Goal: Task Accomplishment & Management: Complete application form

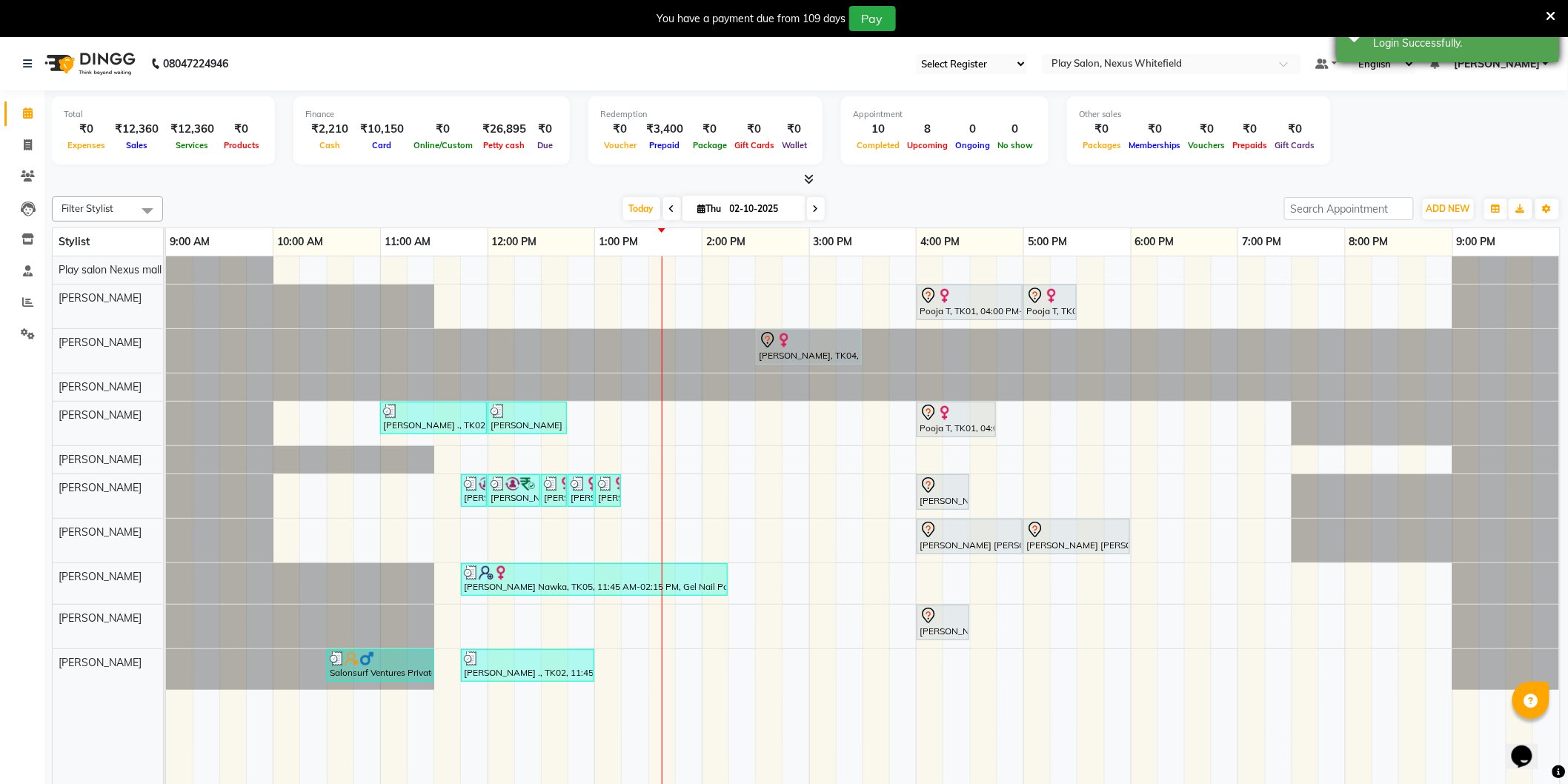
click at [1554, 15] on icon at bounding box center [1551, 16] width 10 height 13
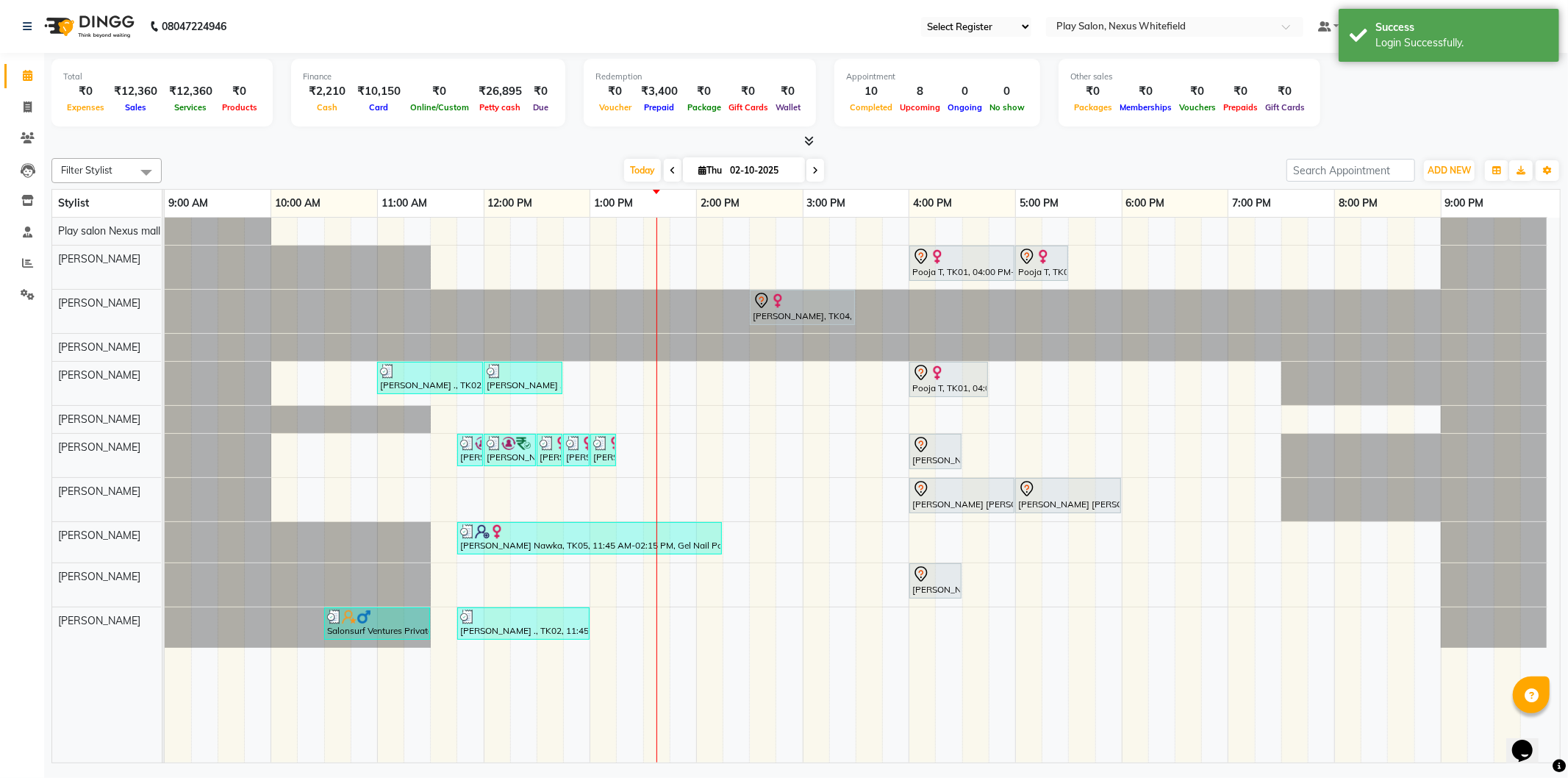
drag, startPoint x: 1486, startPoint y: 85, endPoint x: 1501, endPoint y: 68, distance: 22.7
click at [1486, 84] on div "Total ₹0 Expenses ₹12,360 Sales ₹12,360 Services ₹0 Products Finance ₹2,210 Cas…" at bounding box center [806, 95] width 1509 height 72
click at [1427, 75] on div "Total ₹0 Expenses ₹12,360 Sales ₹12,360 Services ₹0 Products Finance ₹2,210 Cas…" at bounding box center [806, 95] width 1509 height 72
drag, startPoint x: 1385, startPoint y: 68, endPoint x: 1372, endPoint y: 77, distance: 15.8
click at [1385, 69] on div "Total ₹0 Expenses ₹12,360 Sales ₹12,360 Services ₹0 Products Finance ₹2,210 Cas…" at bounding box center [806, 95] width 1509 height 72
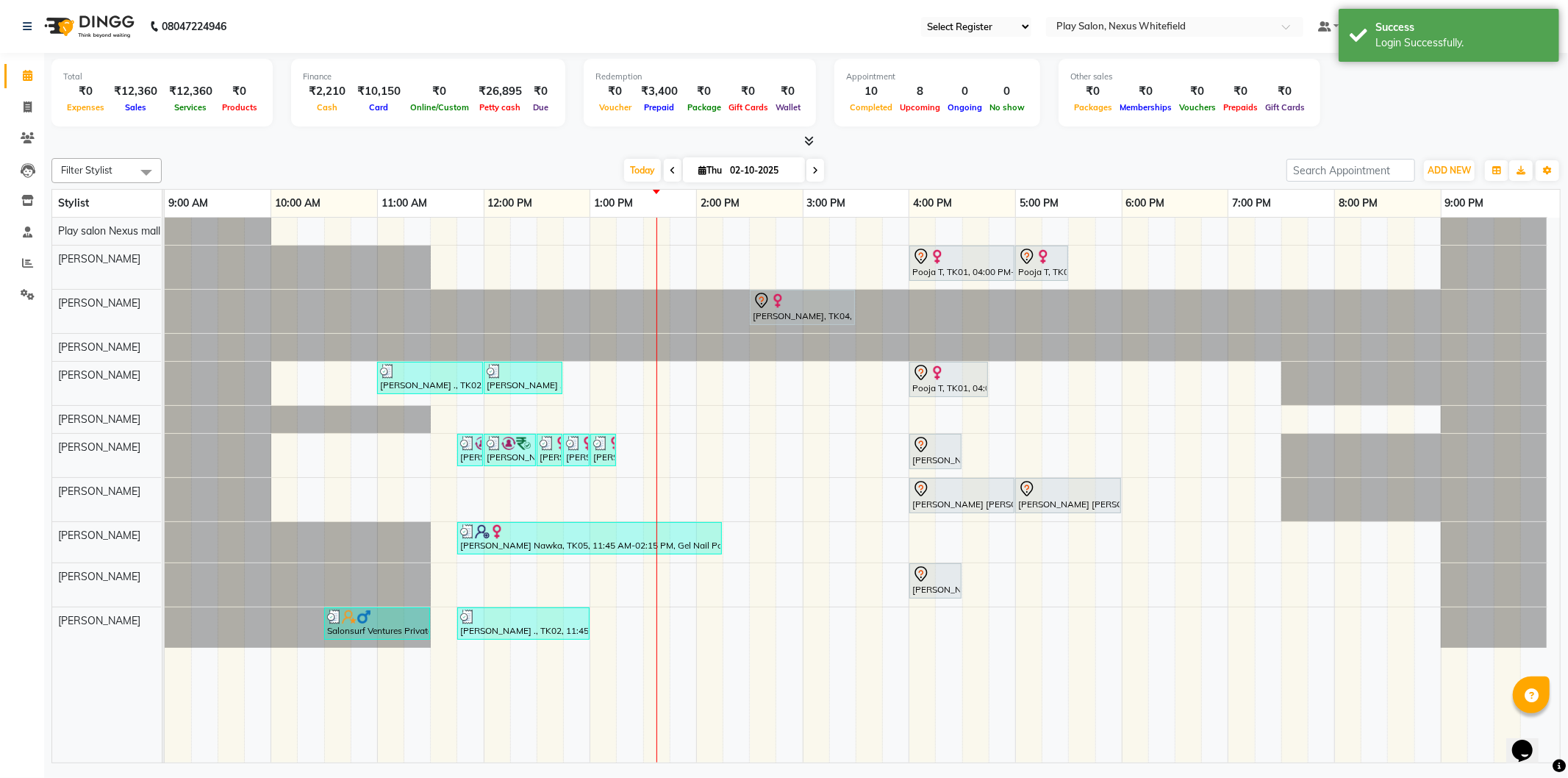
click at [1334, 91] on div "Total ₹0 Expenses ₹12,360 Sales ₹12,360 Services ₹0 Products Finance ₹2,210 Cas…" at bounding box center [806, 95] width 1509 height 72
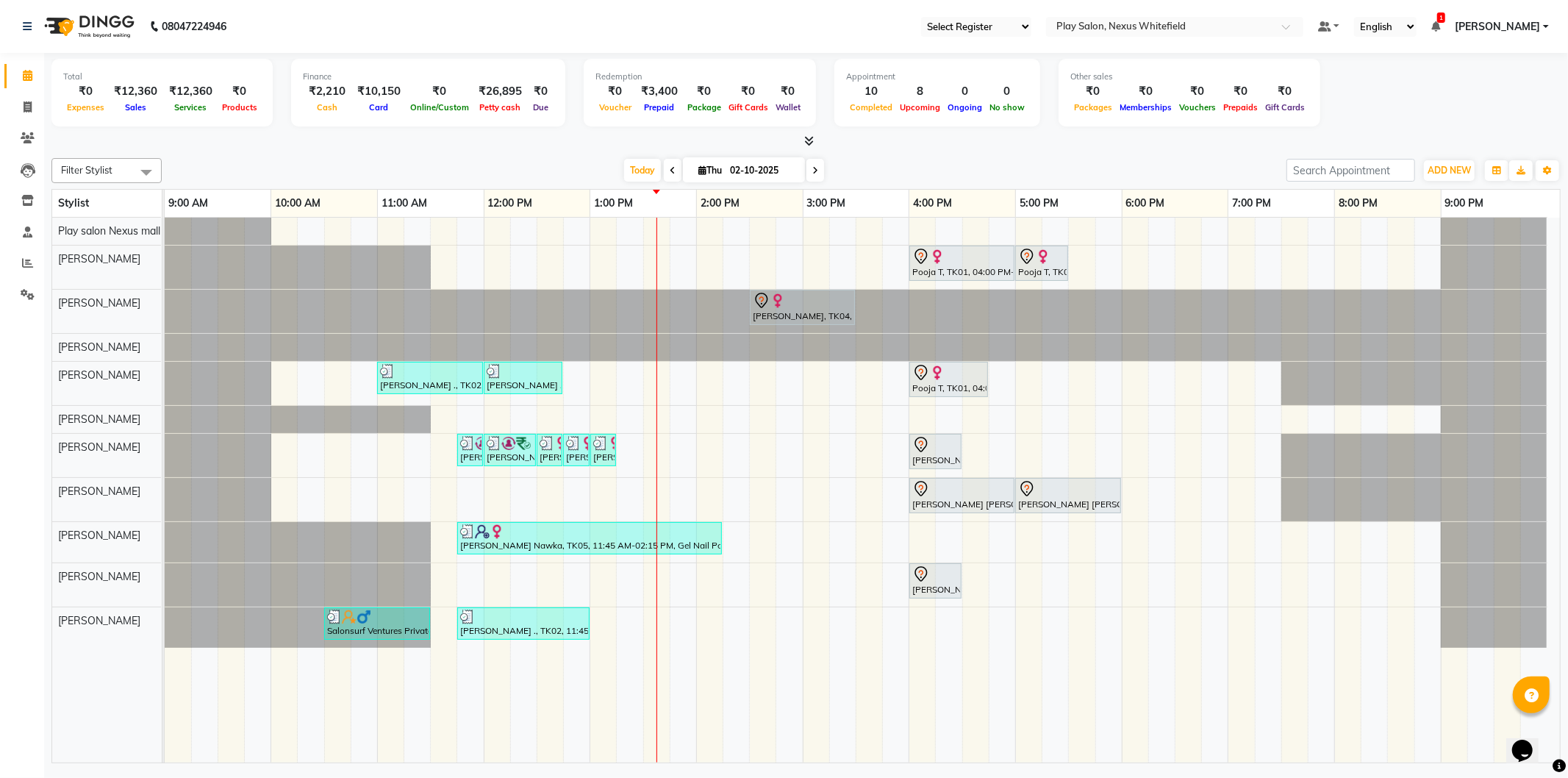
click at [1542, 28] on link "[PERSON_NAME]" at bounding box center [1501, 26] width 94 height 15
click at [1481, 77] on link "Change Password" at bounding box center [1473, 78] width 135 height 23
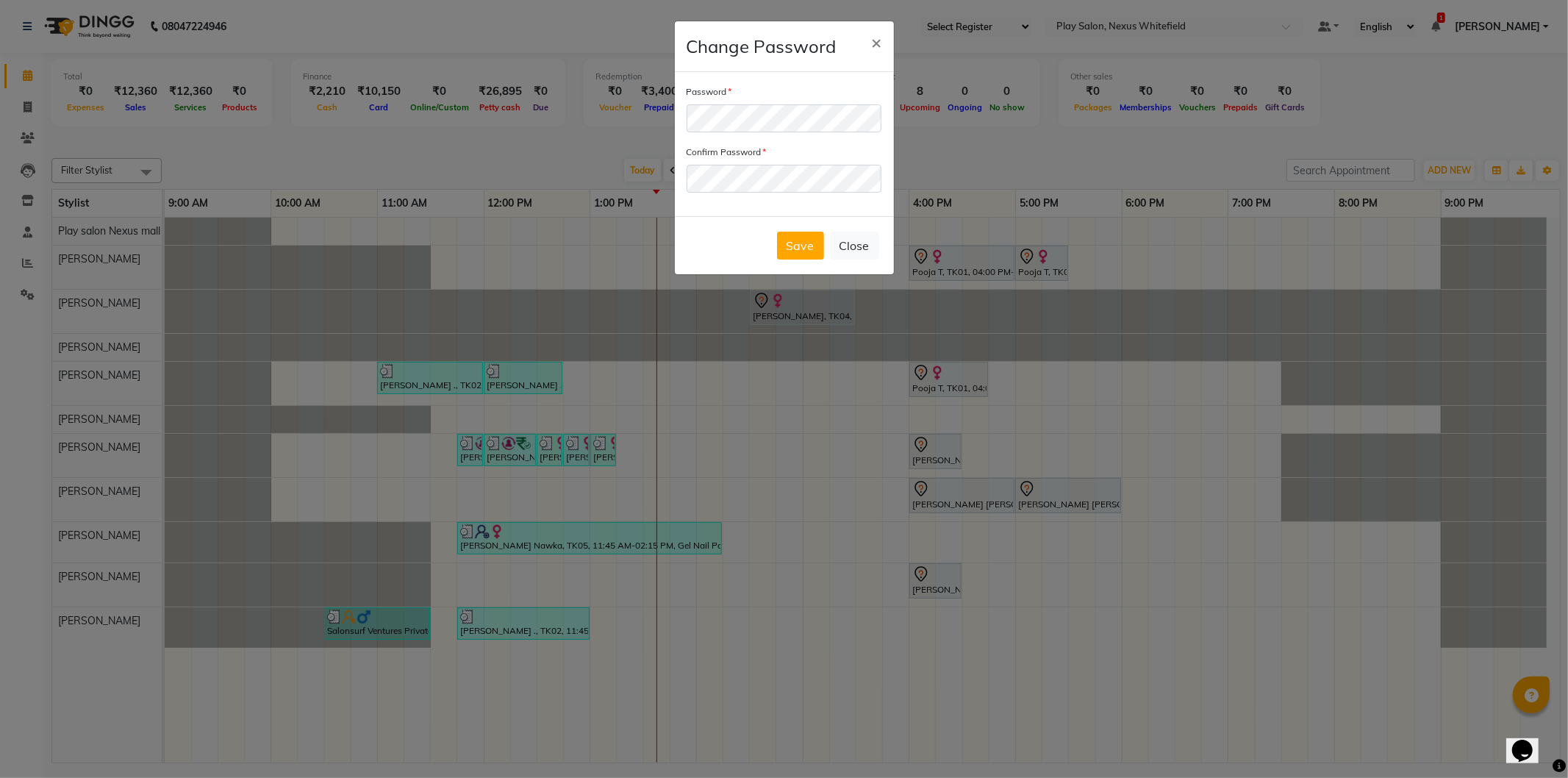
click at [706, 243] on div "Save Close" at bounding box center [784, 245] width 219 height 58
click at [802, 248] on button "Save" at bounding box center [800, 245] width 47 height 28
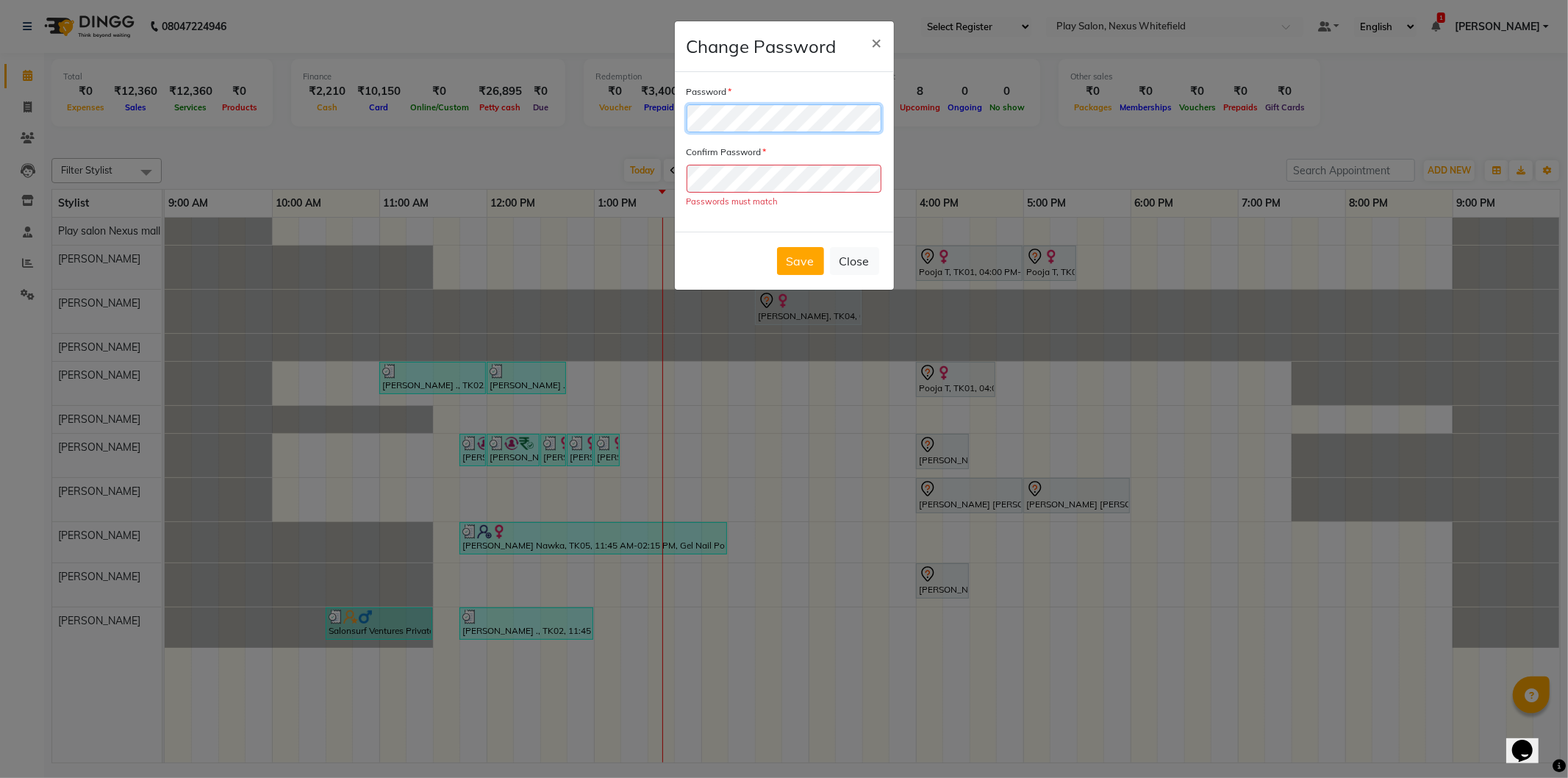
click at [554, 118] on ngb-modal-window "Change Password × Password Confirm Password Passwords must match Save Close" at bounding box center [784, 389] width 1568 height 778
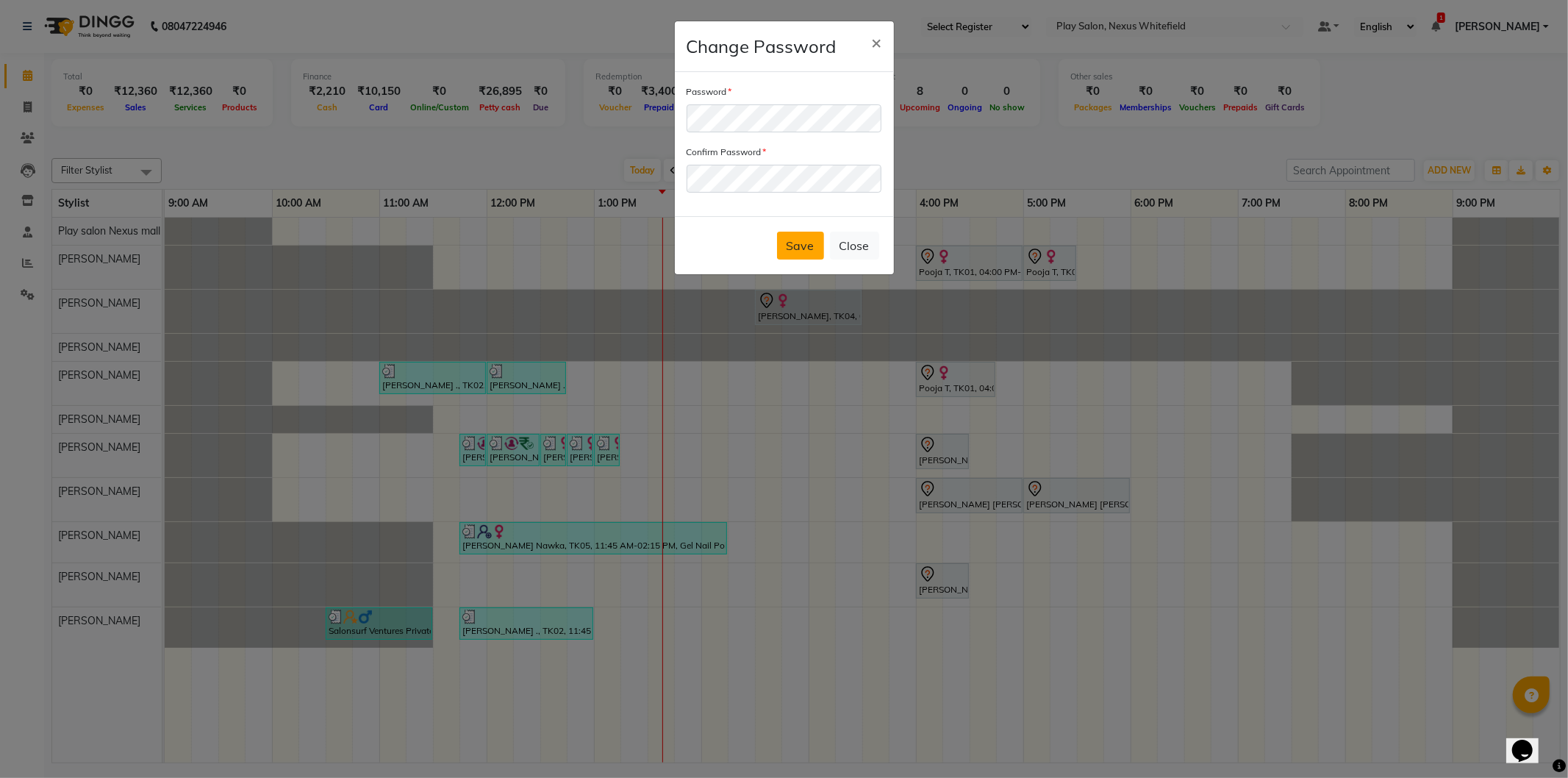
click at [809, 251] on button "Save" at bounding box center [800, 245] width 47 height 28
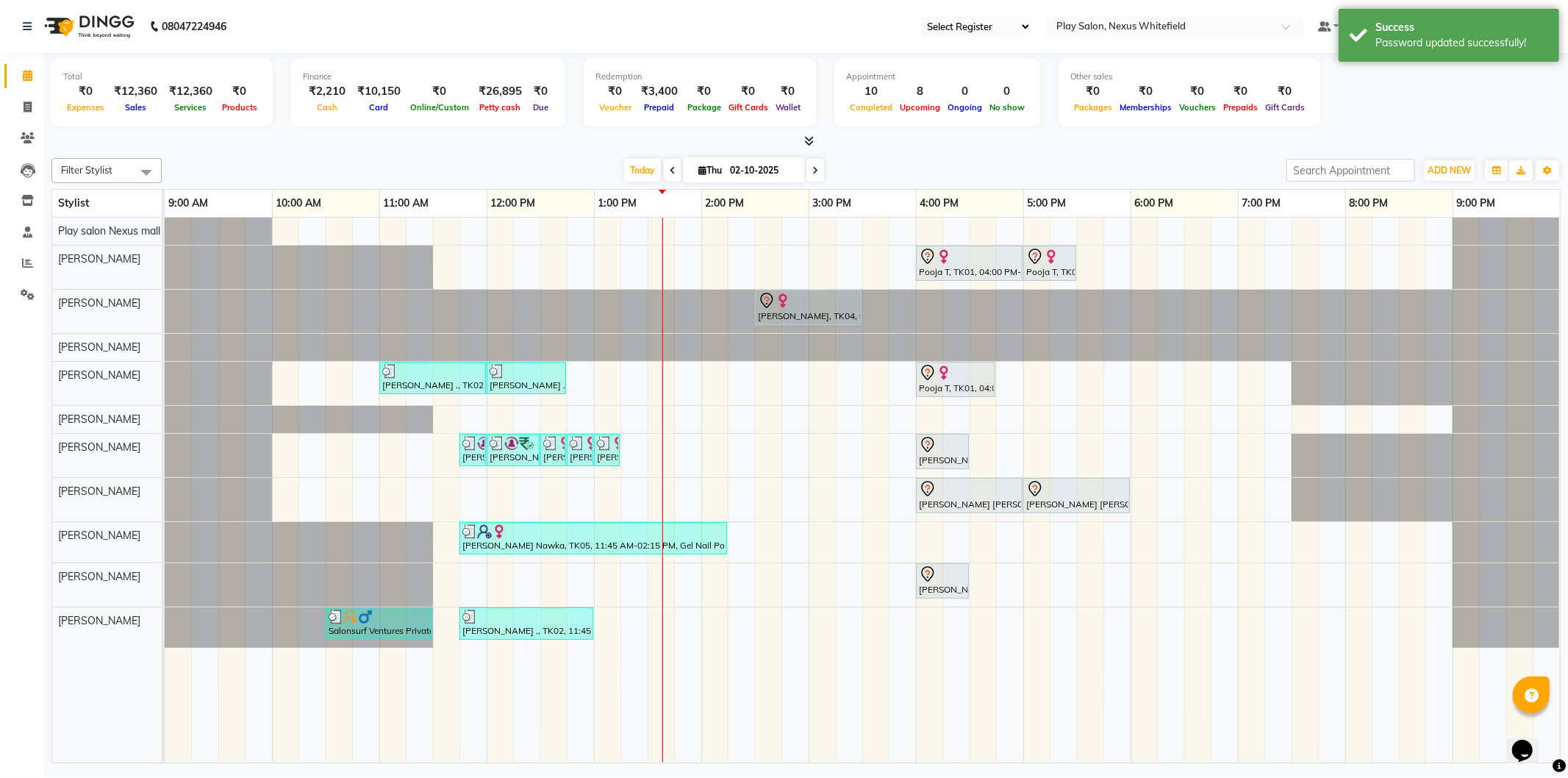
click at [1379, 108] on div "Total ₹0 Expenses ₹12,360 Sales ₹12,360 Services ₹0 Products Finance ₹2,210 Cas…" at bounding box center [806, 95] width 1509 height 72
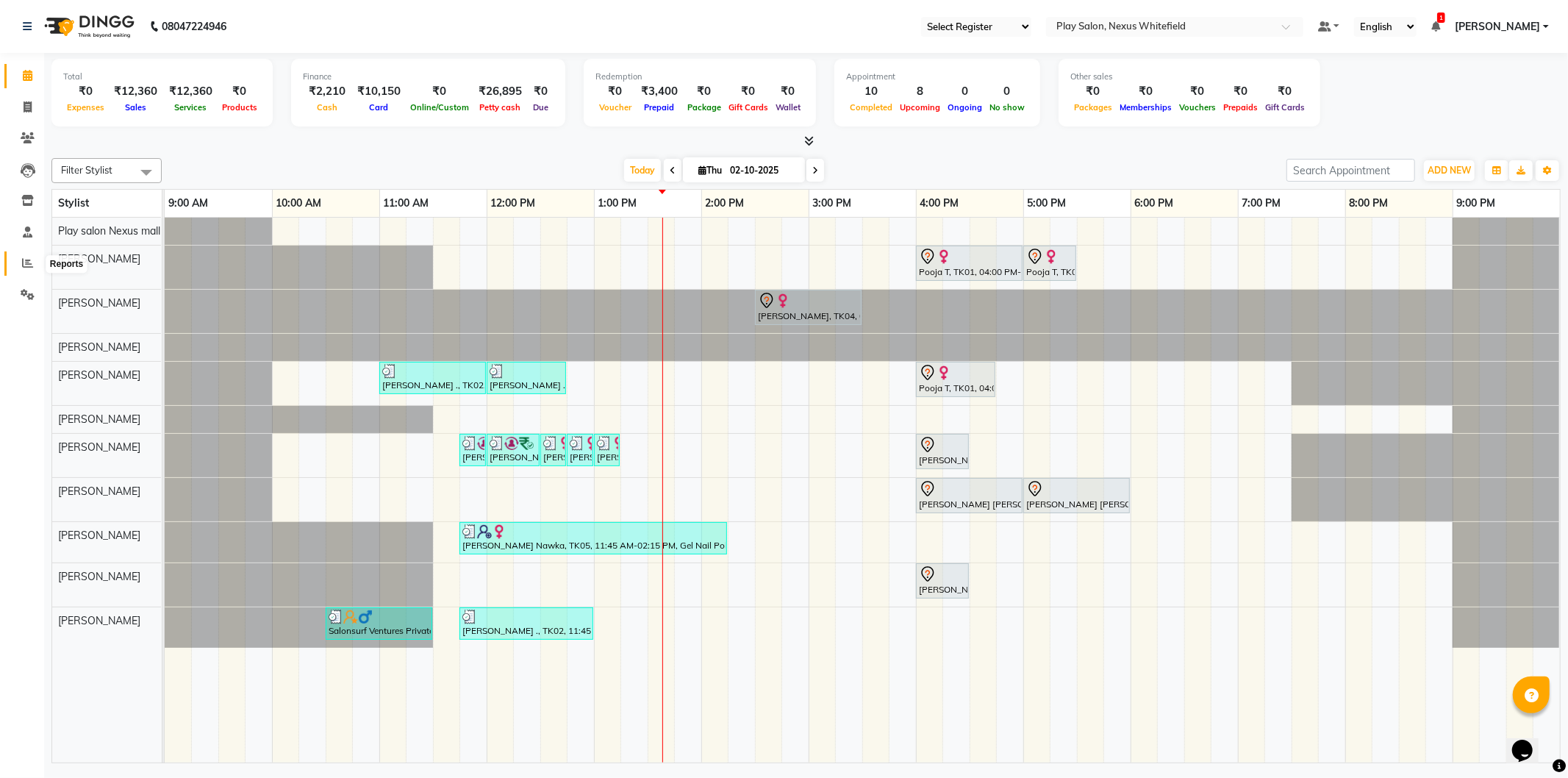
click at [24, 267] on icon at bounding box center [27, 263] width 11 height 11
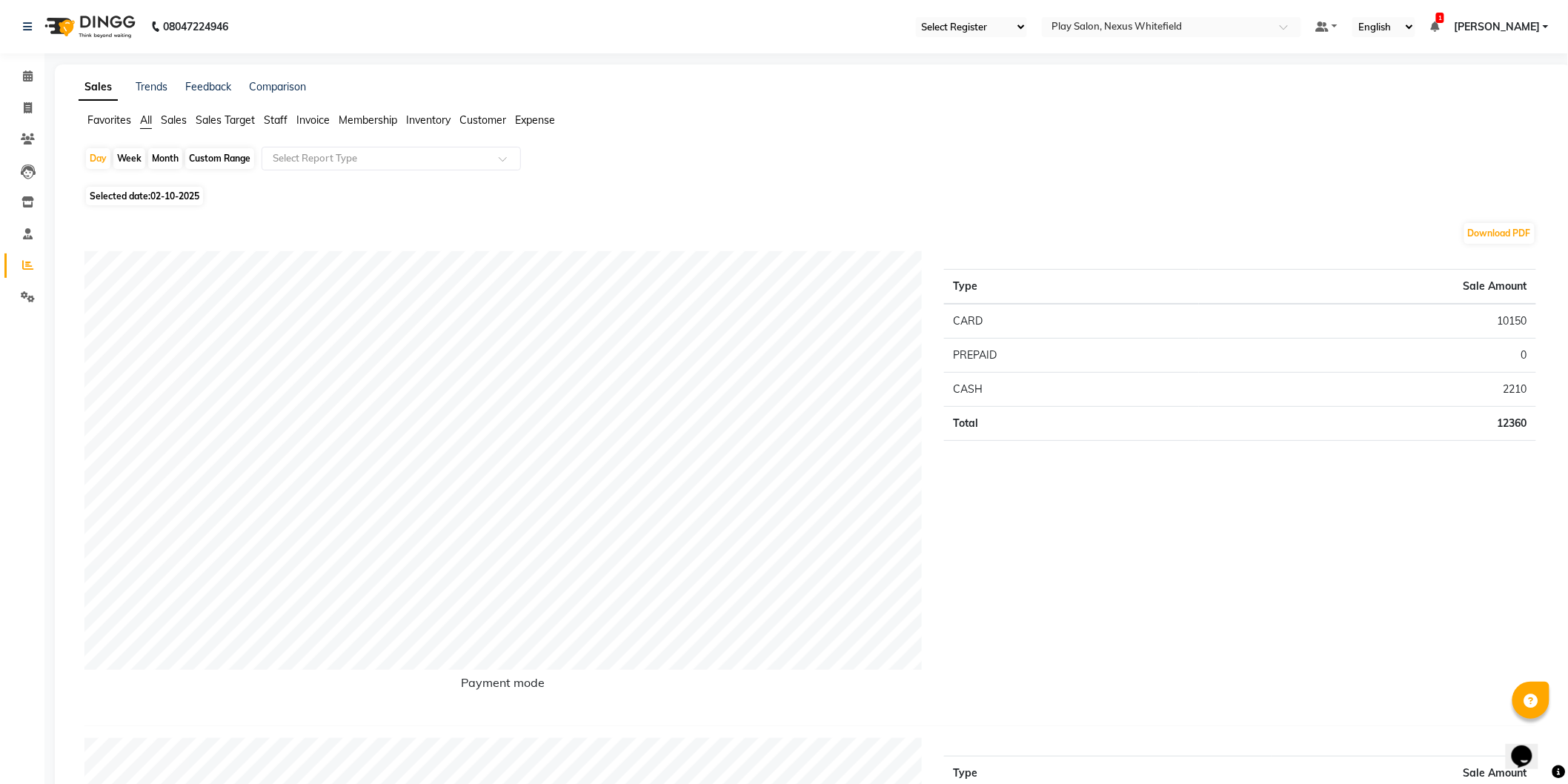
click at [159, 159] on div "Month" at bounding box center [165, 158] width 34 height 21
select select "10"
select select "2025"
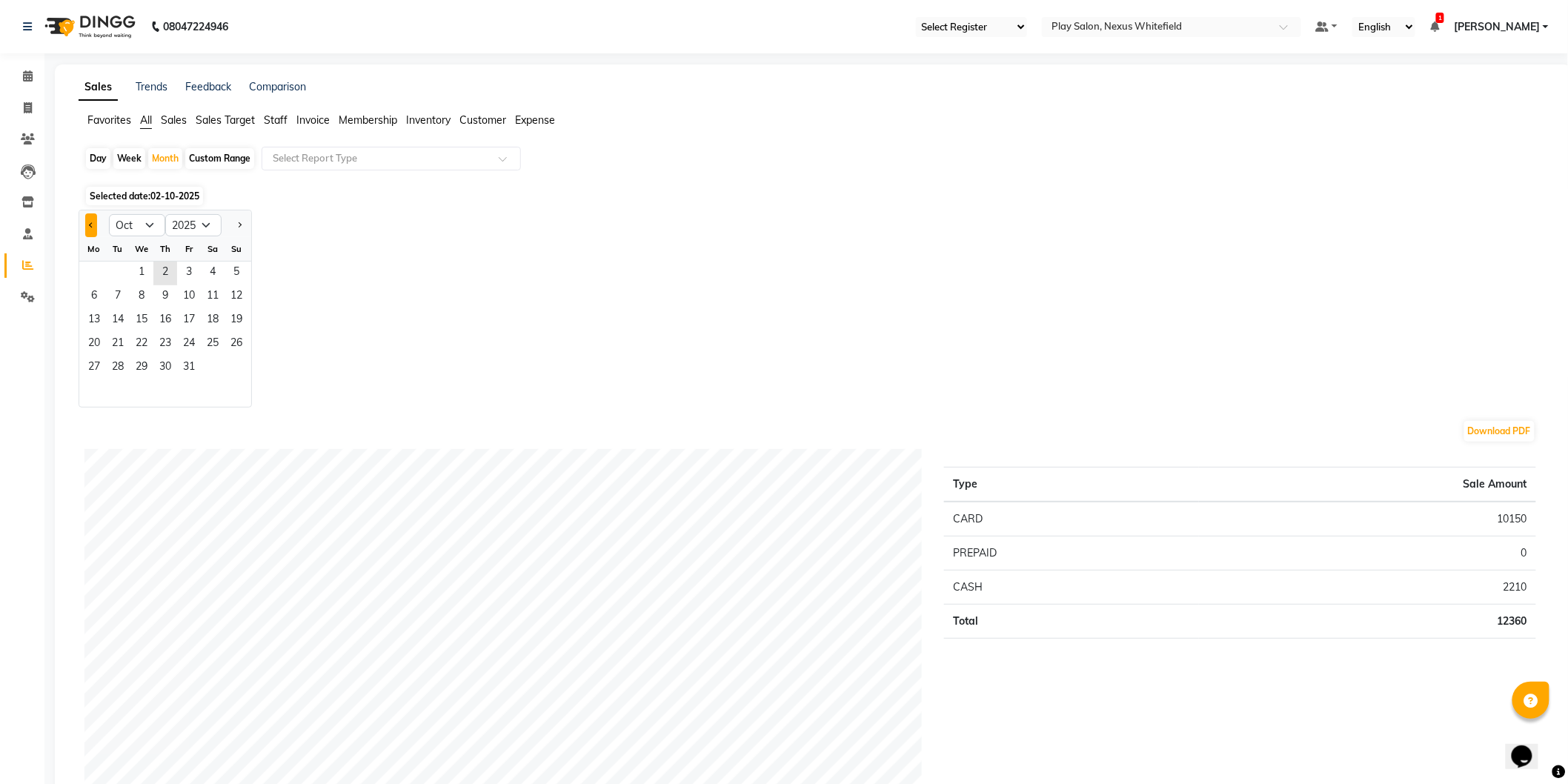
click at [92, 227] on button "Previous month" at bounding box center [92, 225] width 12 height 24
select select "9"
click at [92, 271] on span "1" at bounding box center [94, 273] width 24 height 24
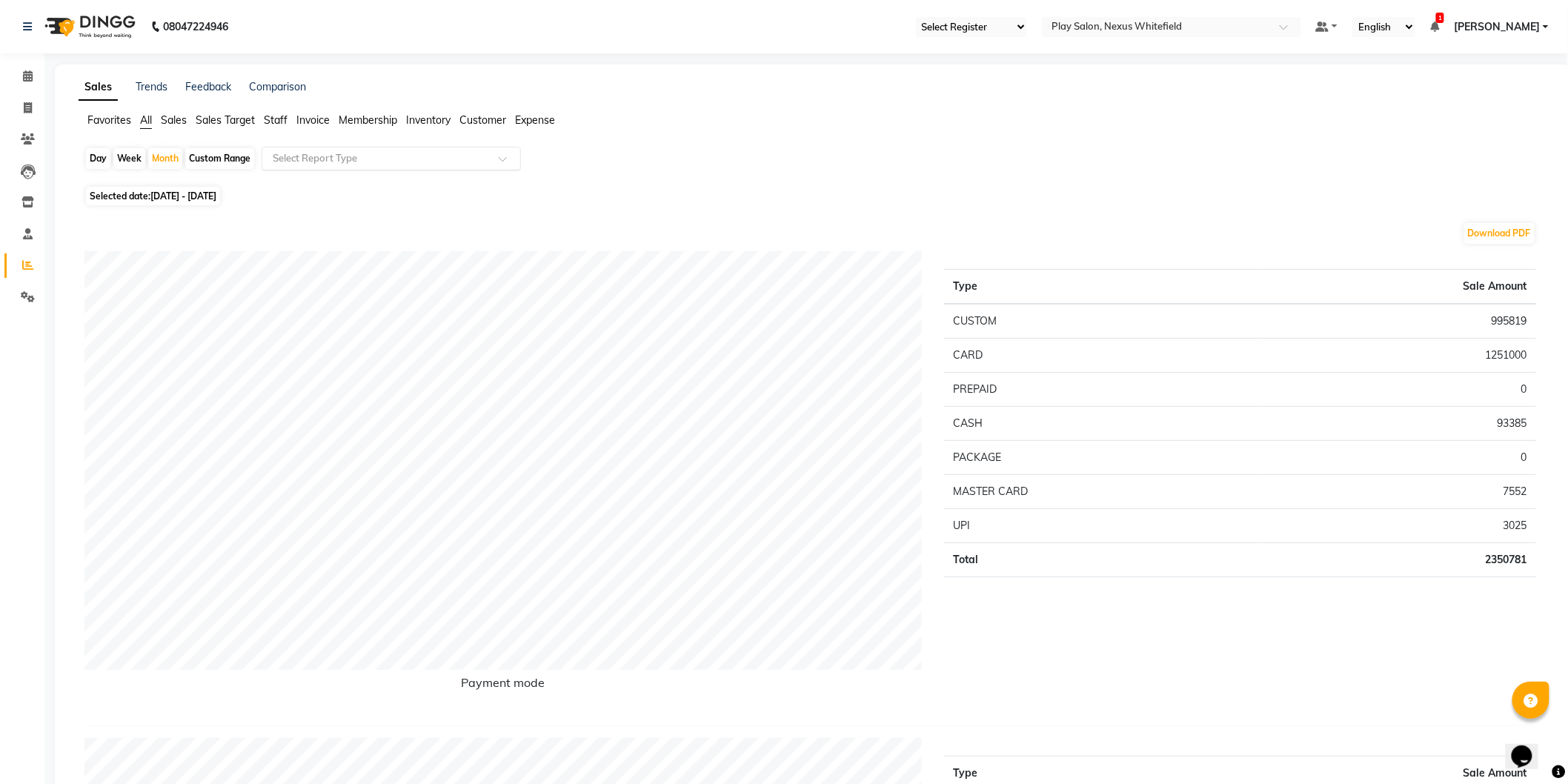
click at [307, 159] on input "text" at bounding box center [377, 158] width 214 height 14
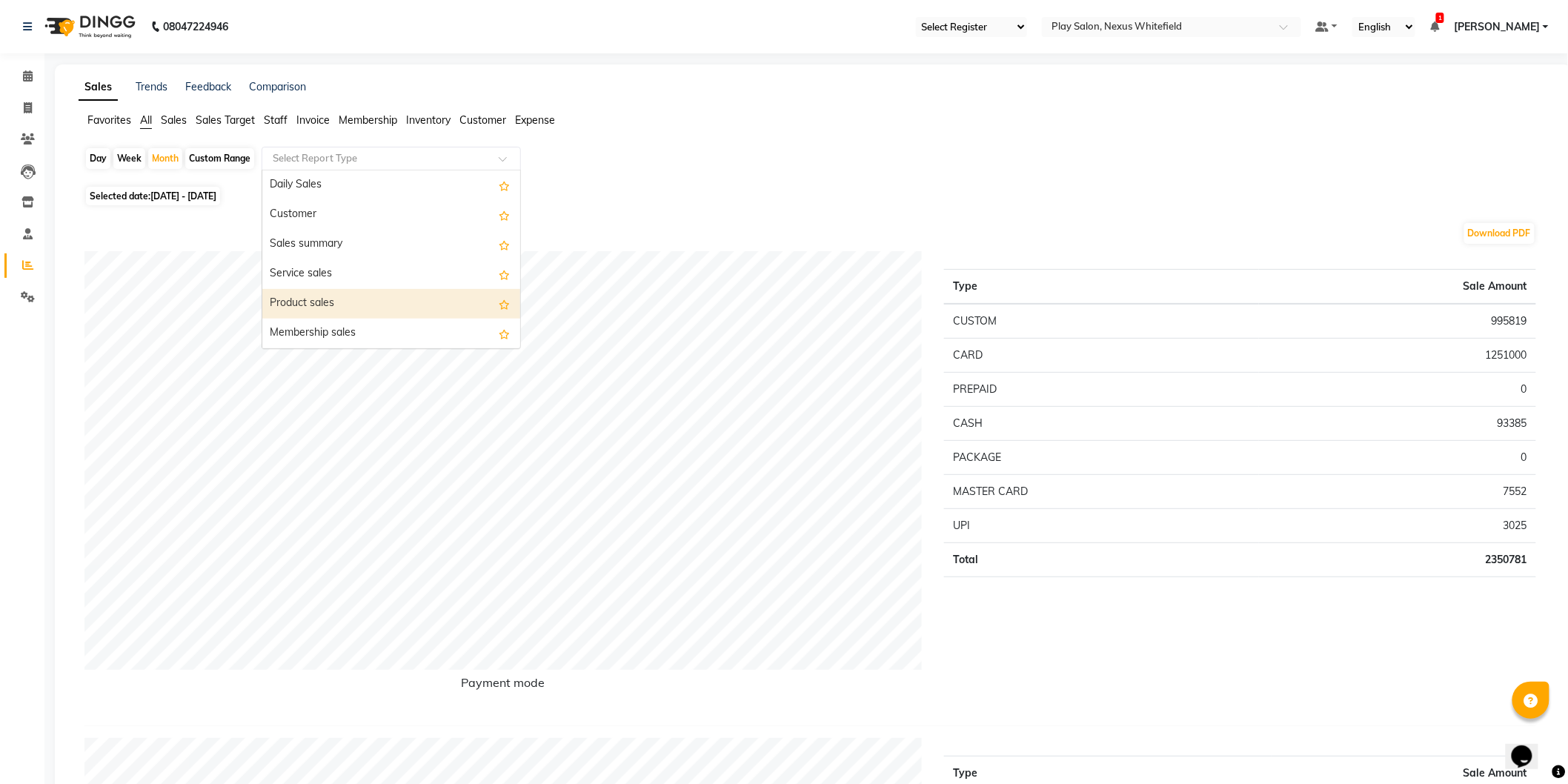
click at [314, 304] on div "Product sales" at bounding box center [391, 304] width 258 height 30
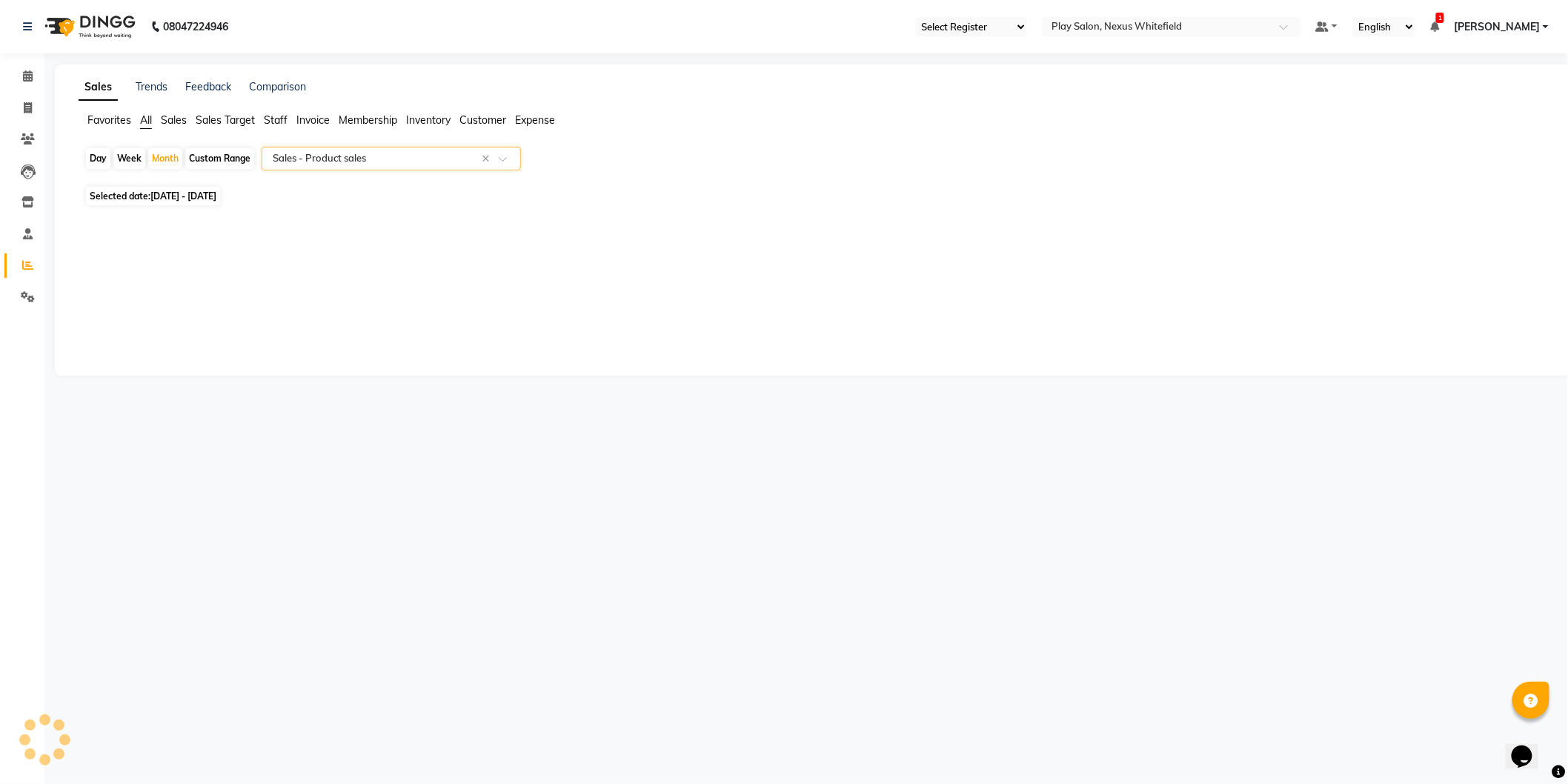
select select "full_report"
select select "csv"
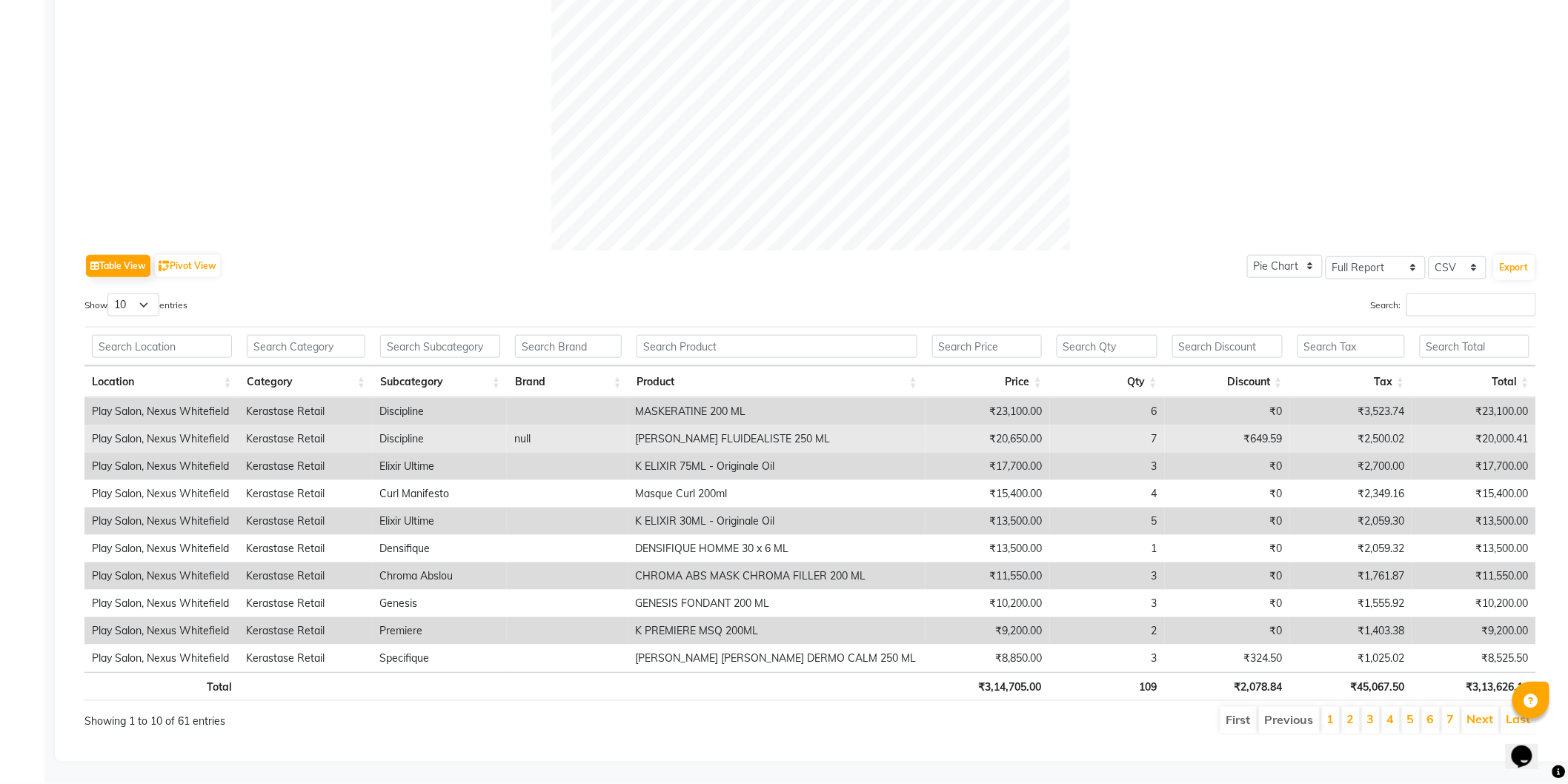
scroll to position [519, 0]
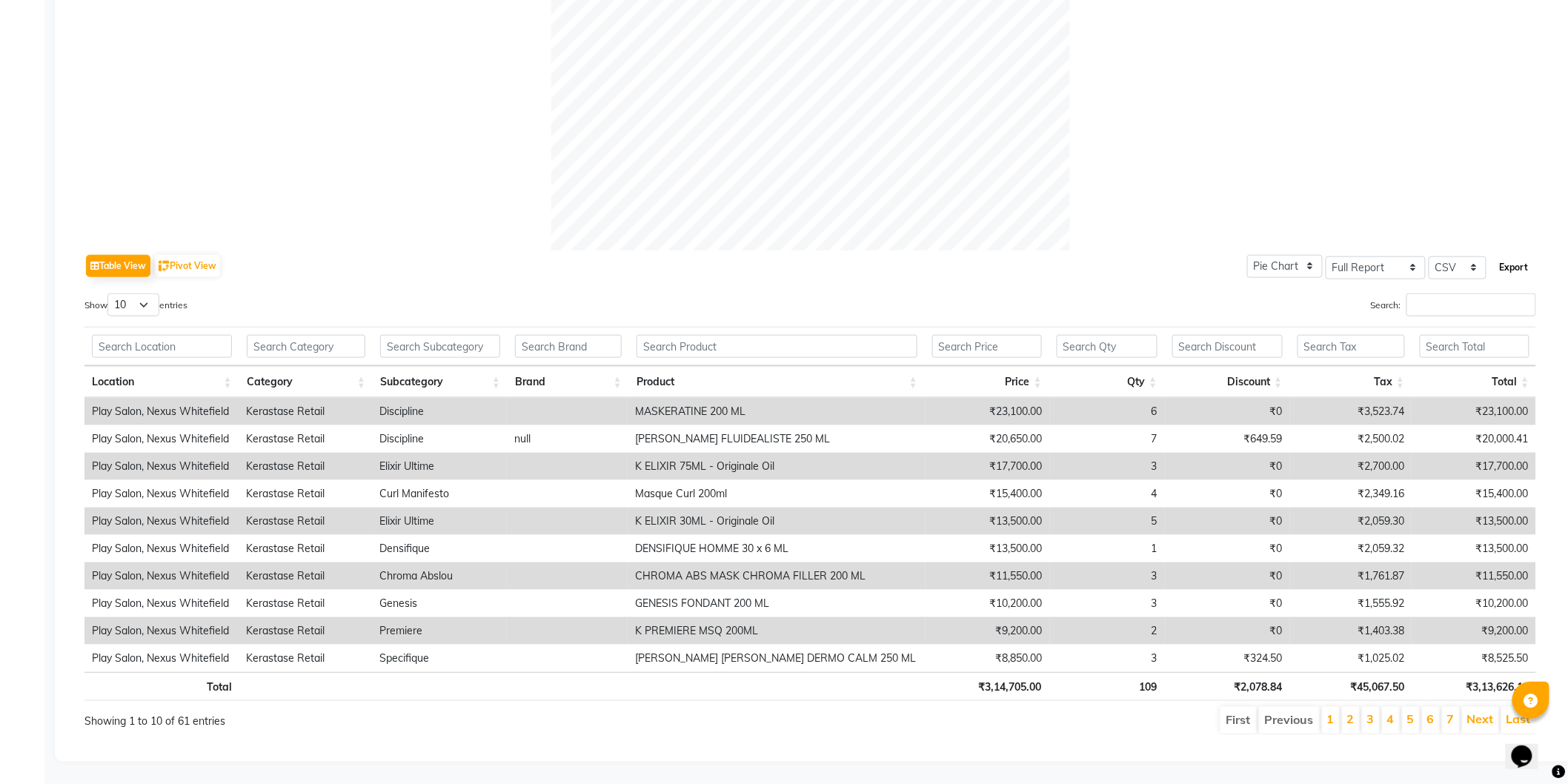
click at [1519, 255] on button "Export" at bounding box center [1514, 267] width 40 height 25
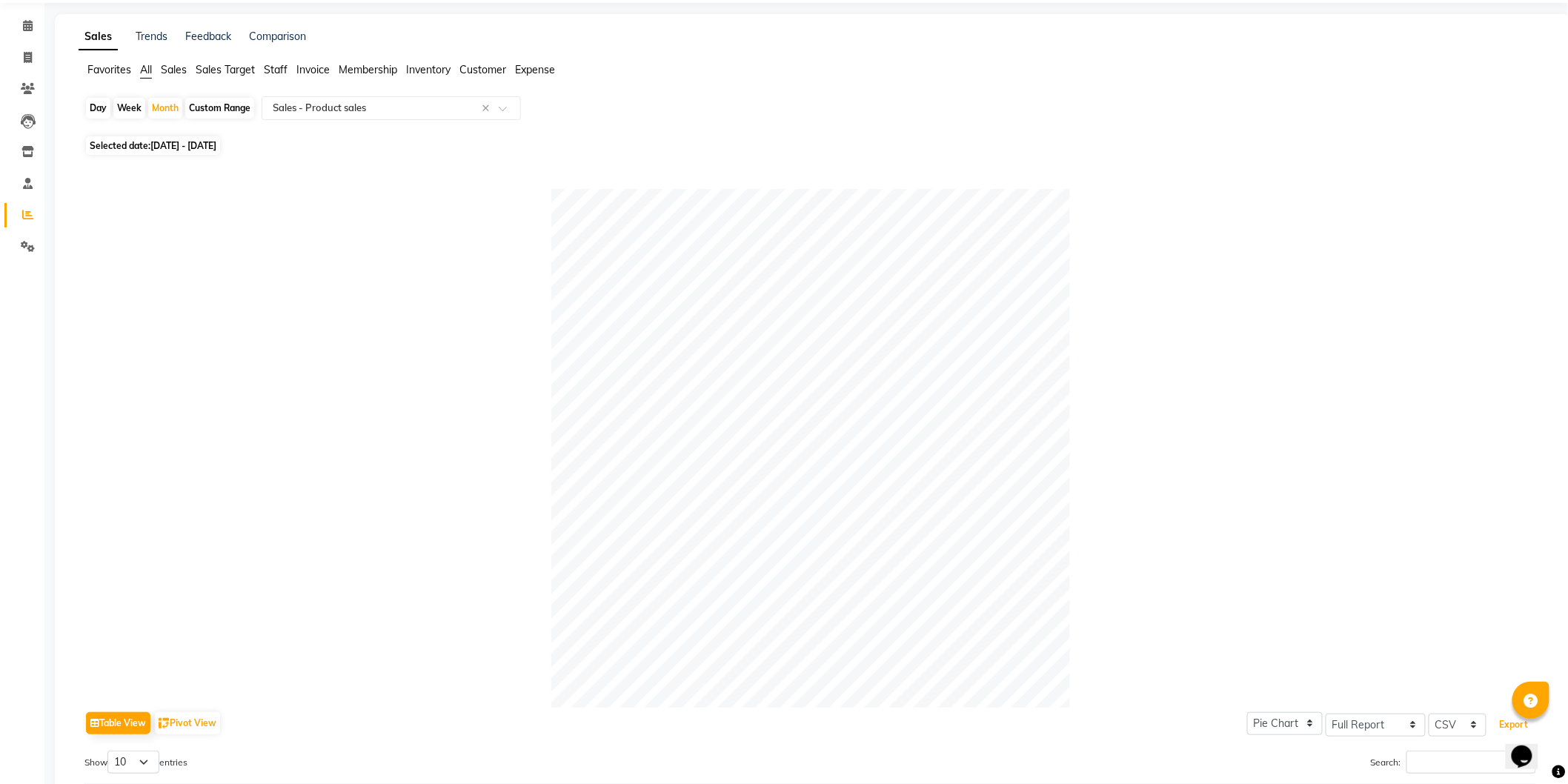
scroll to position [0, 0]
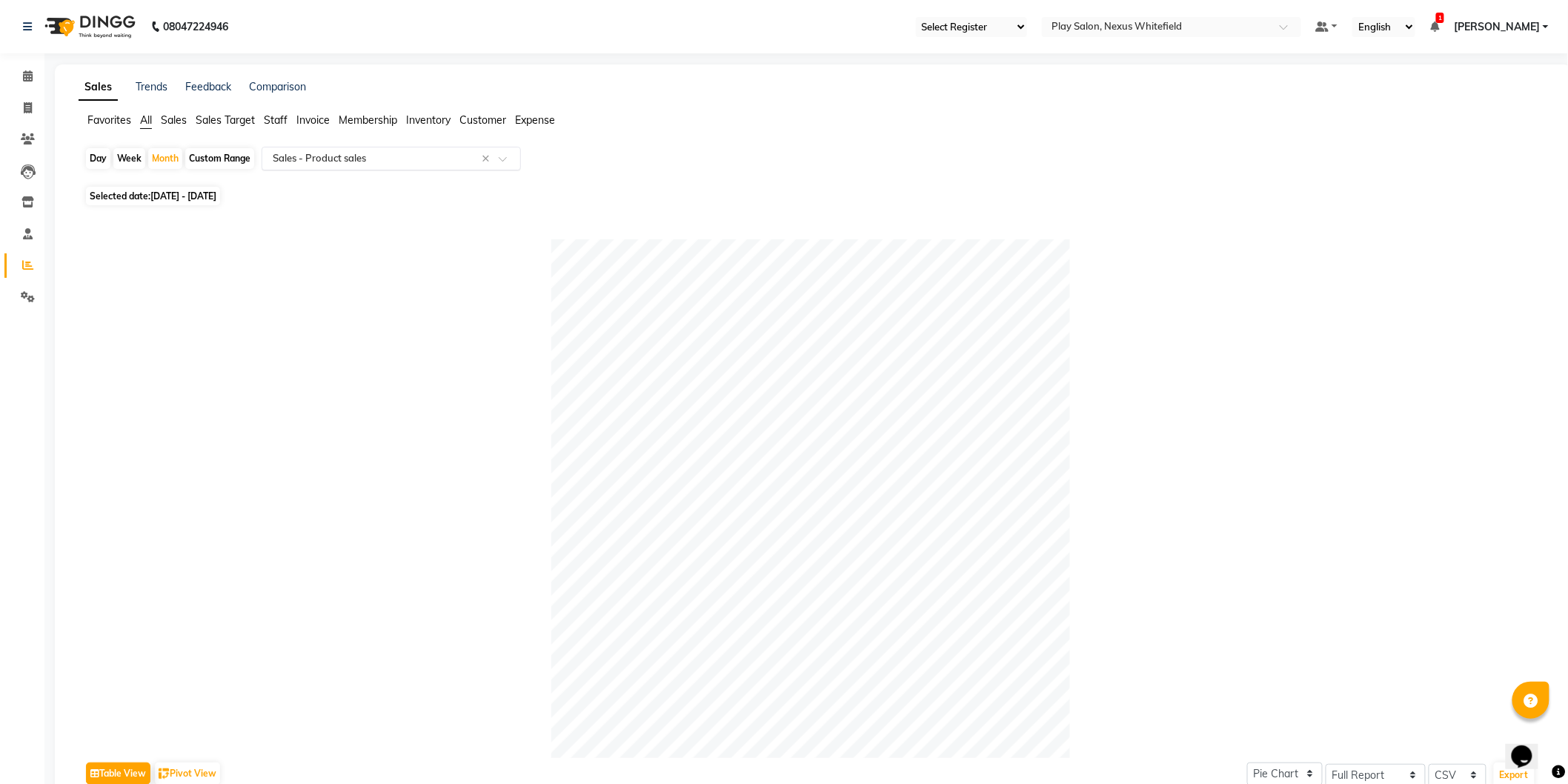
click at [326, 160] on input "text" at bounding box center [377, 158] width 214 height 14
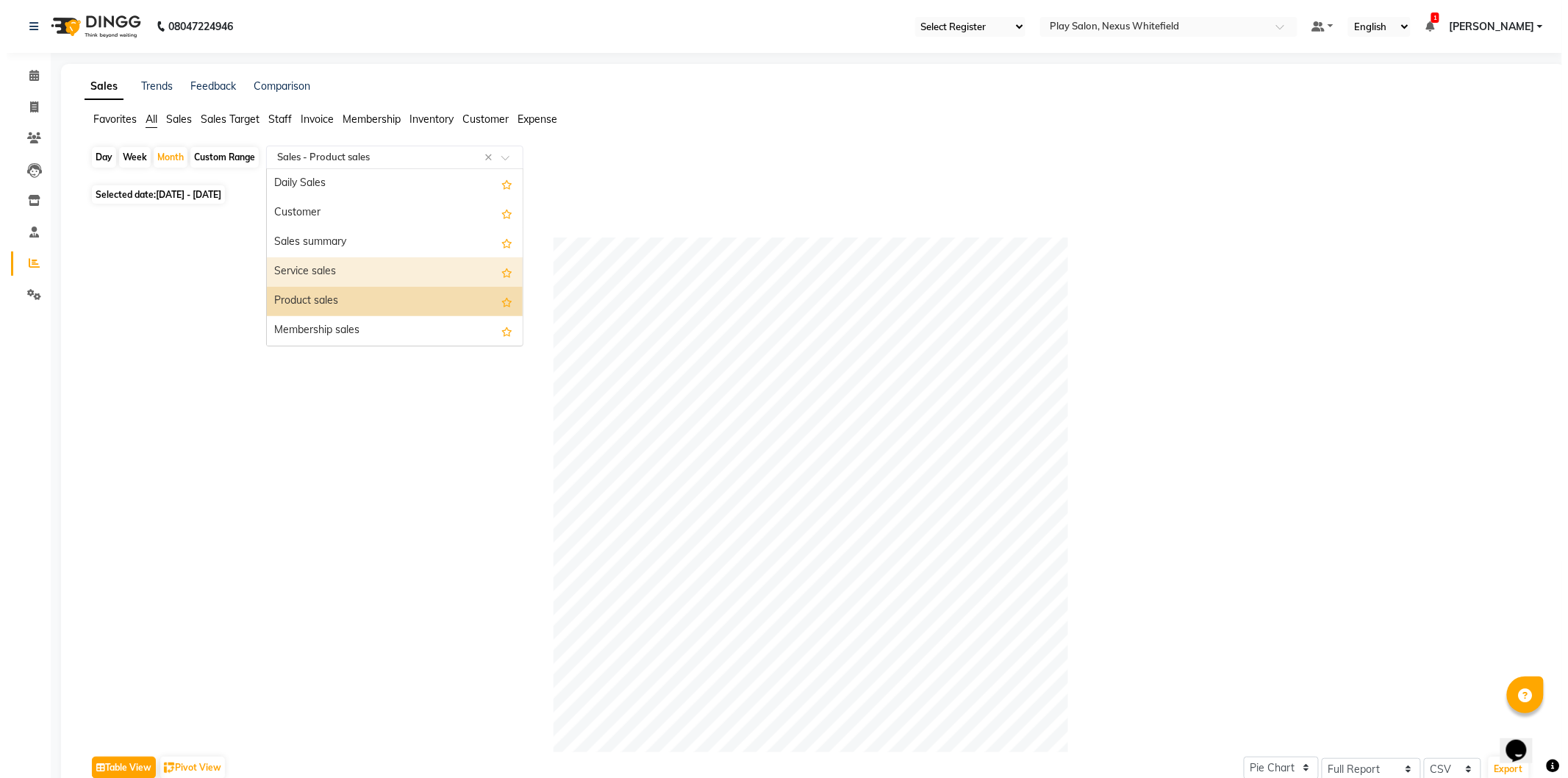
scroll to position [82, 0]
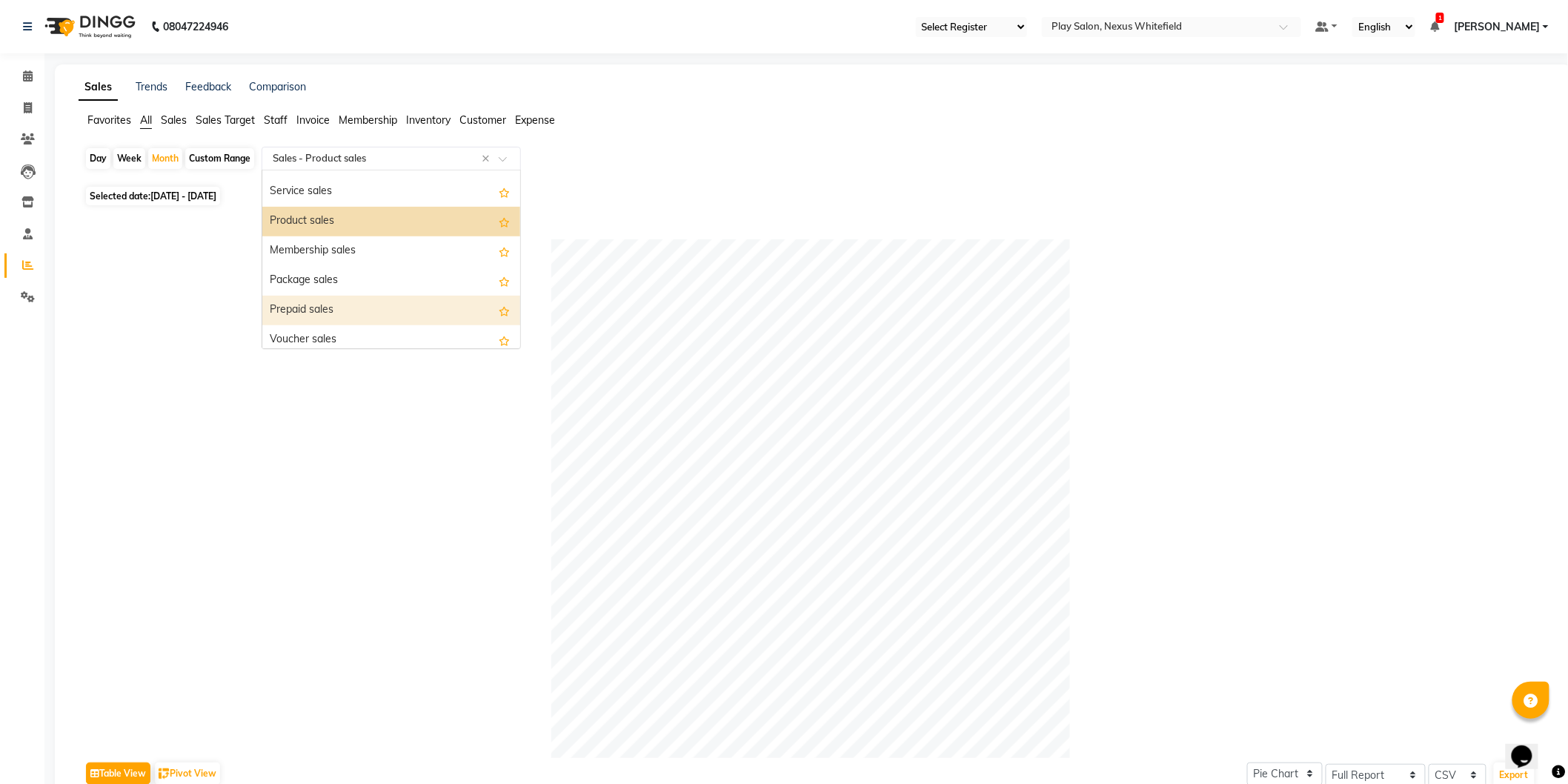
click at [319, 309] on div "Prepaid sales" at bounding box center [391, 310] width 258 height 30
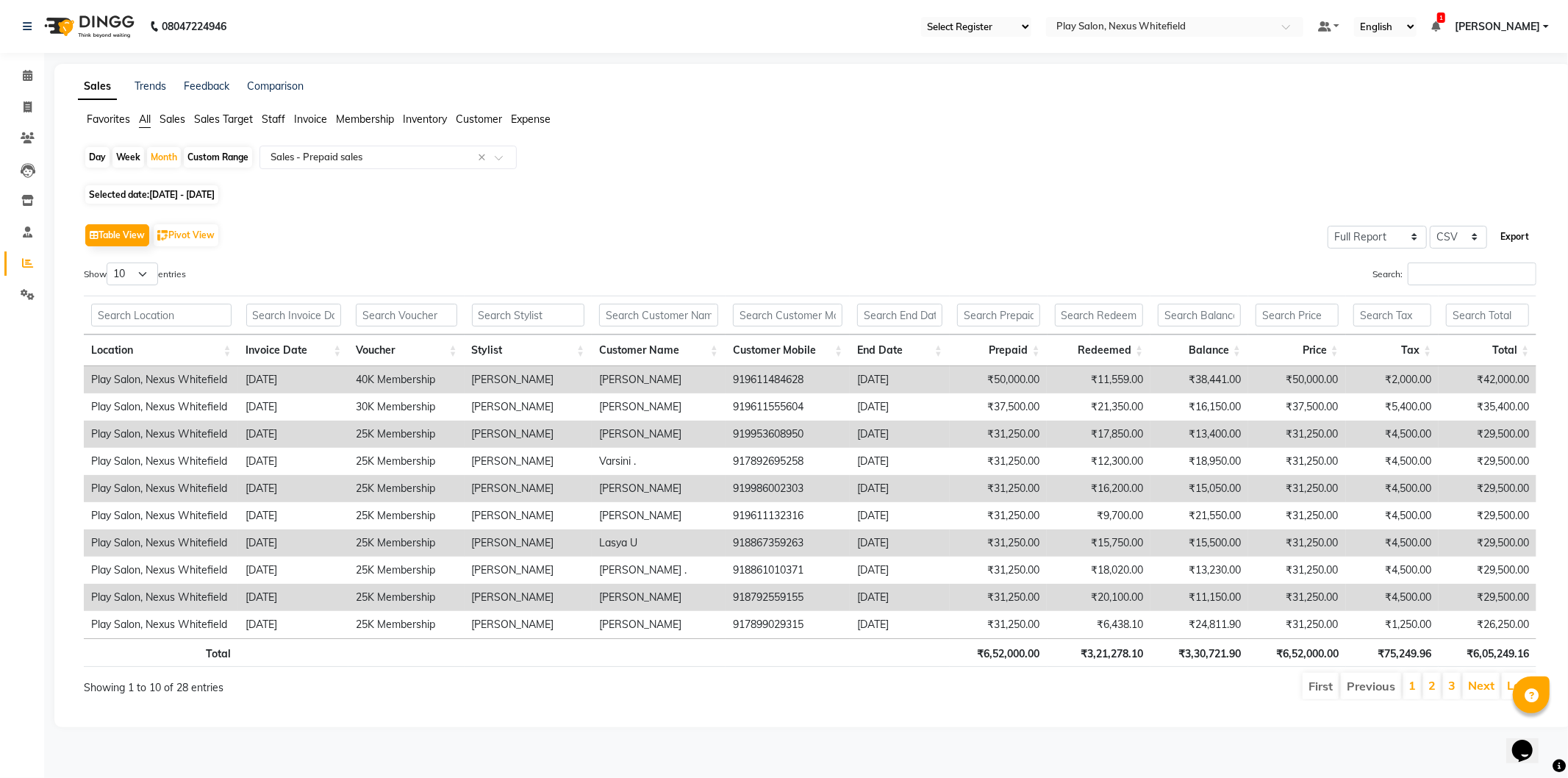
click at [1520, 238] on button "Export" at bounding box center [1514, 236] width 40 height 25
click at [341, 158] on input "text" at bounding box center [374, 157] width 212 height 14
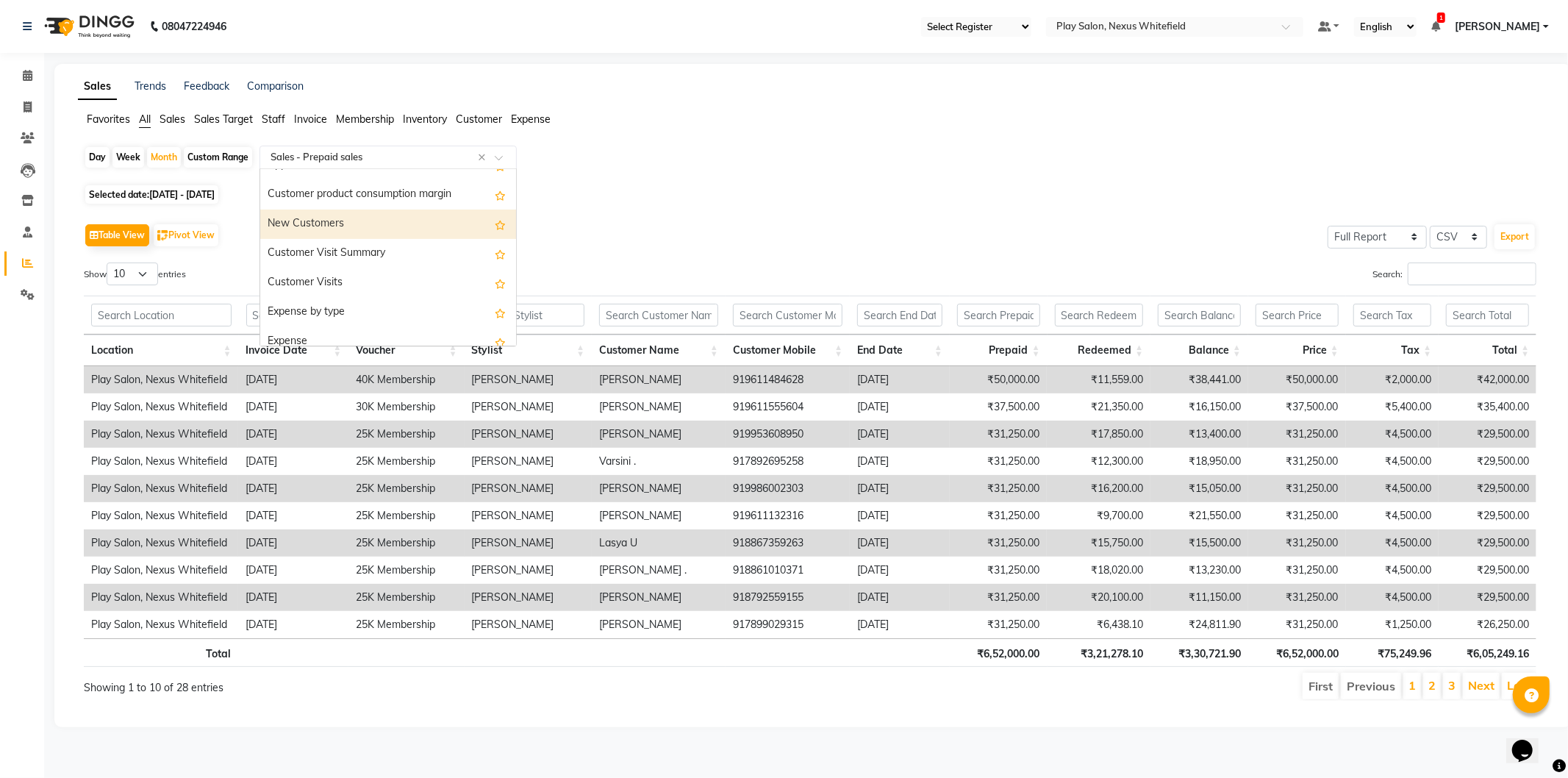
scroll to position [1499, 0]
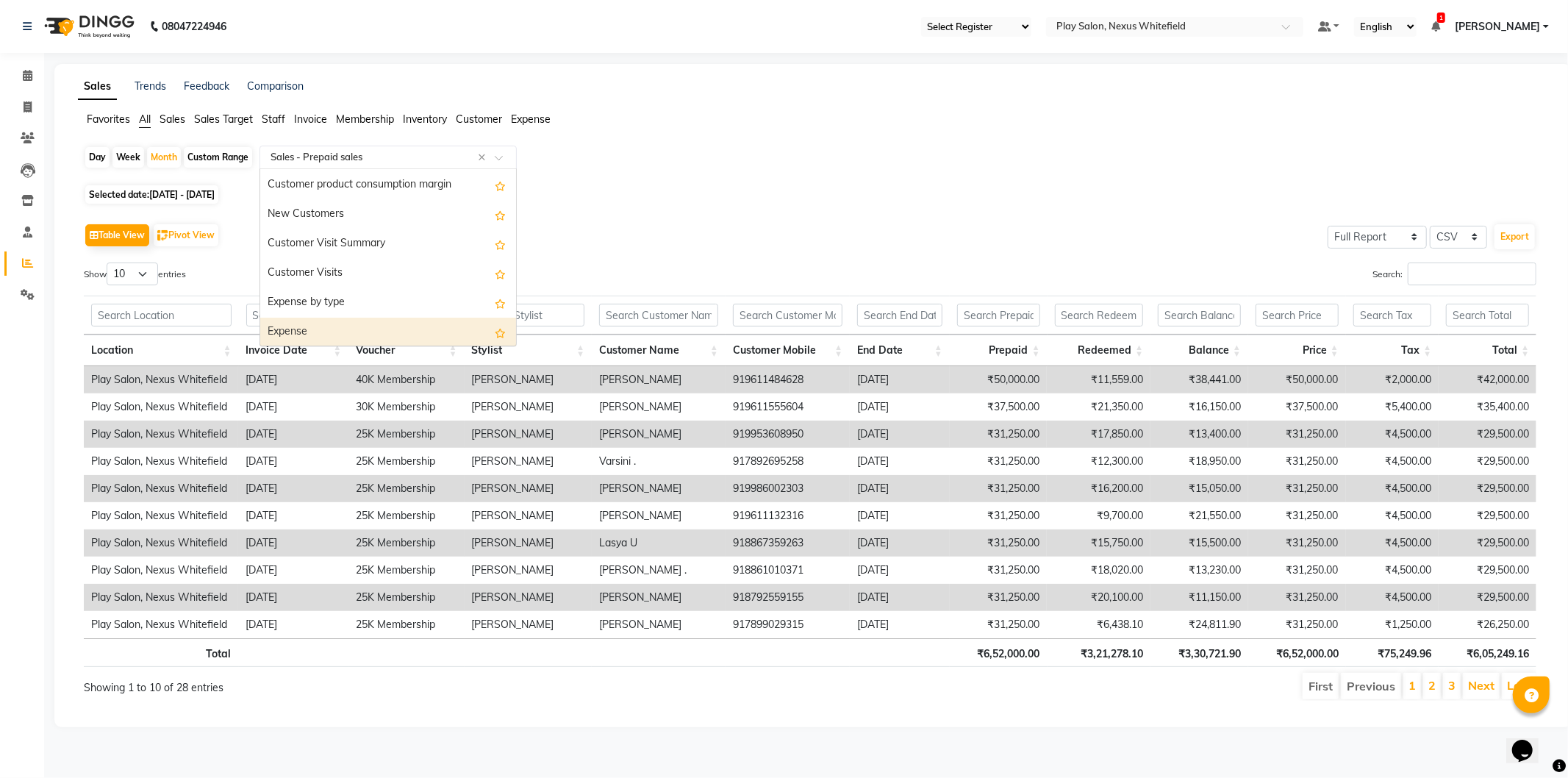
click at [294, 335] on div "Expense" at bounding box center [388, 332] width 256 height 30
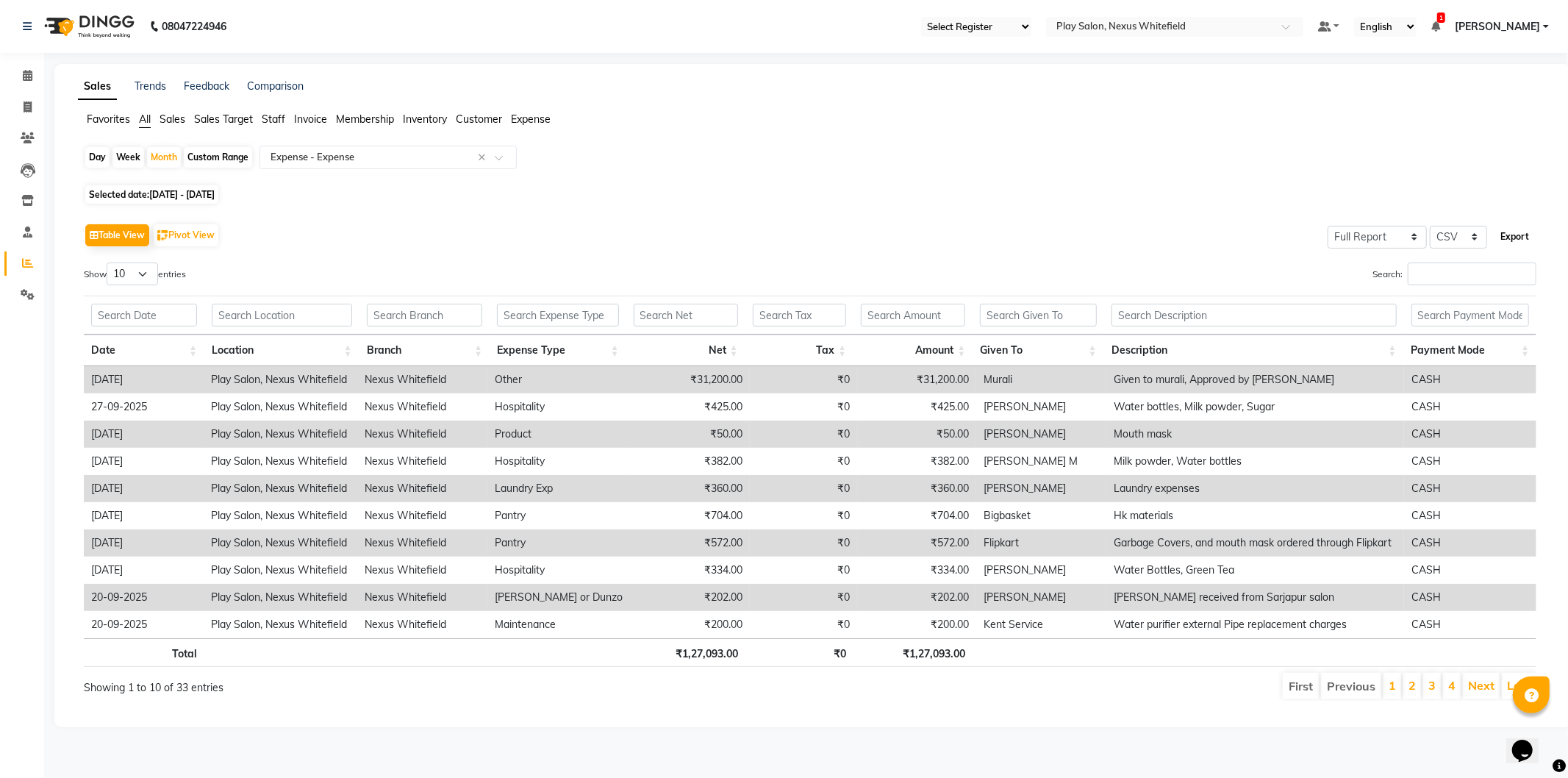
click at [1518, 241] on button "Export" at bounding box center [1514, 236] width 40 height 25
click at [356, 163] on input "text" at bounding box center [374, 157] width 212 height 14
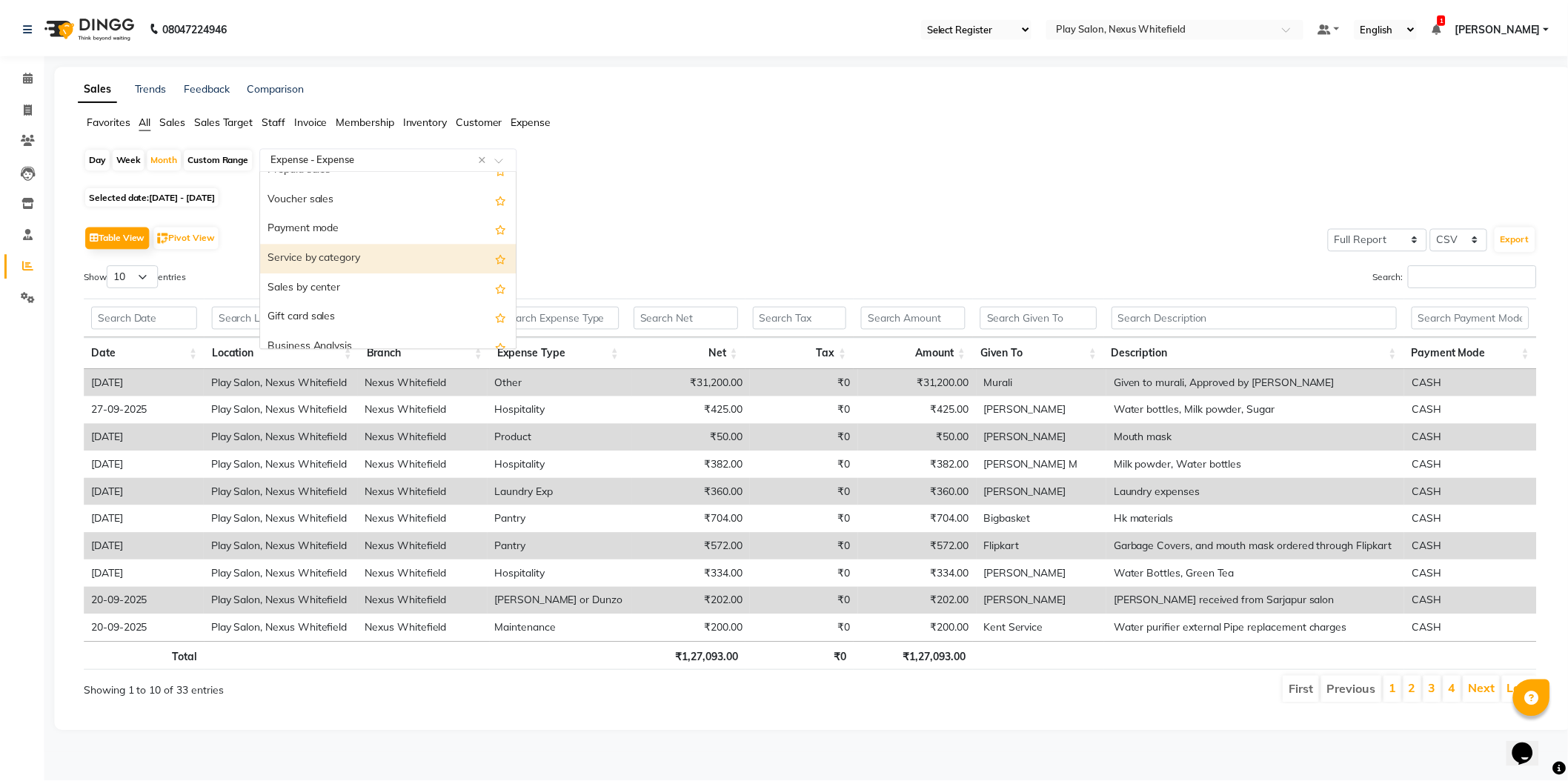
scroll to position [0, 0]
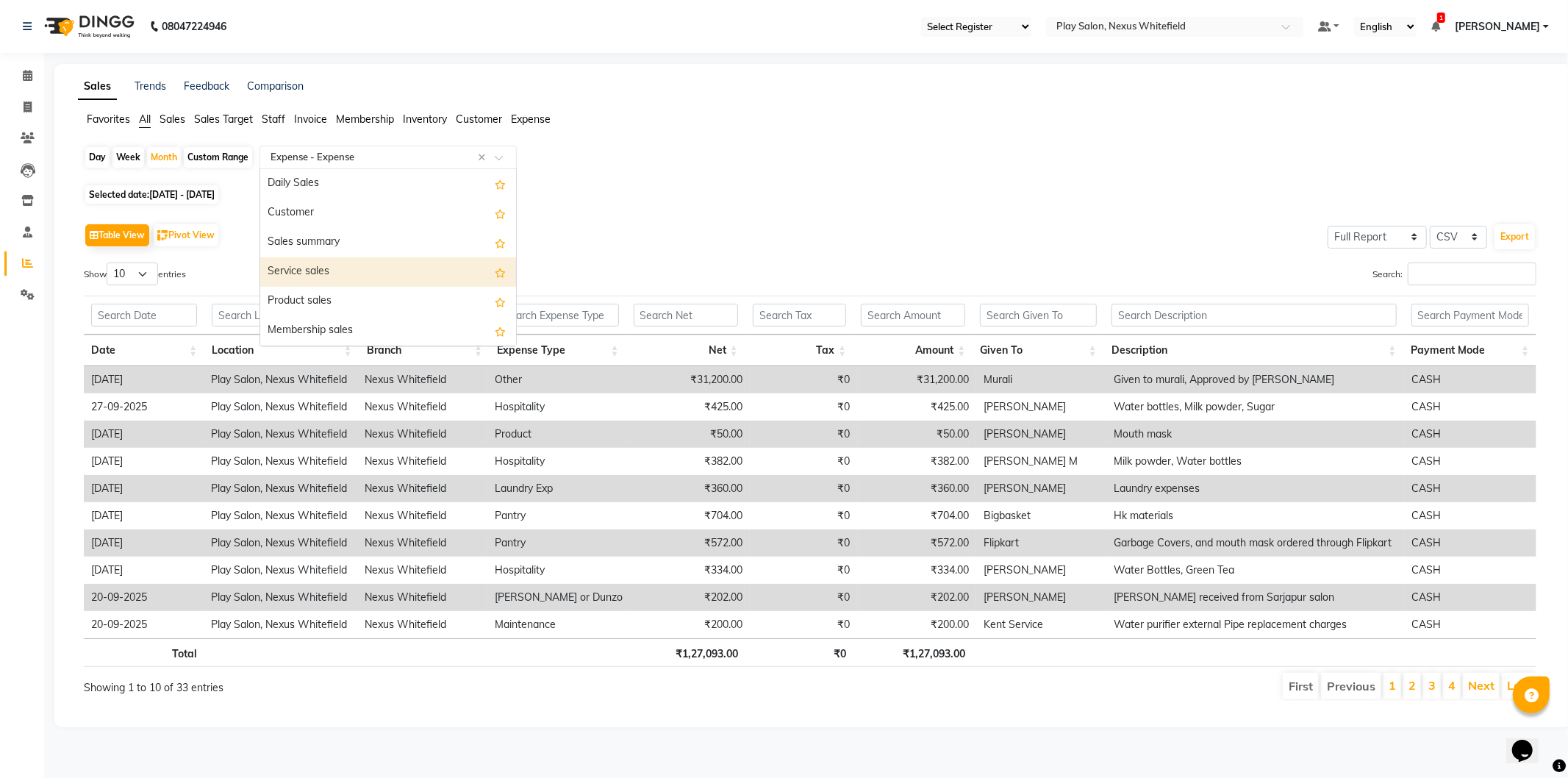
click at [336, 274] on div "Service sales" at bounding box center [388, 272] width 256 height 30
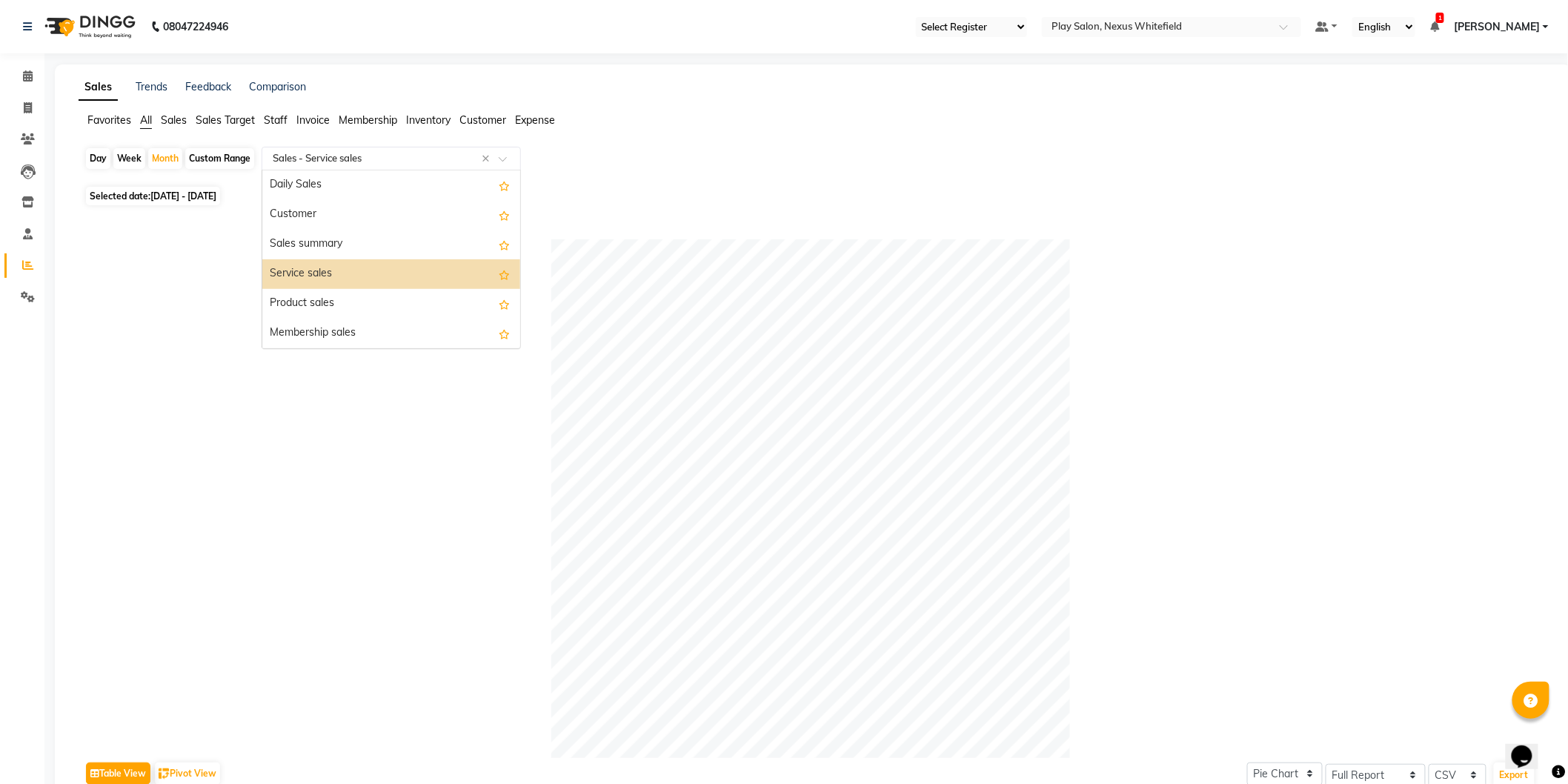
drag, startPoint x: 307, startPoint y: 161, endPoint x: 297, endPoint y: 206, distance: 46.1
click at [307, 161] on input "text" at bounding box center [377, 158] width 214 height 14
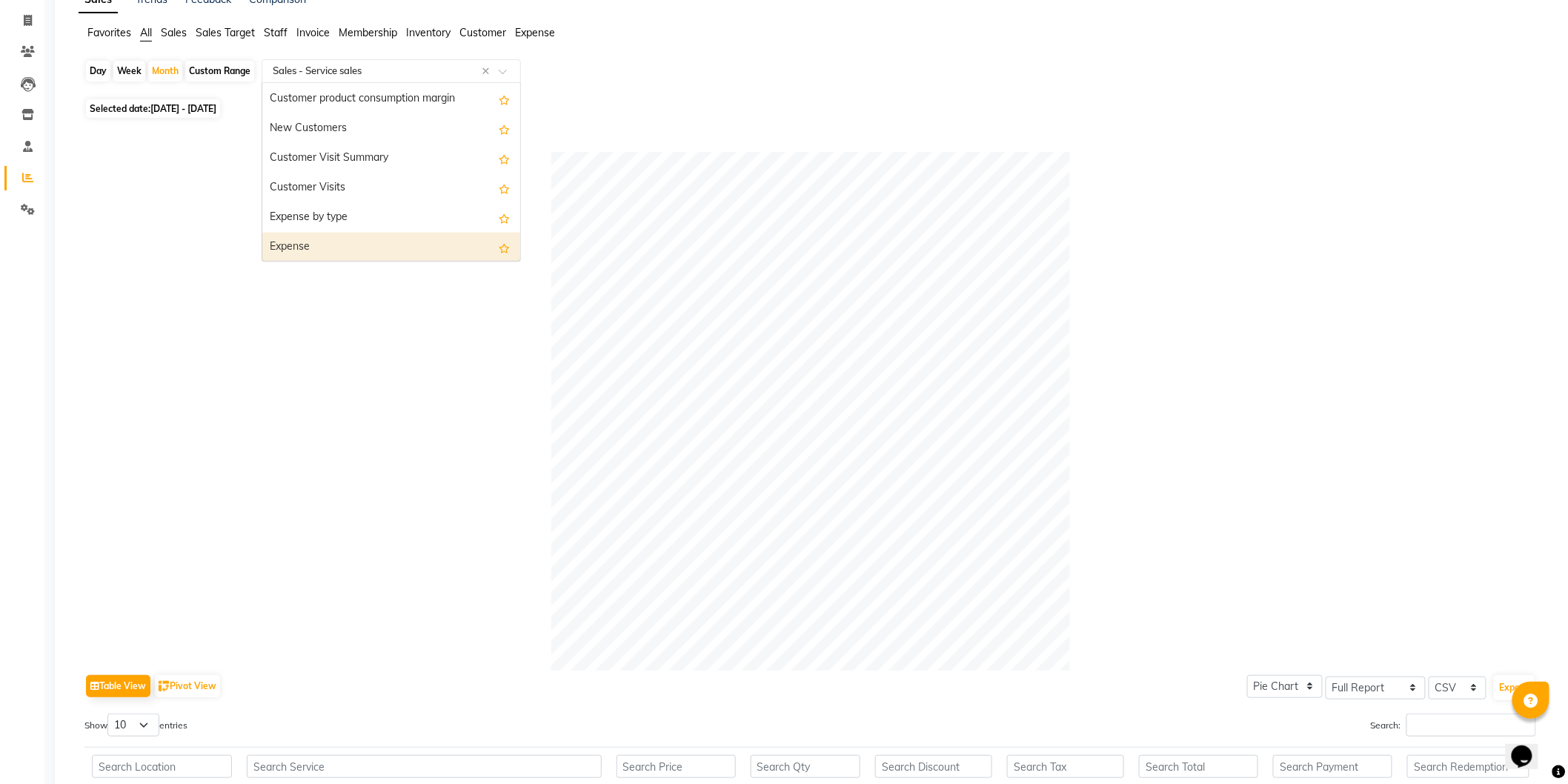
scroll to position [25, 0]
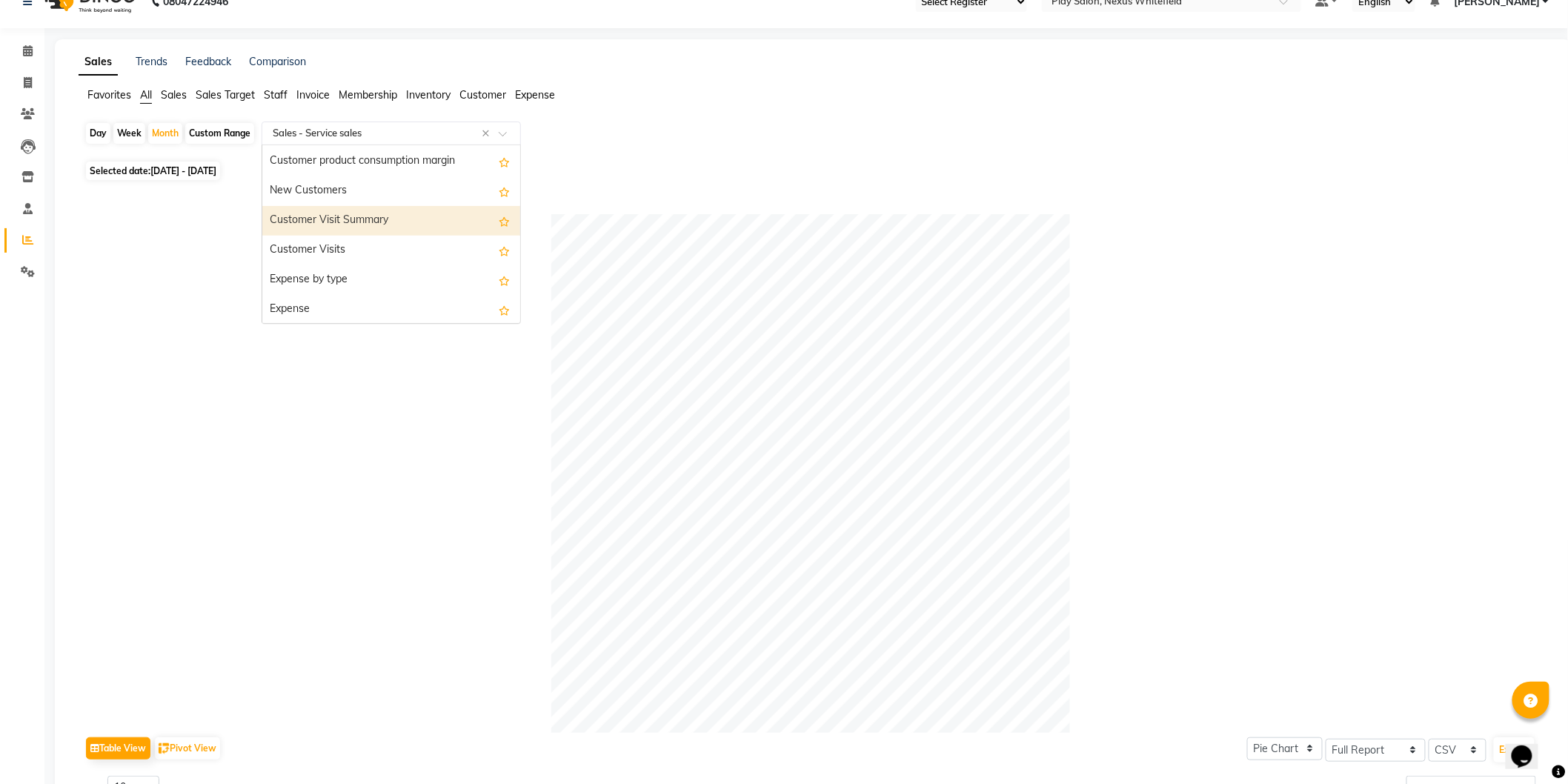
click at [371, 220] on div "Customer Visit Summary" at bounding box center [391, 220] width 258 height 30
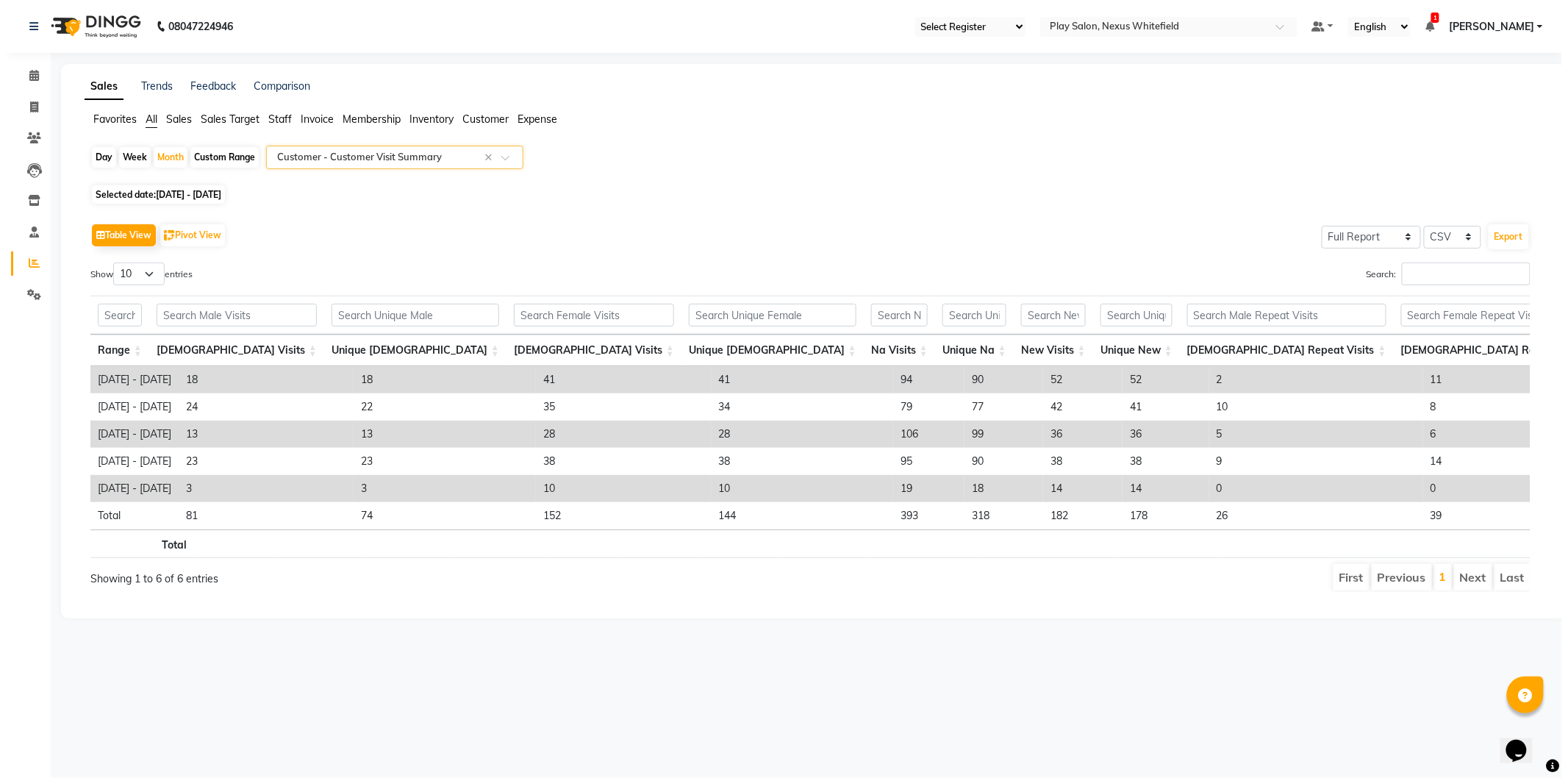
scroll to position [0, 0]
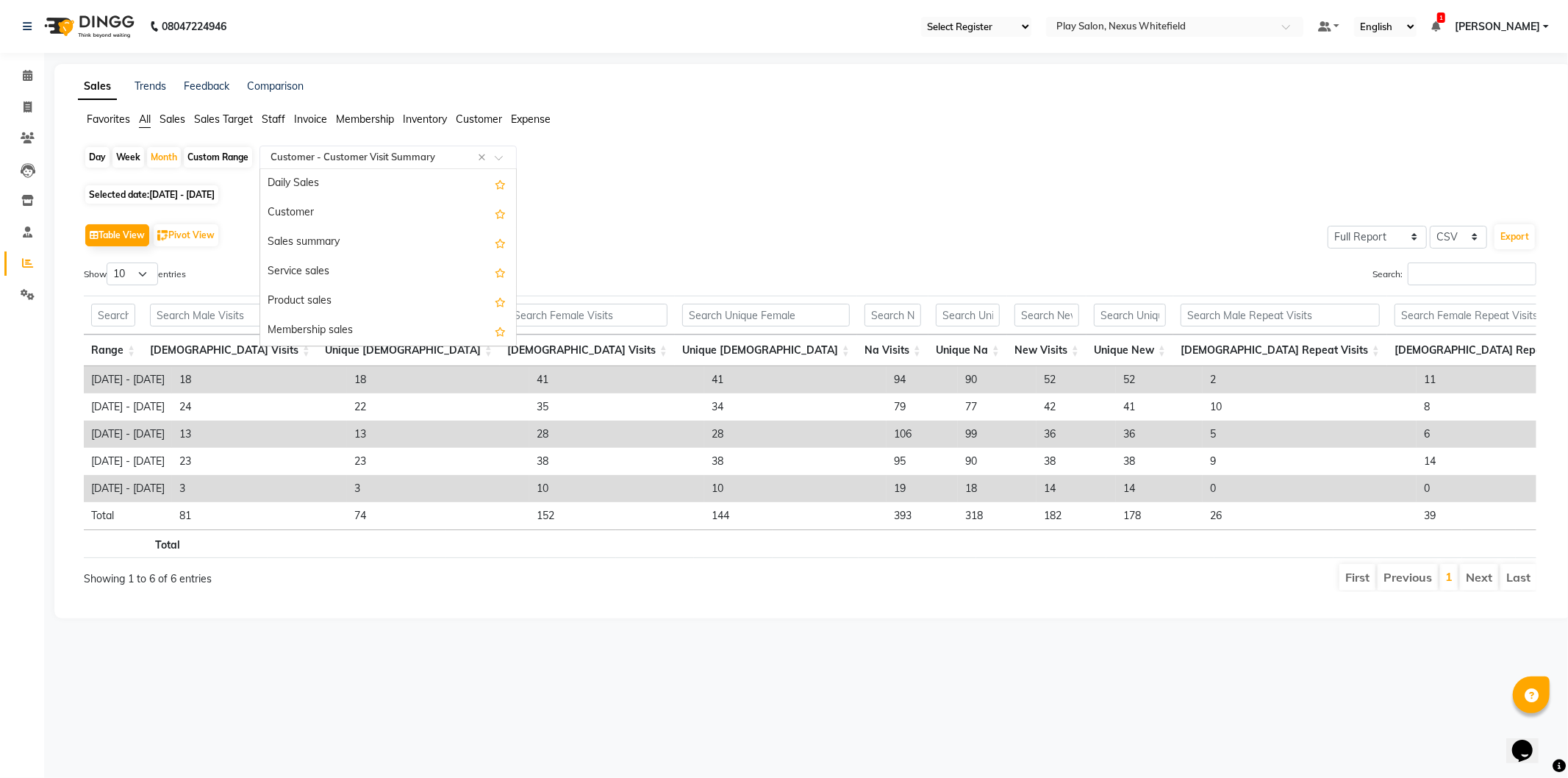
click at [321, 159] on input "text" at bounding box center [374, 157] width 212 height 14
click at [353, 244] on div "Customer Visit Summary" at bounding box center [388, 244] width 256 height 30
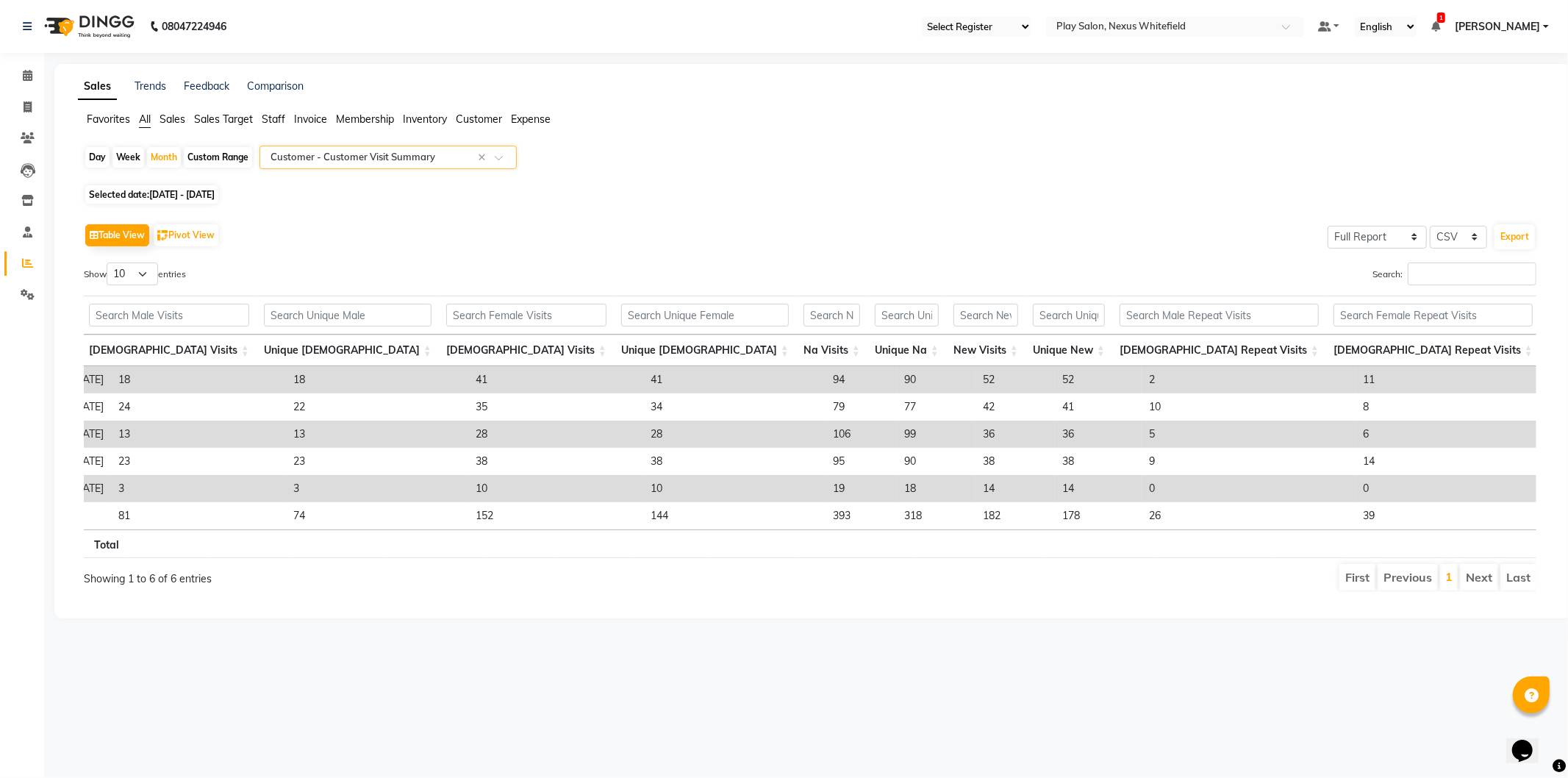
scroll to position [0, 0]
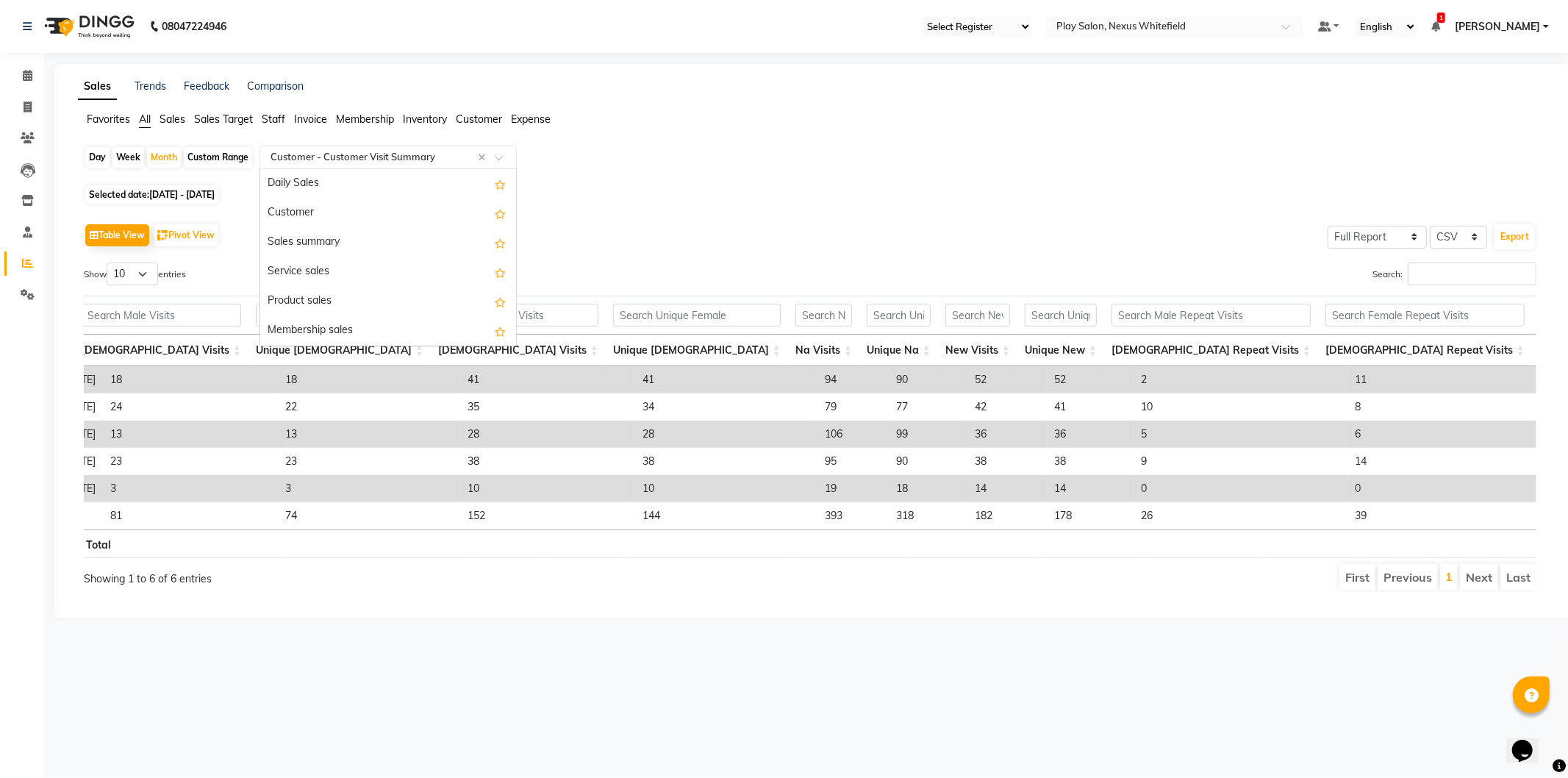
click at [304, 160] on input "text" at bounding box center [374, 157] width 212 height 14
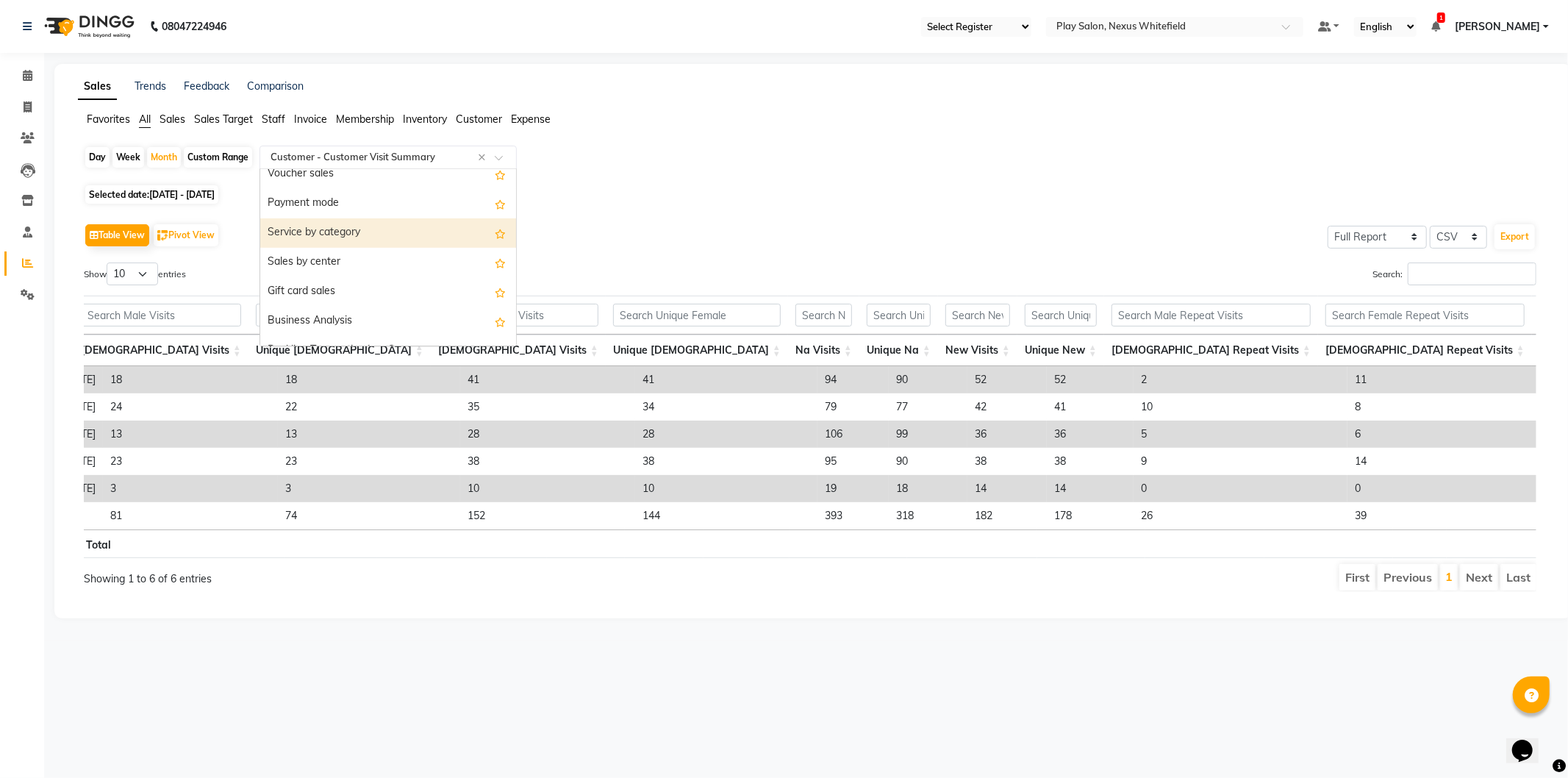
click at [328, 238] on div "Service by category" at bounding box center [388, 233] width 256 height 30
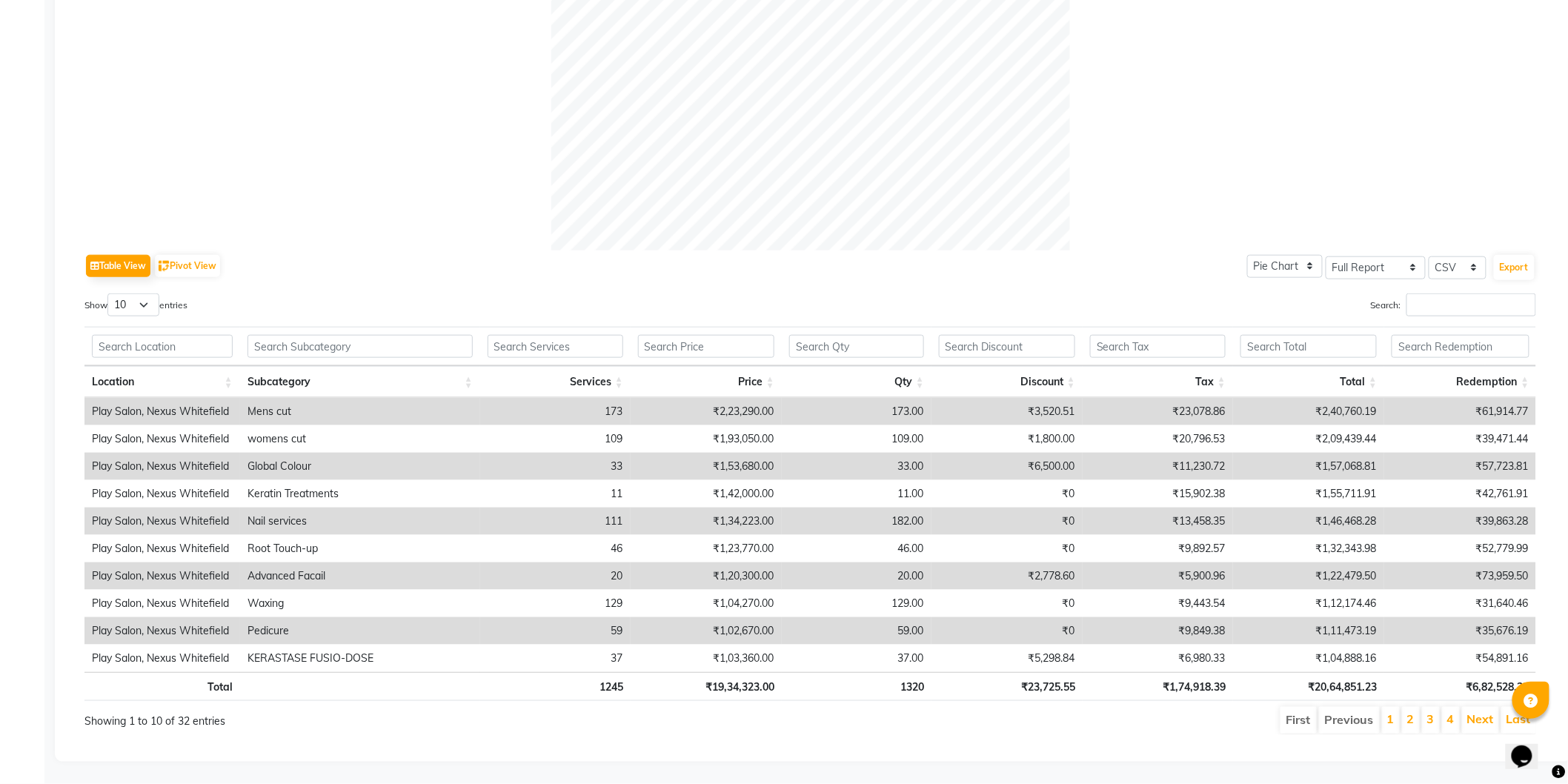
scroll to position [519, 0]
click at [1411, 712] on link "2" at bounding box center [1412, 719] width 8 height 14
click at [1513, 256] on button "Export" at bounding box center [1514, 268] width 40 height 25
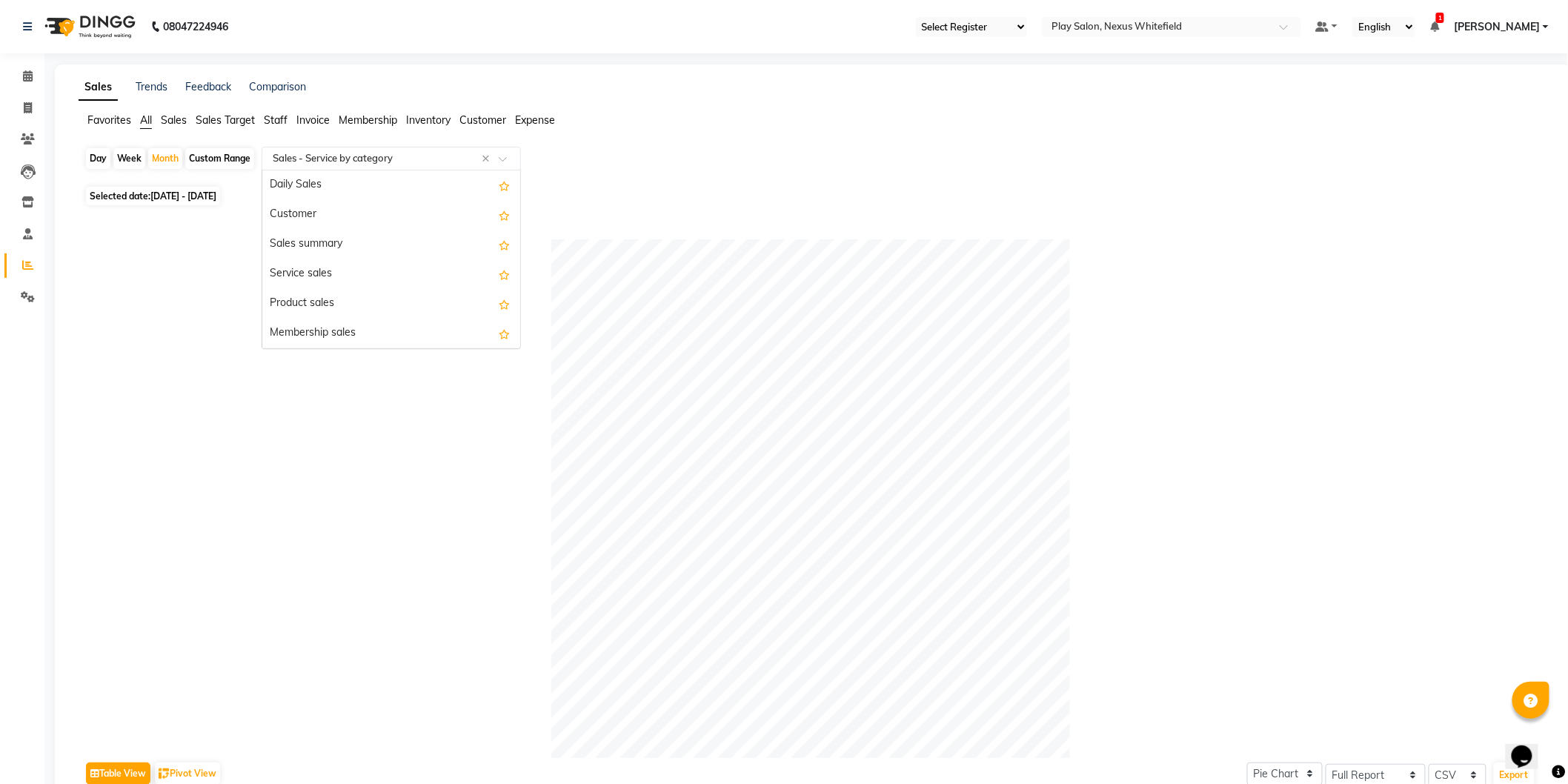
click at [317, 159] on input "text" at bounding box center [377, 158] width 214 height 14
click at [317, 270] on div "Service sales" at bounding box center [391, 274] width 258 height 30
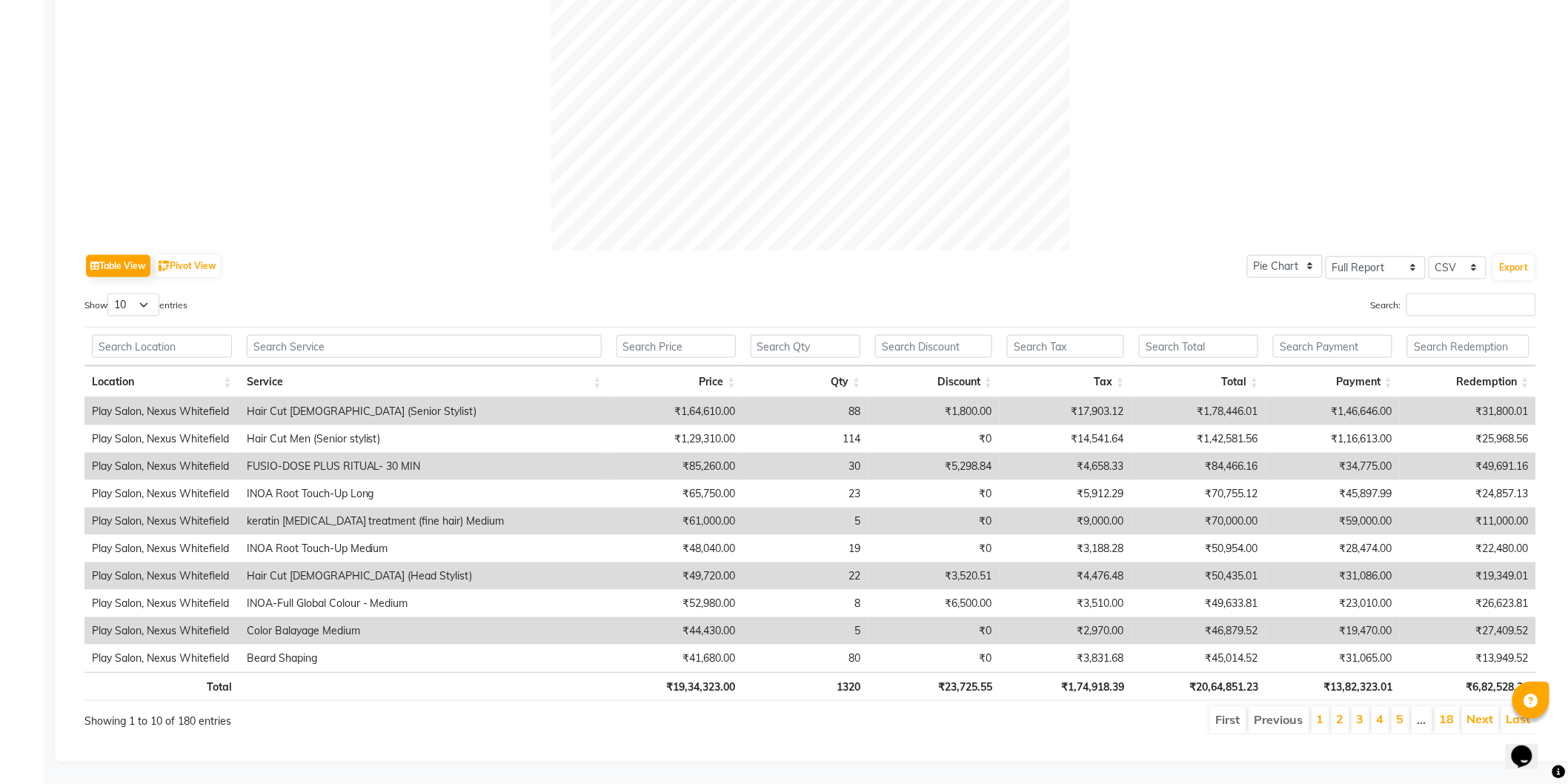
scroll to position [519, 0]
click at [1510, 255] on button "Export" at bounding box center [1514, 267] width 40 height 25
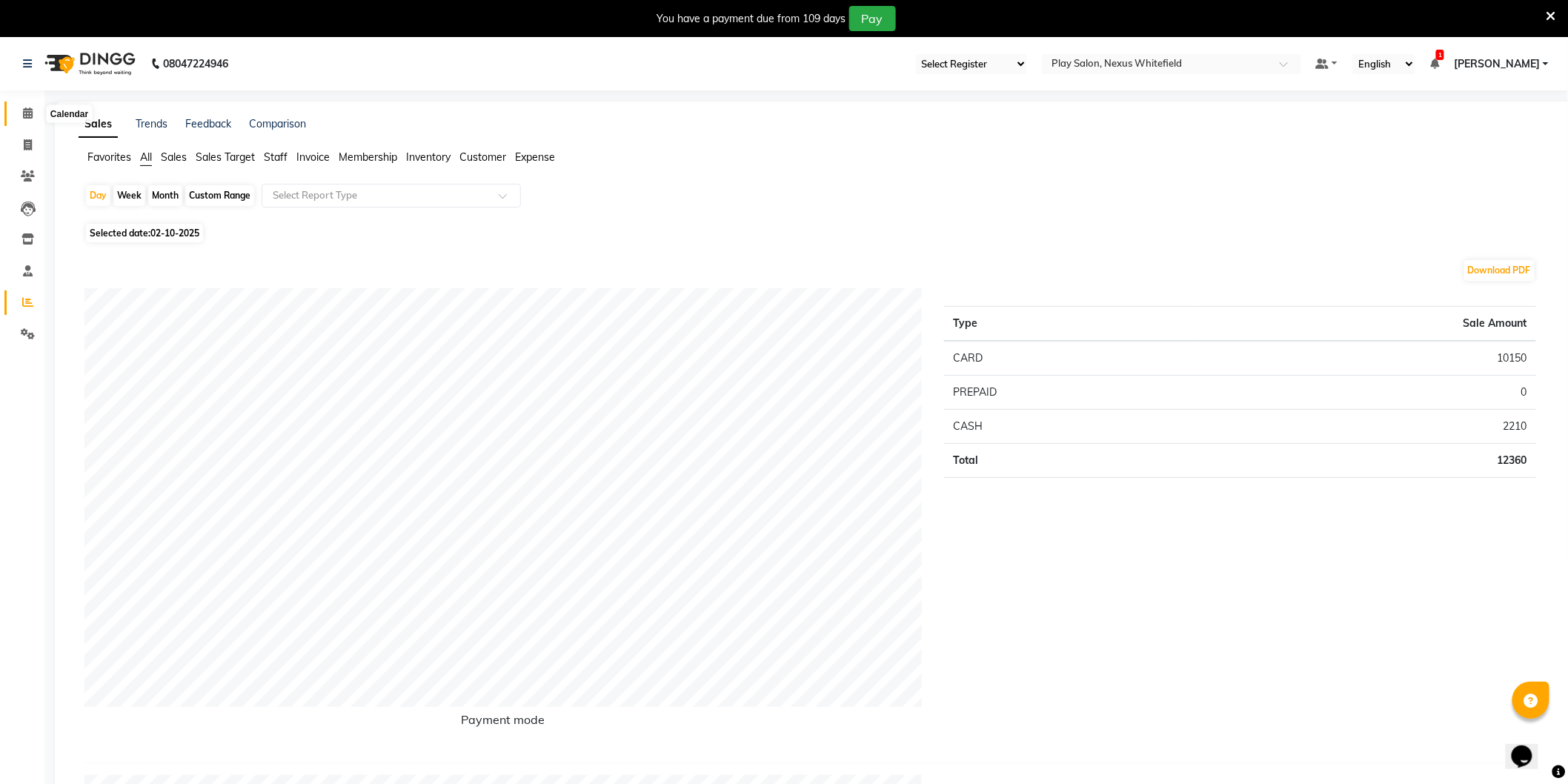
click at [25, 113] on icon at bounding box center [27, 113] width 10 height 11
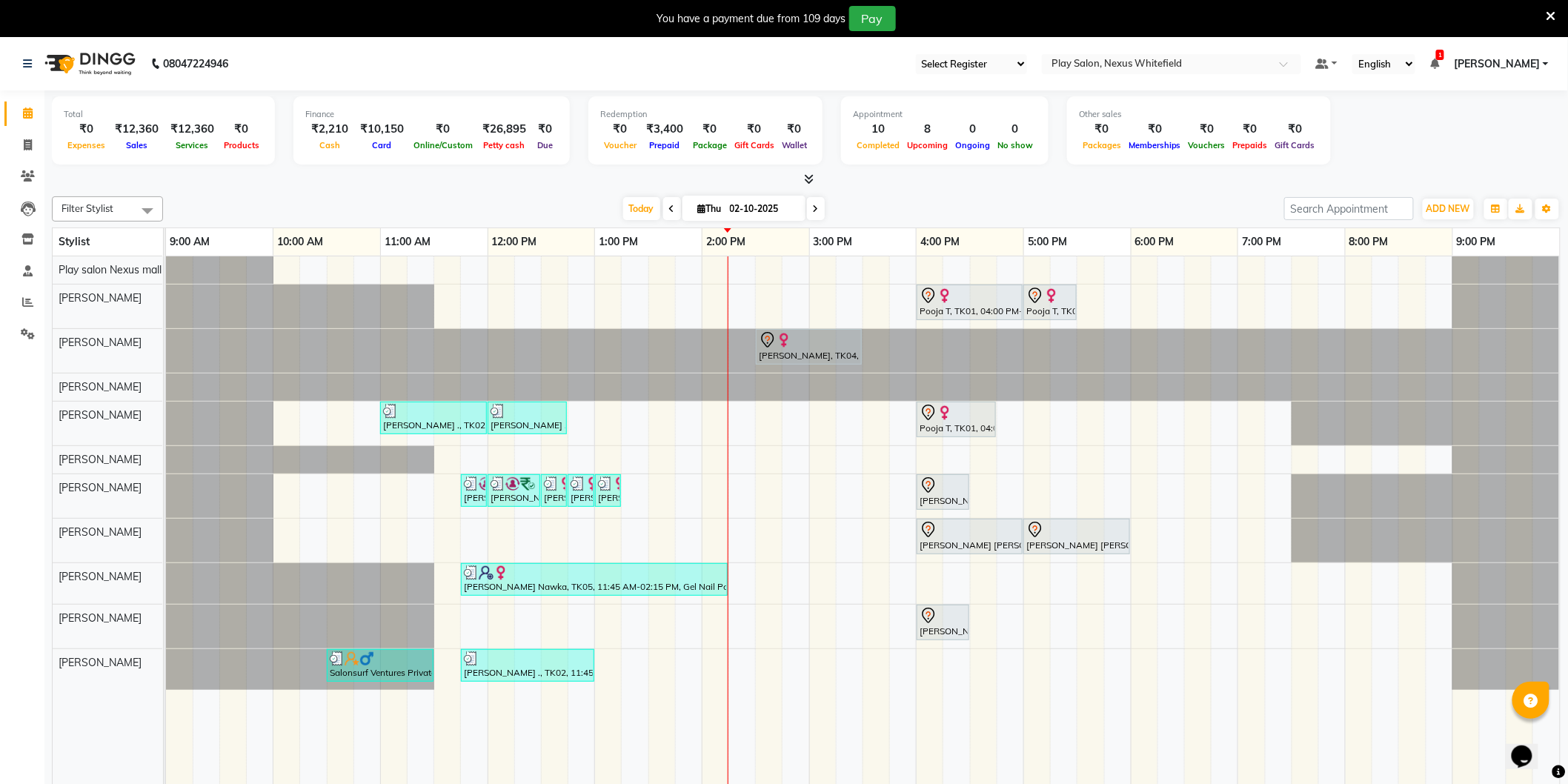
click at [813, 212] on icon at bounding box center [816, 209] width 6 height 9
type input "03-10-2025"
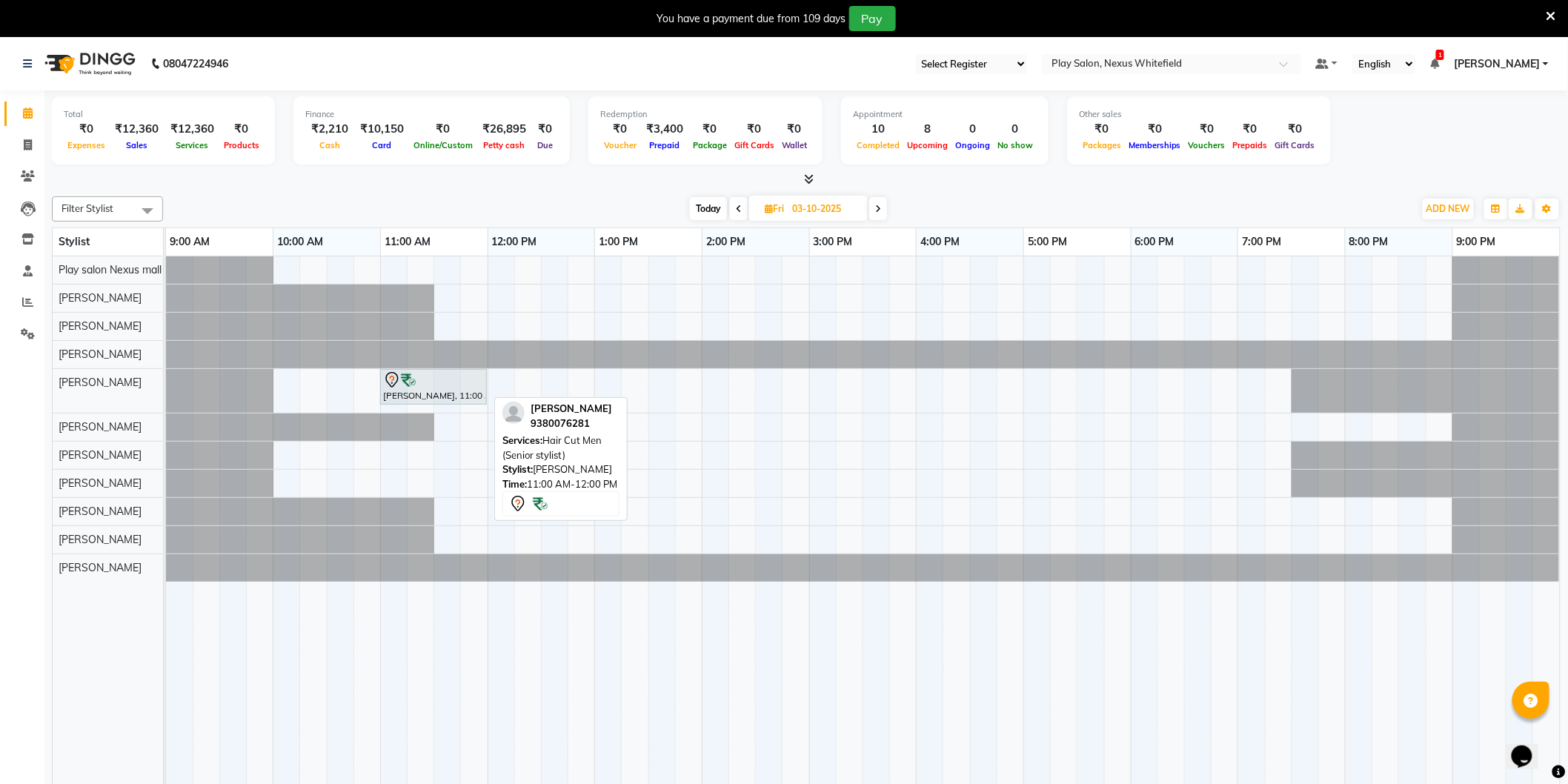
click at [415, 387] on img at bounding box center [408, 380] width 14 height 14
select select "7"
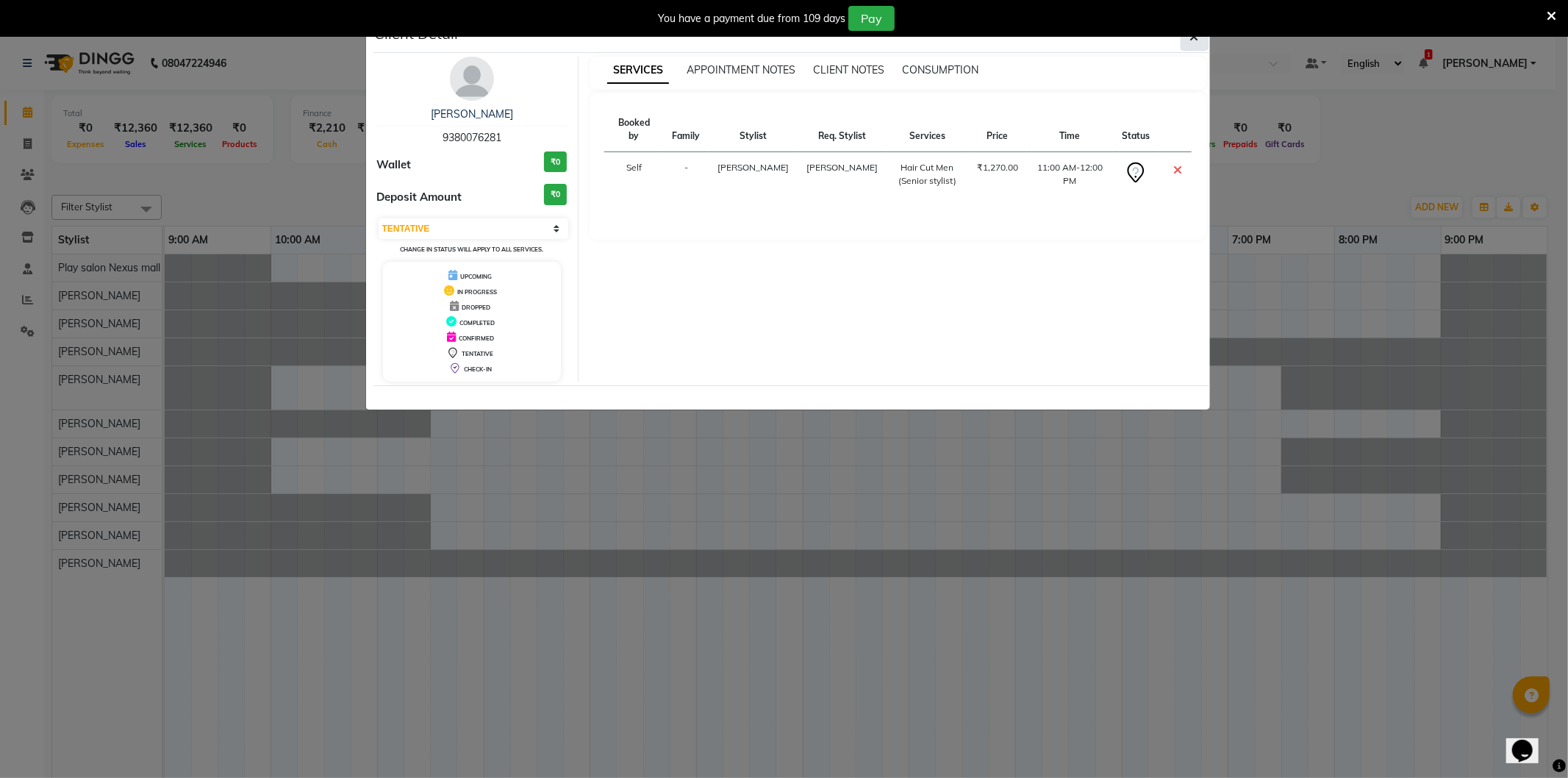
click at [1195, 40] on icon "button" at bounding box center [1194, 37] width 9 height 12
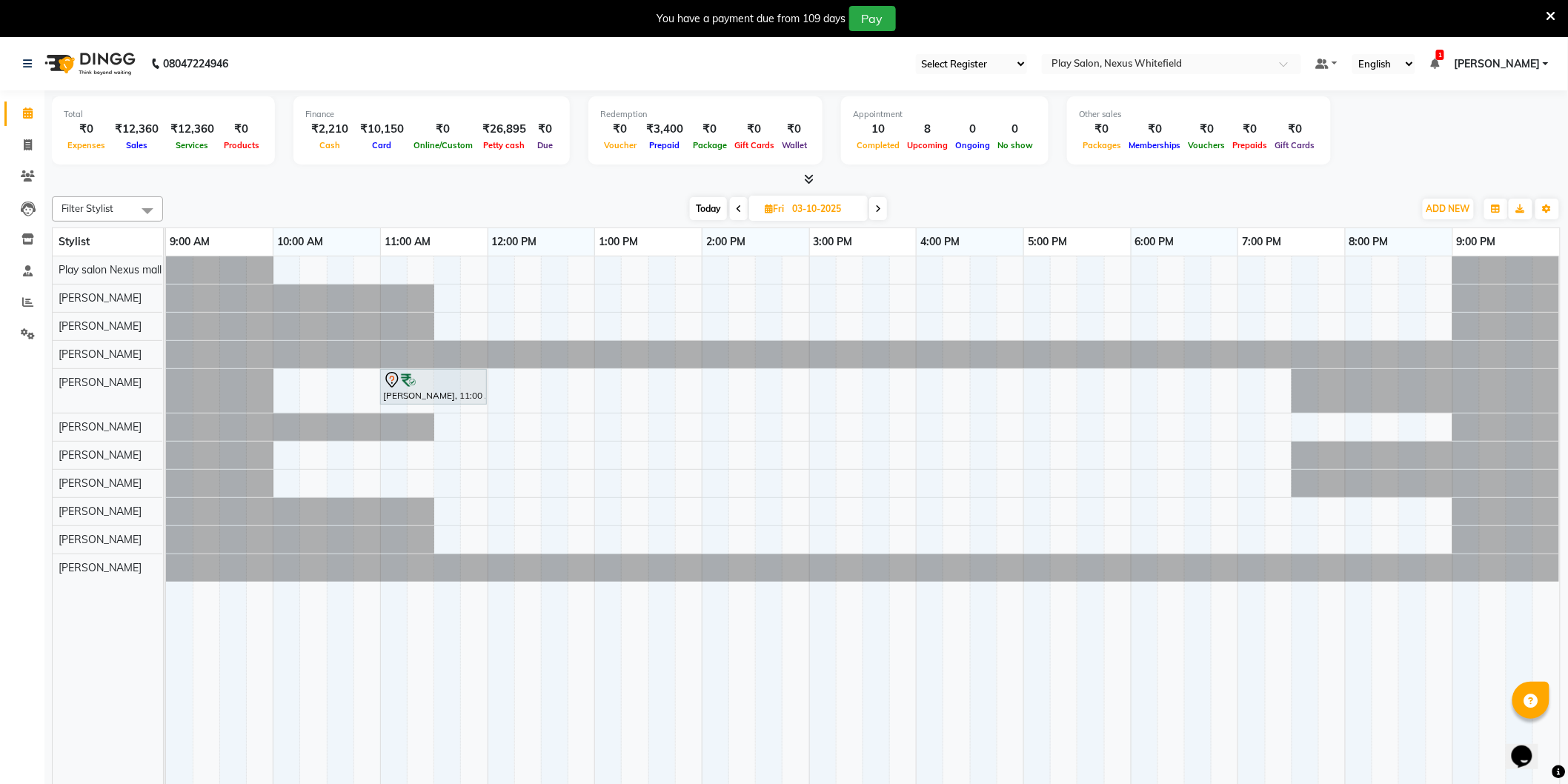
click at [393, 483] on div "[PERSON_NAME], 11:00 AM-12:00 PM, Hair Cut Men (Senior stylist)" at bounding box center [863, 531] width 1394 height 550
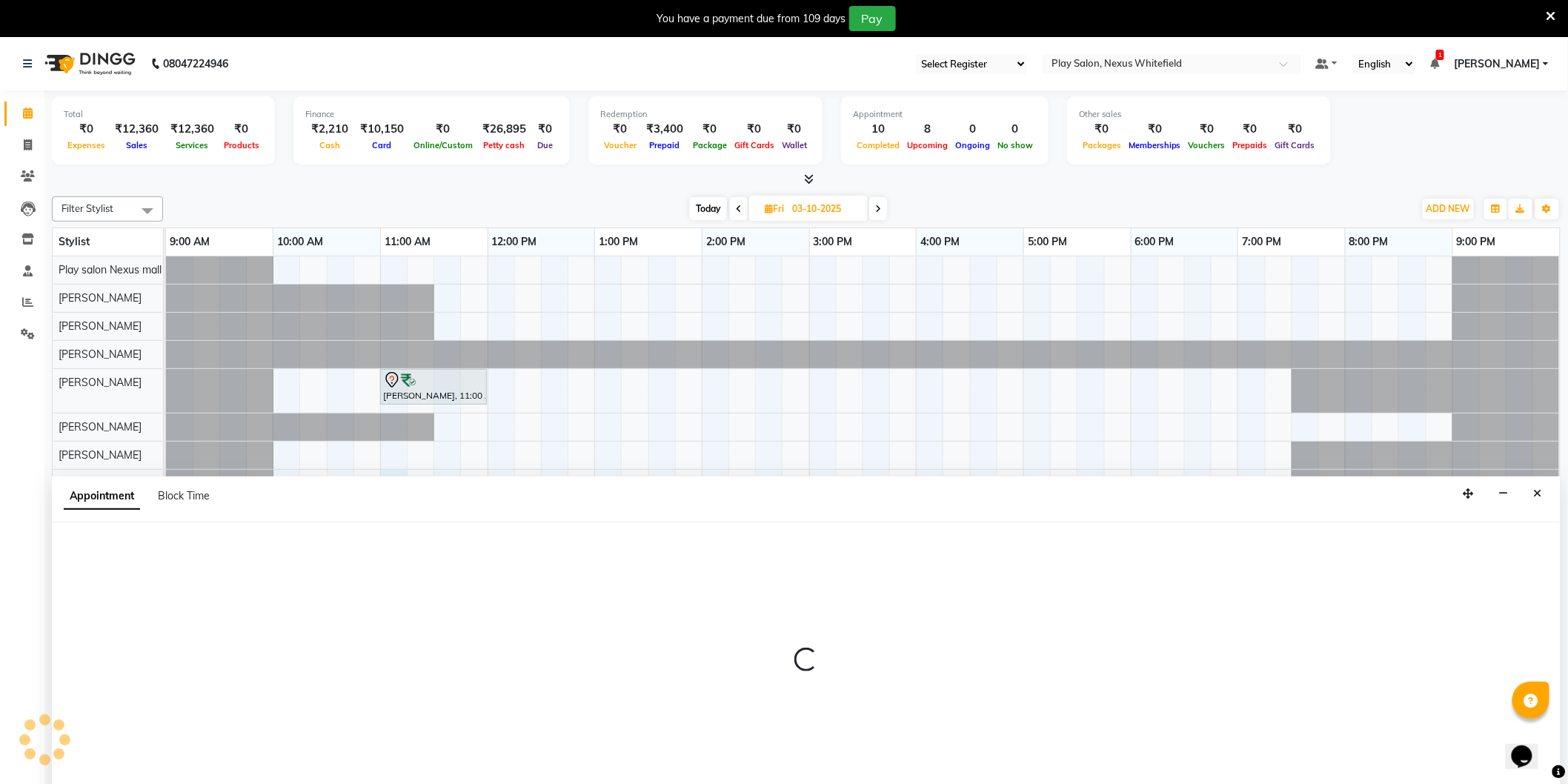
scroll to position [37, 0]
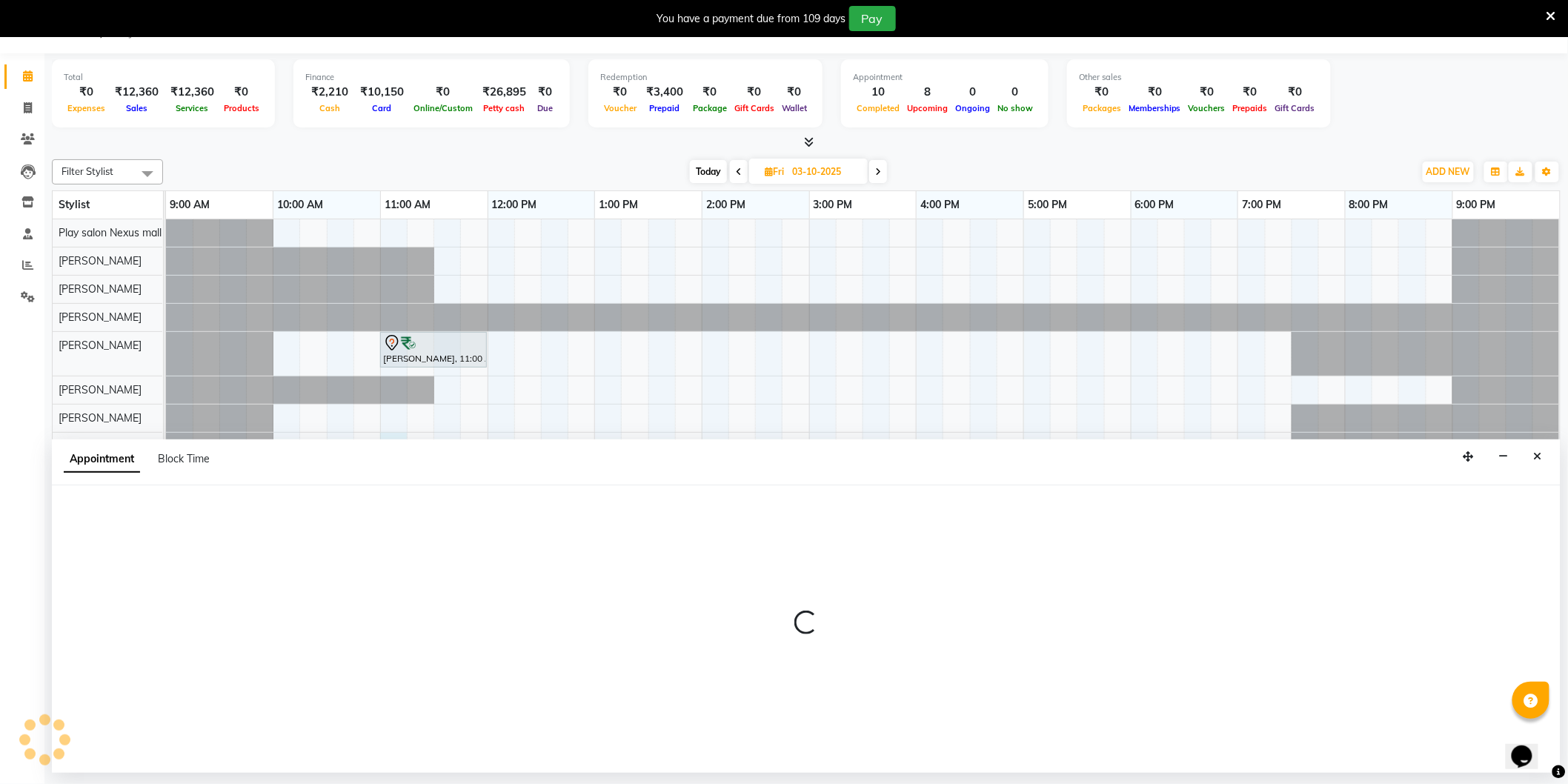
select select "81405"
select select "tentative"
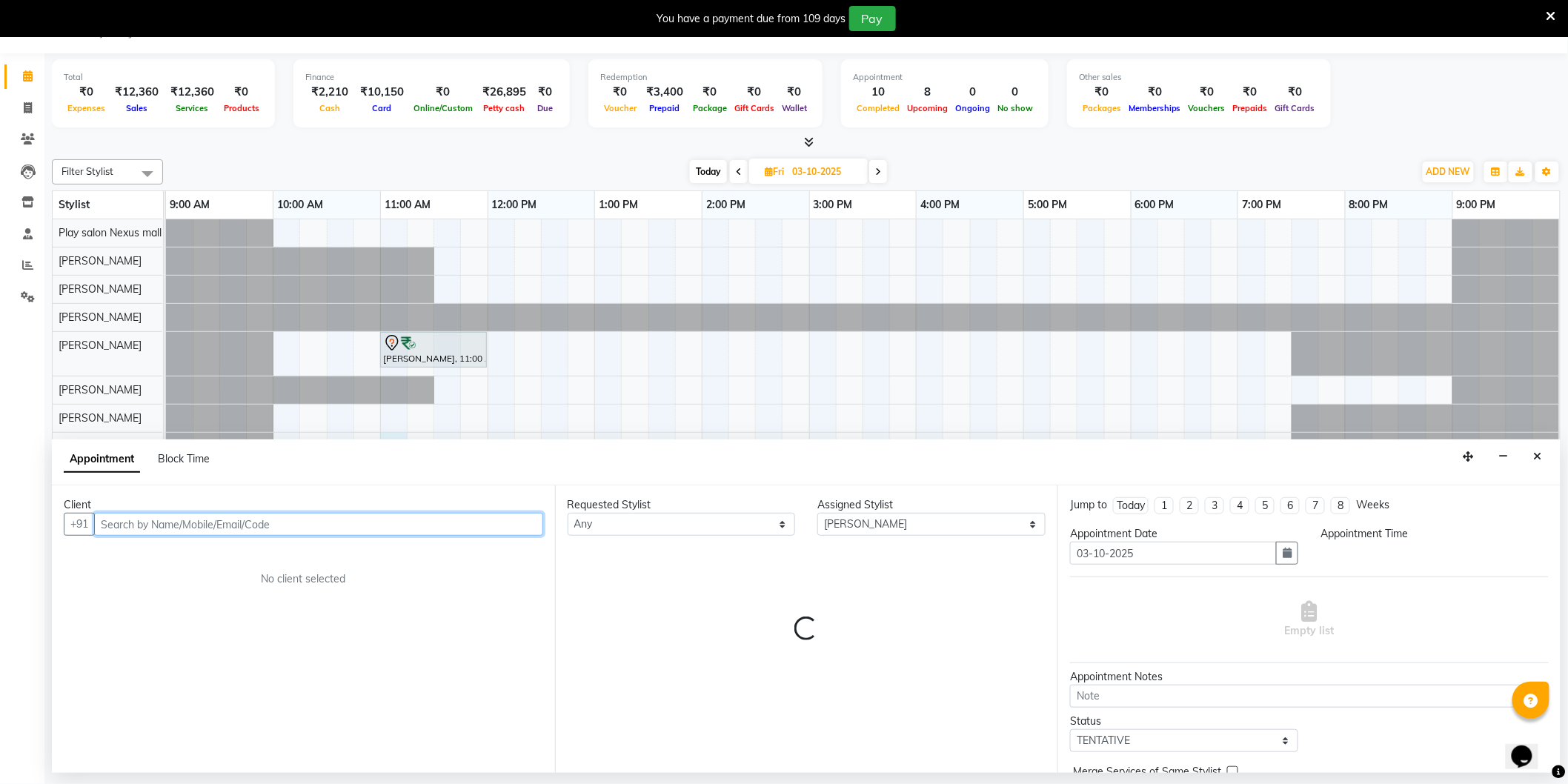
select select "660"
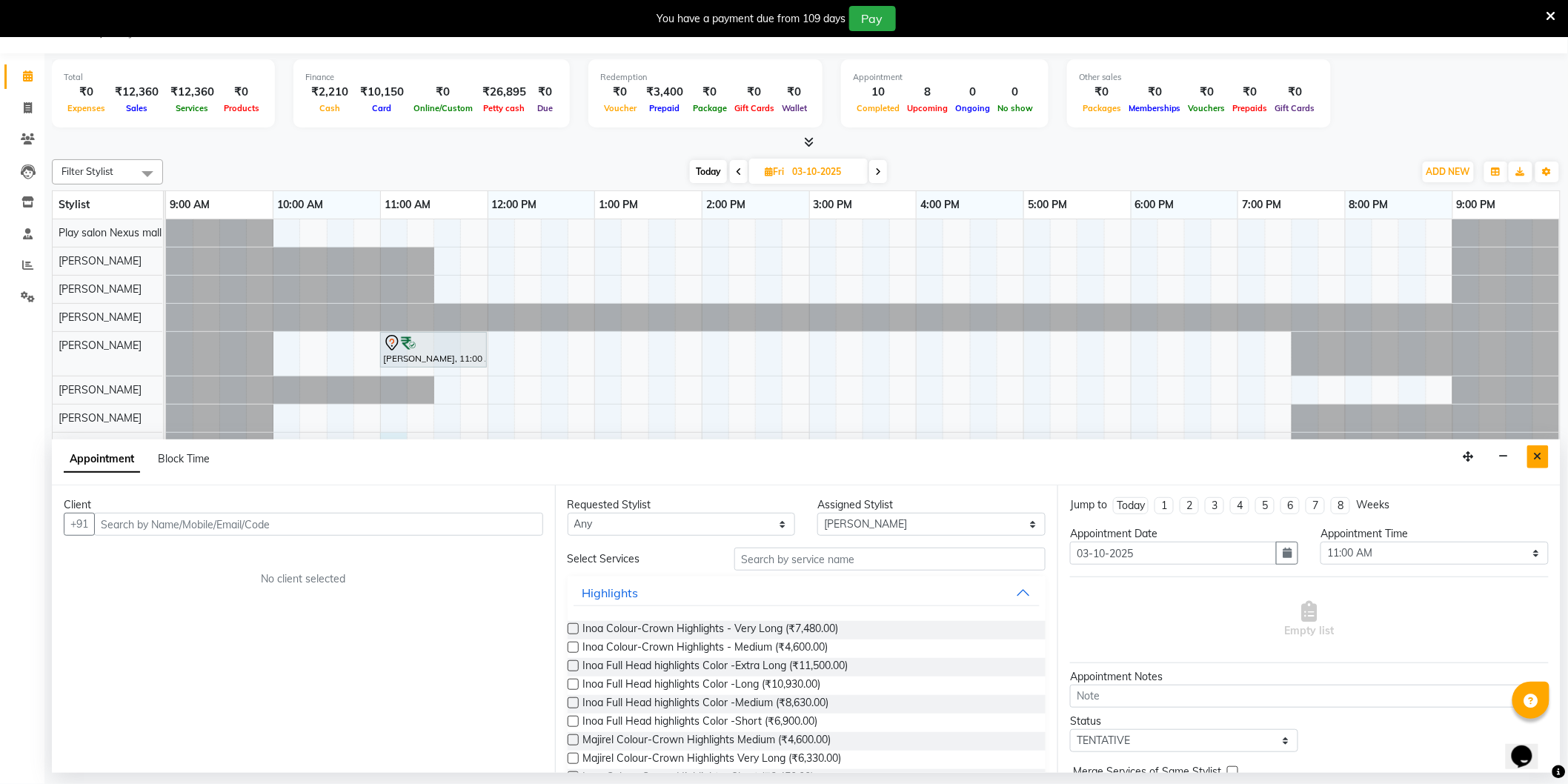
click at [1537, 455] on icon "Close" at bounding box center [1538, 457] width 8 height 11
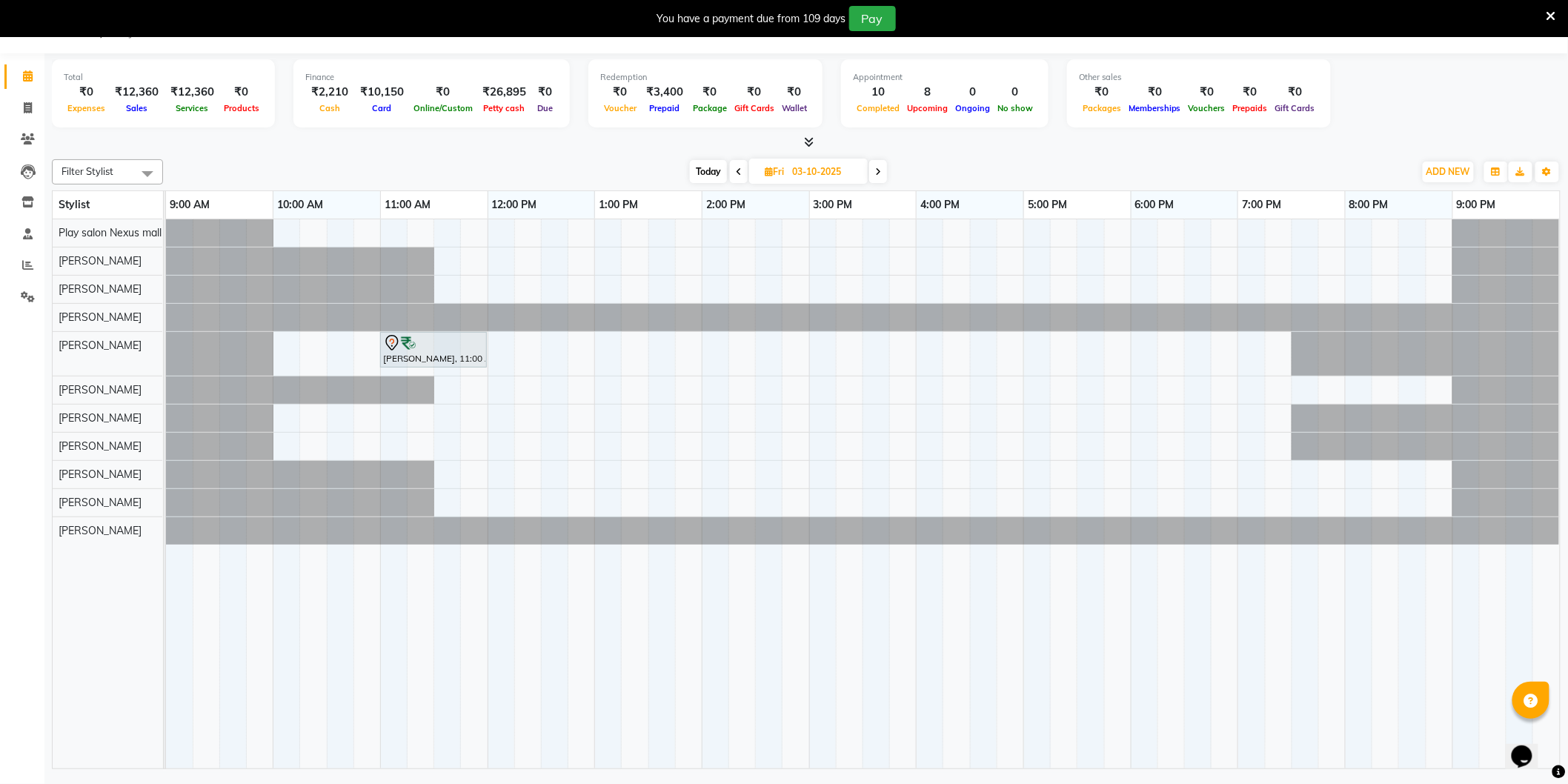
click at [451, 445] on div "[PERSON_NAME], 11:00 AM-12:00 PM, Hair Cut Men (Senior stylist)" at bounding box center [863, 494] width 1394 height 550
select select "81405"
select select "tentative"
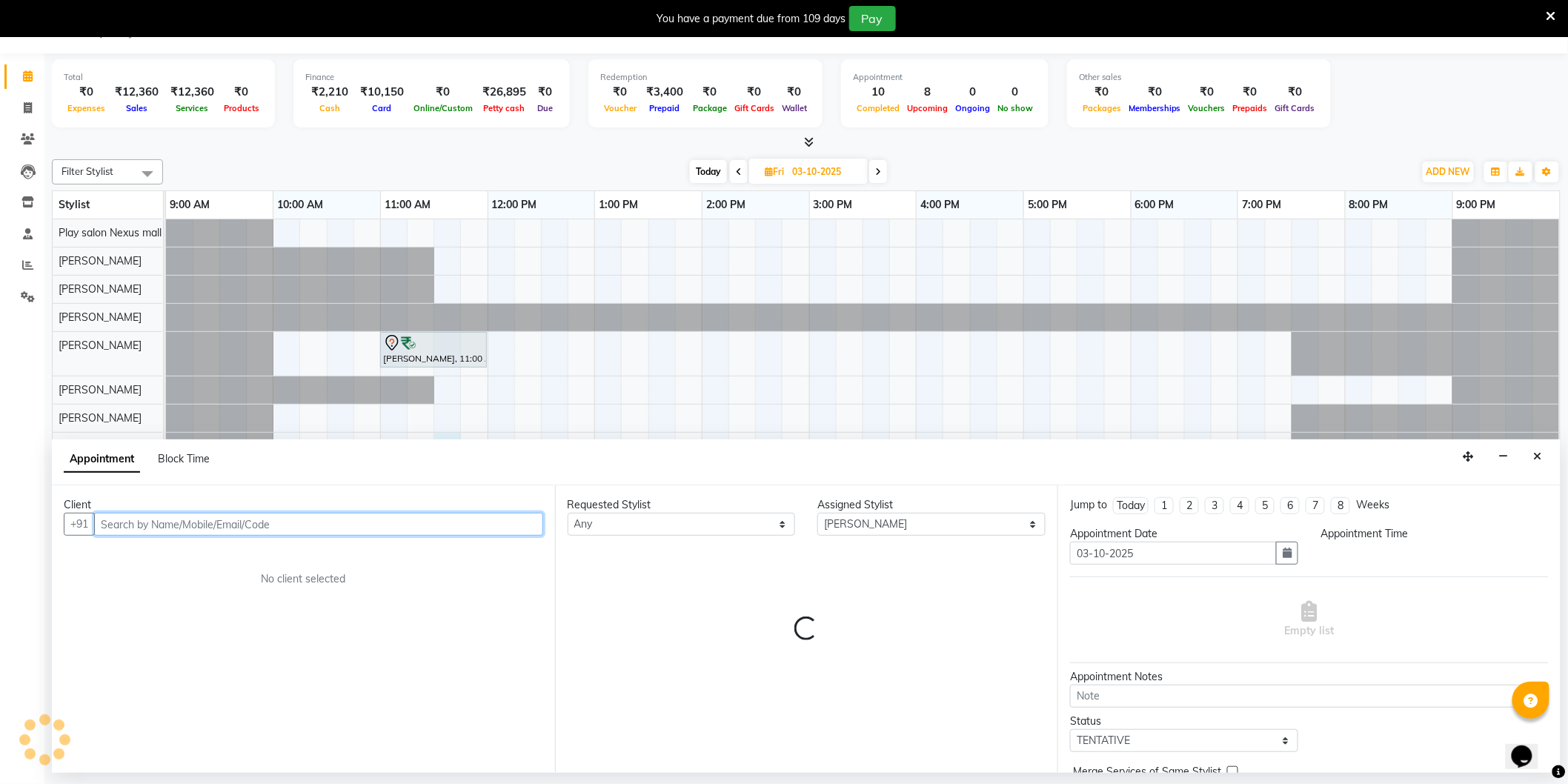
select select "690"
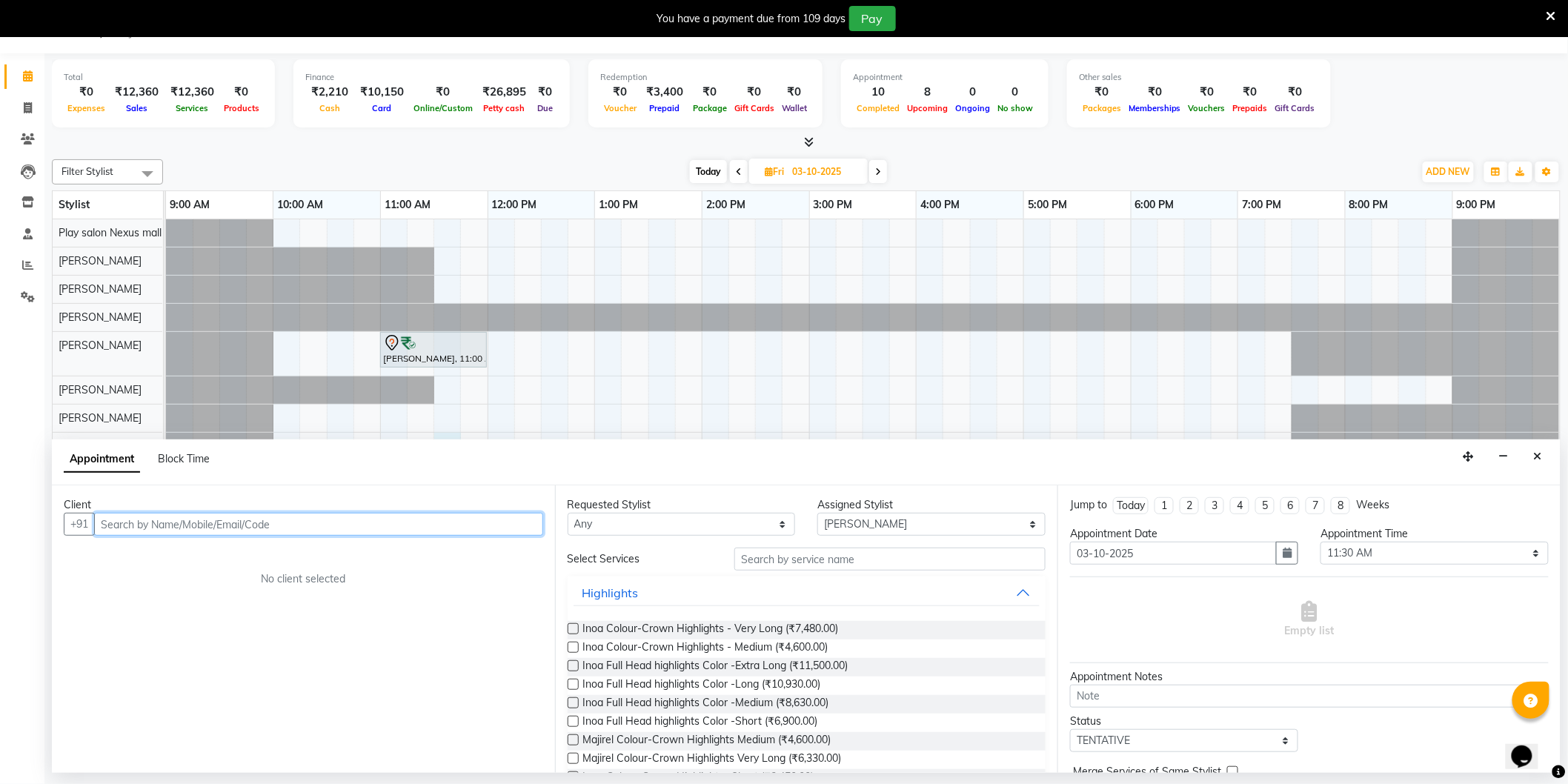
click at [163, 519] on input "text" at bounding box center [318, 525] width 449 height 23
type input "8792513372"
click at [509, 527] on span "Add Client" at bounding box center [512, 523] width 50 height 13
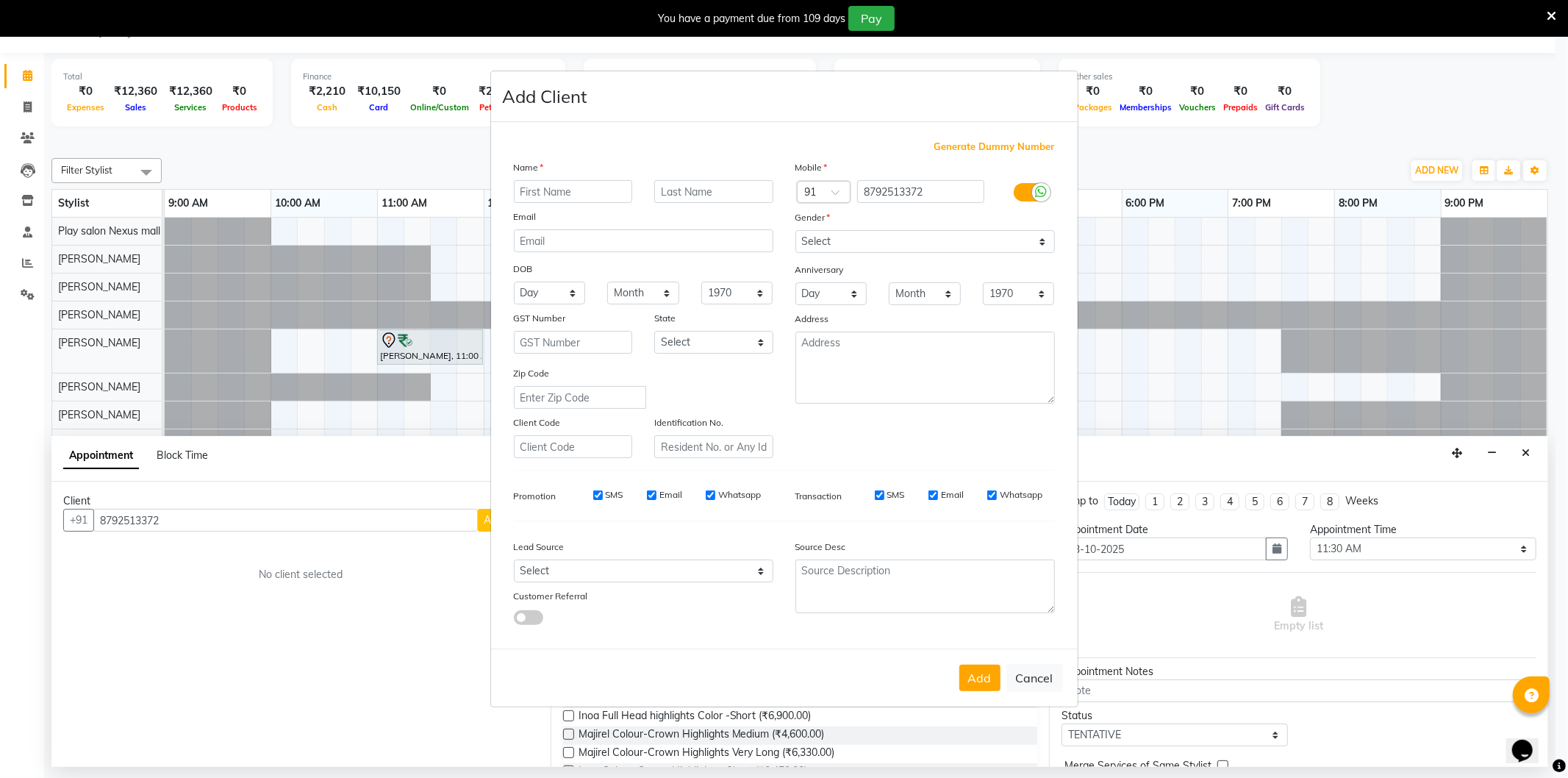
click at [605, 196] on input "text" at bounding box center [573, 191] width 119 height 23
type input "Sarayu"
type input "TT"
click at [832, 247] on select "Select [DEMOGRAPHIC_DATA] [DEMOGRAPHIC_DATA] Other Prefer Not To Say" at bounding box center [925, 241] width 259 height 23
select select "[DEMOGRAPHIC_DATA]"
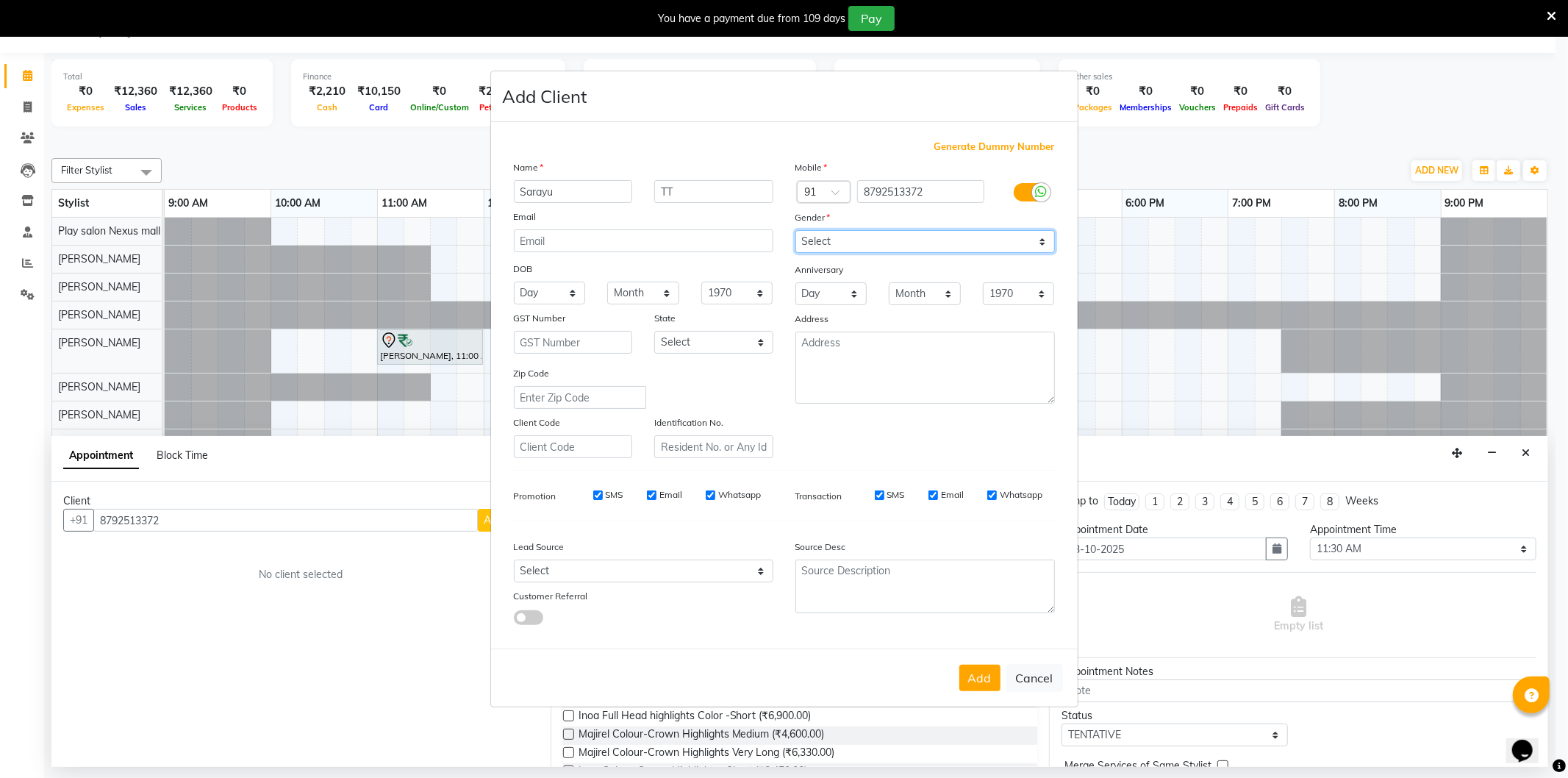
click at [796, 230] on select "Select [DEMOGRAPHIC_DATA] [DEMOGRAPHIC_DATA] Other Prefer Not To Say" at bounding box center [925, 241] width 259 height 23
click at [578, 574] on select "Select Walk-in Internet Friend Word of Mouth Advertisement Facebook JustDial Go…" at bounding box center [643, 571] width 259 height 23
select select "54912"
click at [514, 561] on select "Select Walk-in Internet Friend Word of Mouth Advertisement Facebook JustDial Go…" at bounding box center [643, 571] width 259 height 23
click at [983, 670] on button "Add" at bounding box center [980, 678] width 41 height 26
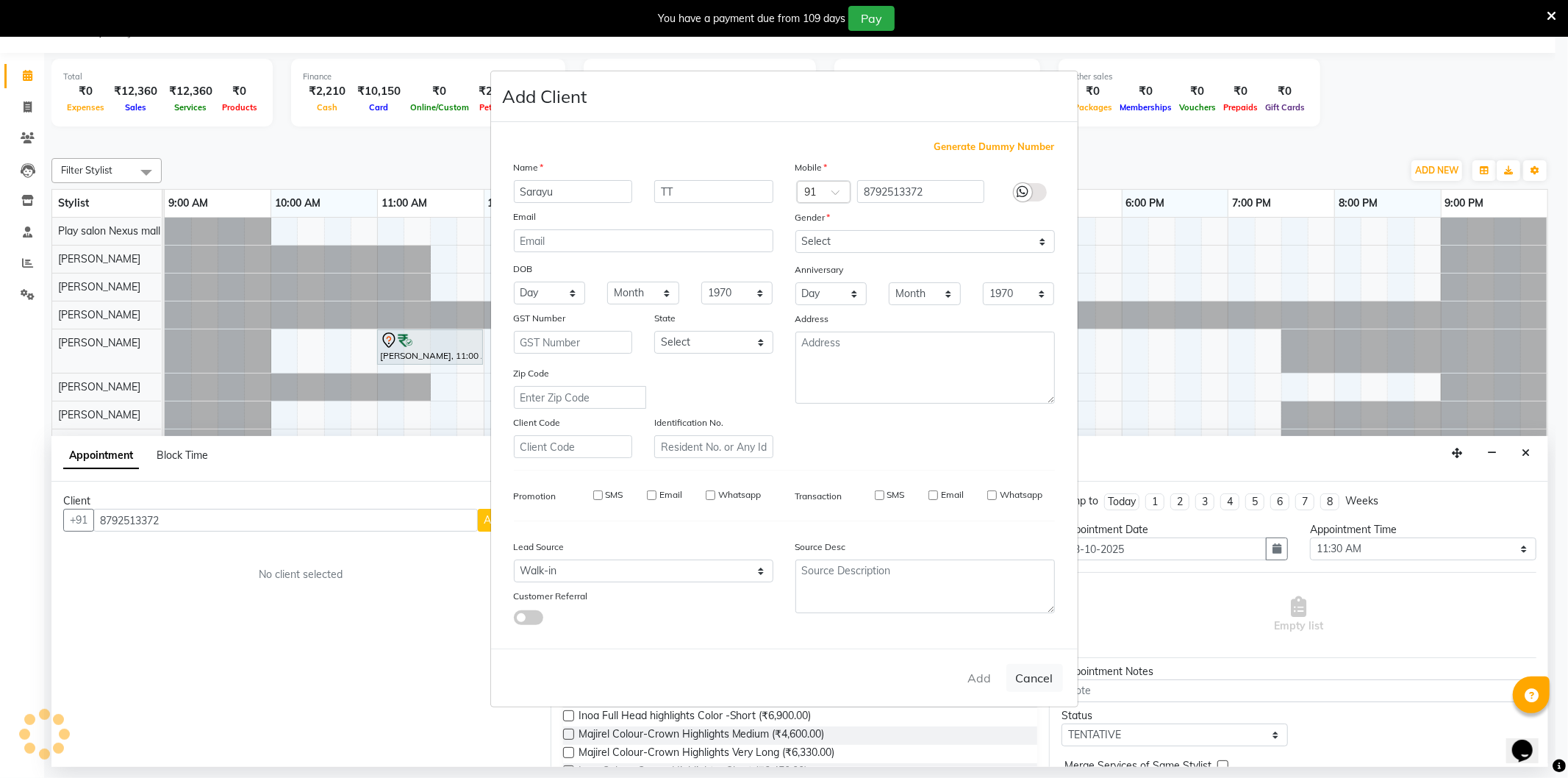
select select
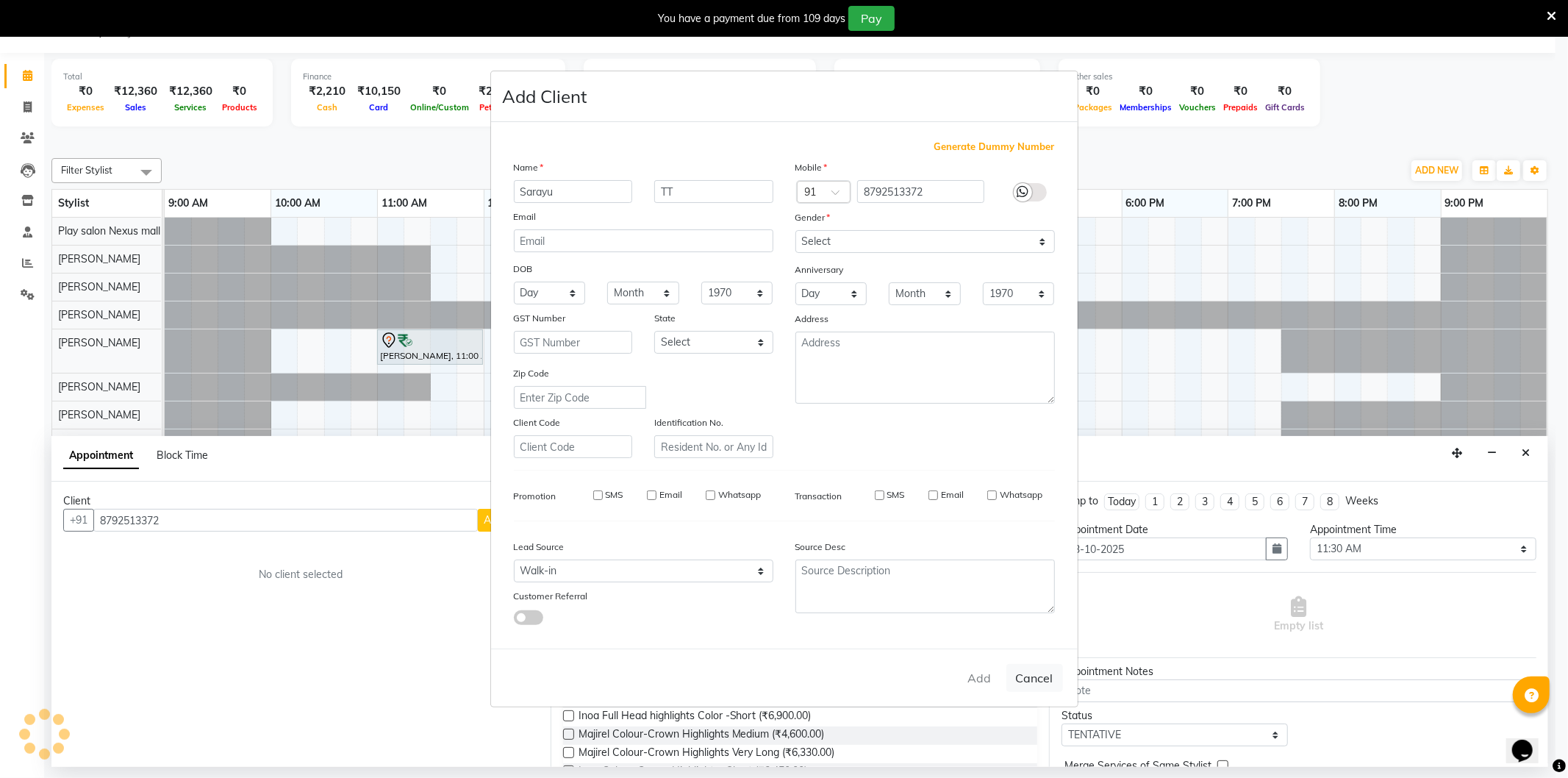
select select
checkbox input "false"
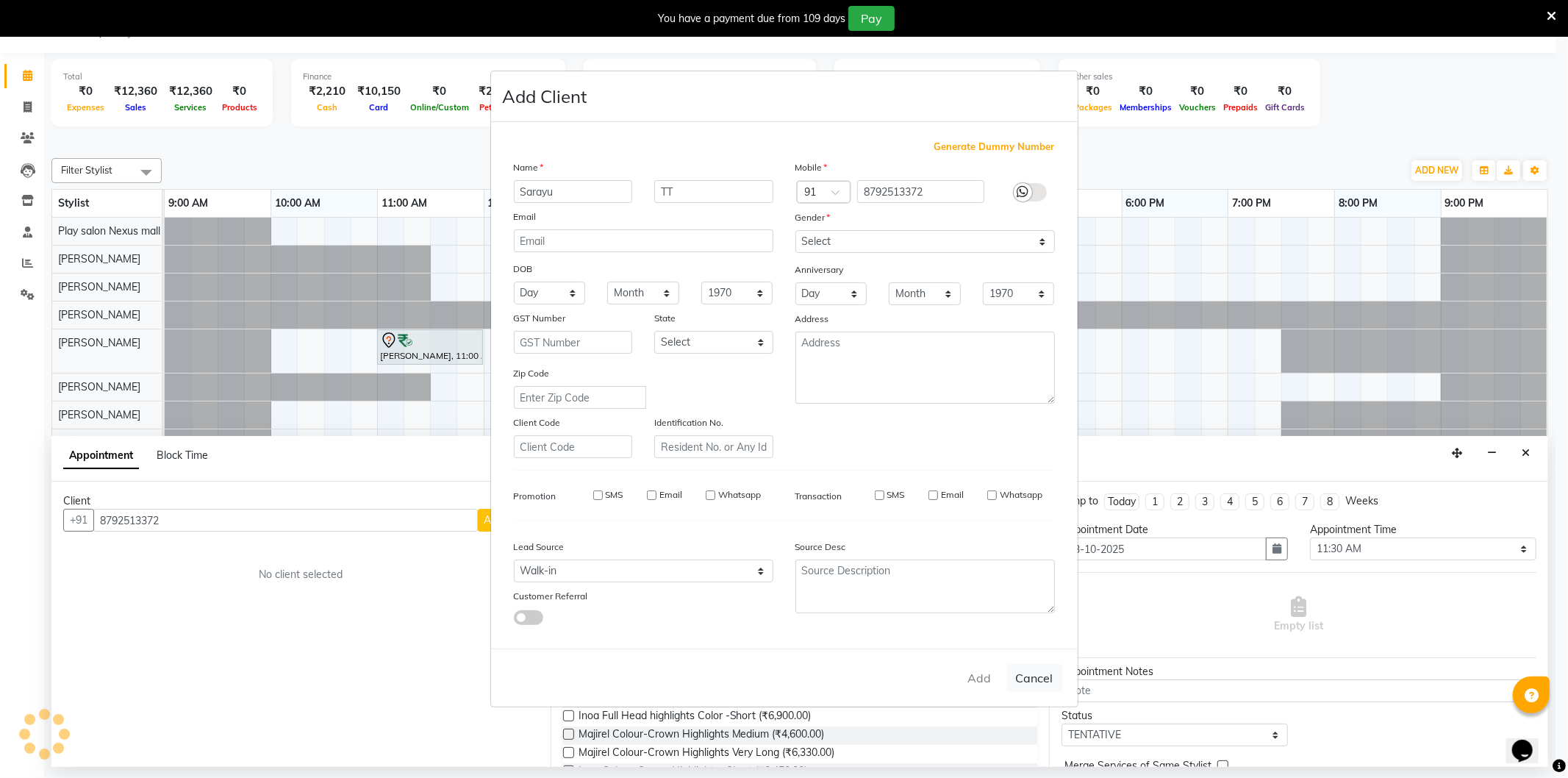
checkbox input "false"
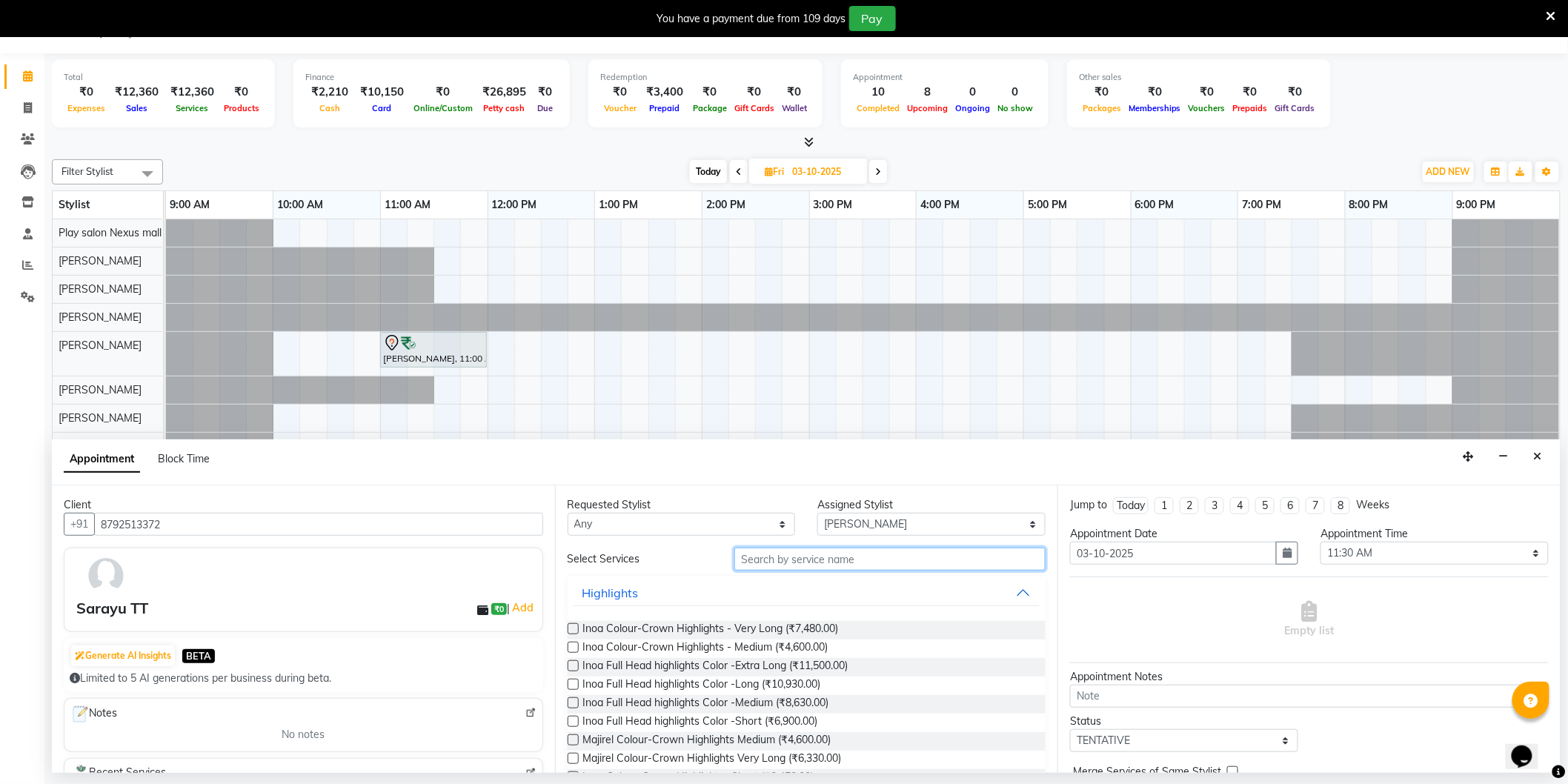
drag, startPoint x: 794, startPoint y: 558, endPoint x: 782, endPoint y: 557, distance: 12.0
click at [789, 558] on input "text" at bounding box center [890, 559] width 311 height 23
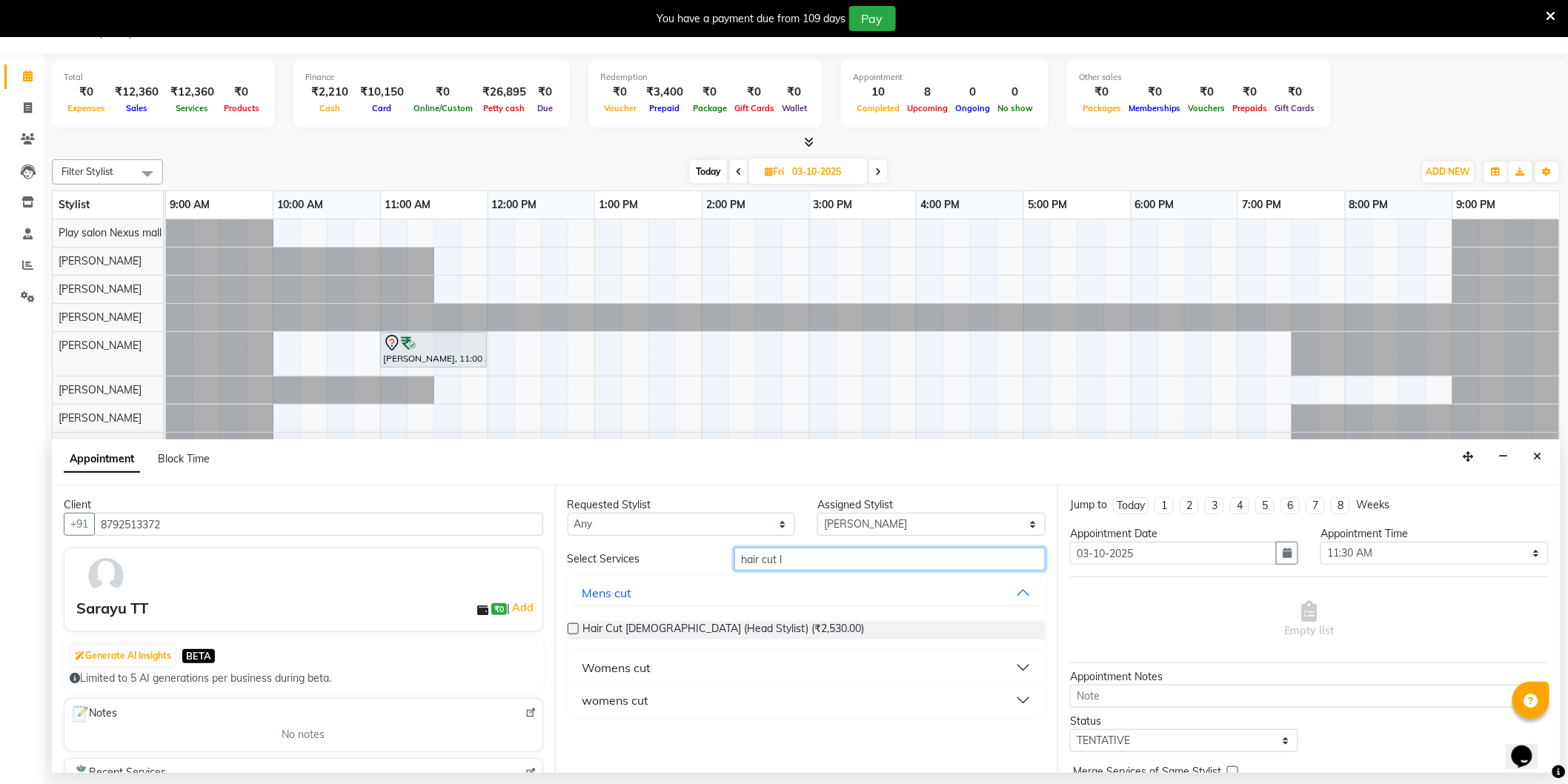
type input "hair cut l"
click at [657, 698] on button "womens cut" at bounding box center [807, 700] width 467 height 27
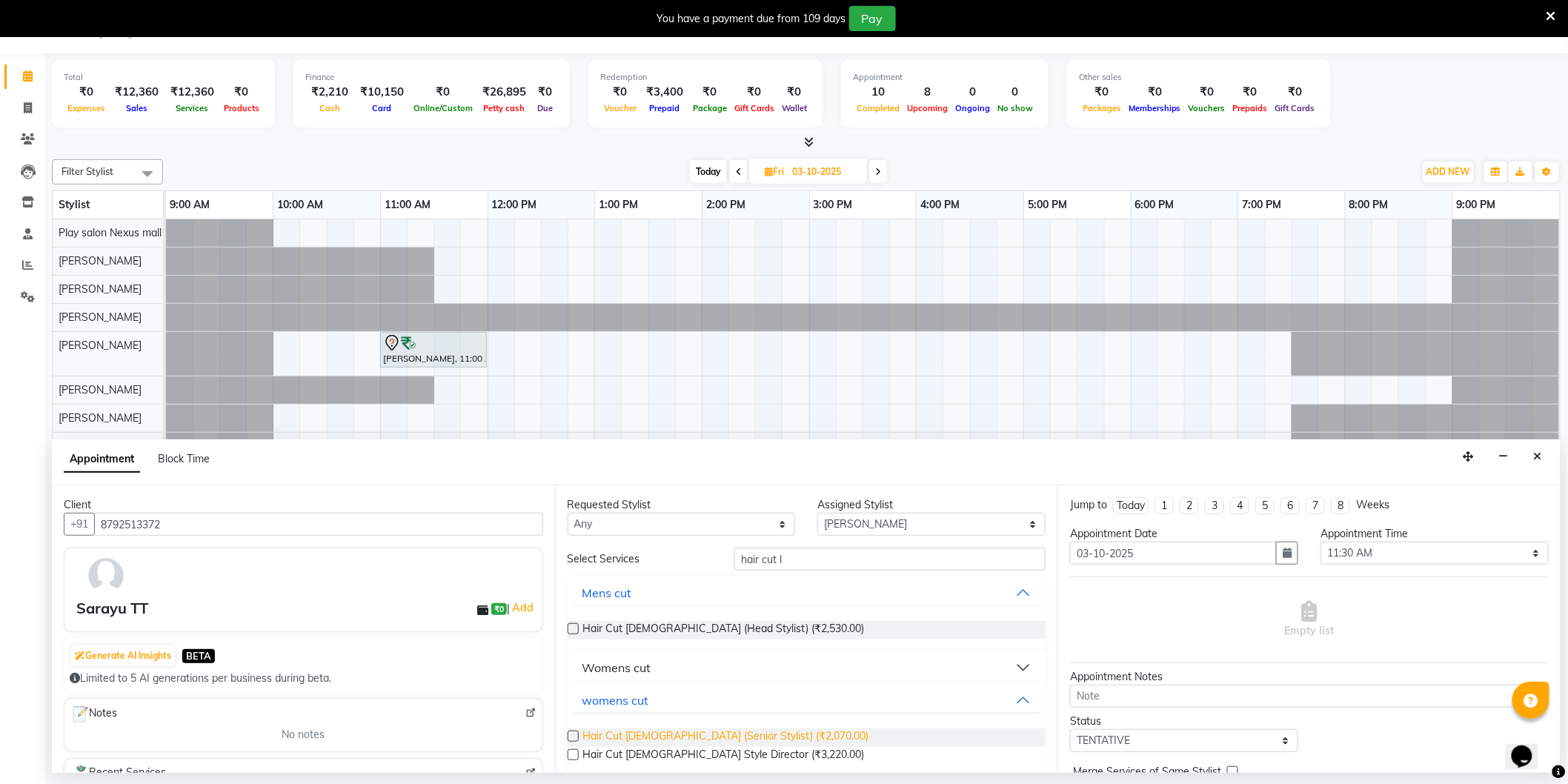
drag, startPoint x: 683, startPoint y: 736, endPoint x: 687, endPoint y: 725, distance: 11.7
click at [683, 735] on span "Hair Cut [DEMOGRAPHIC_DATA] (Senior Stylist) (₹2,070.00)" at bounding box center [726, 737] width 286 height 18
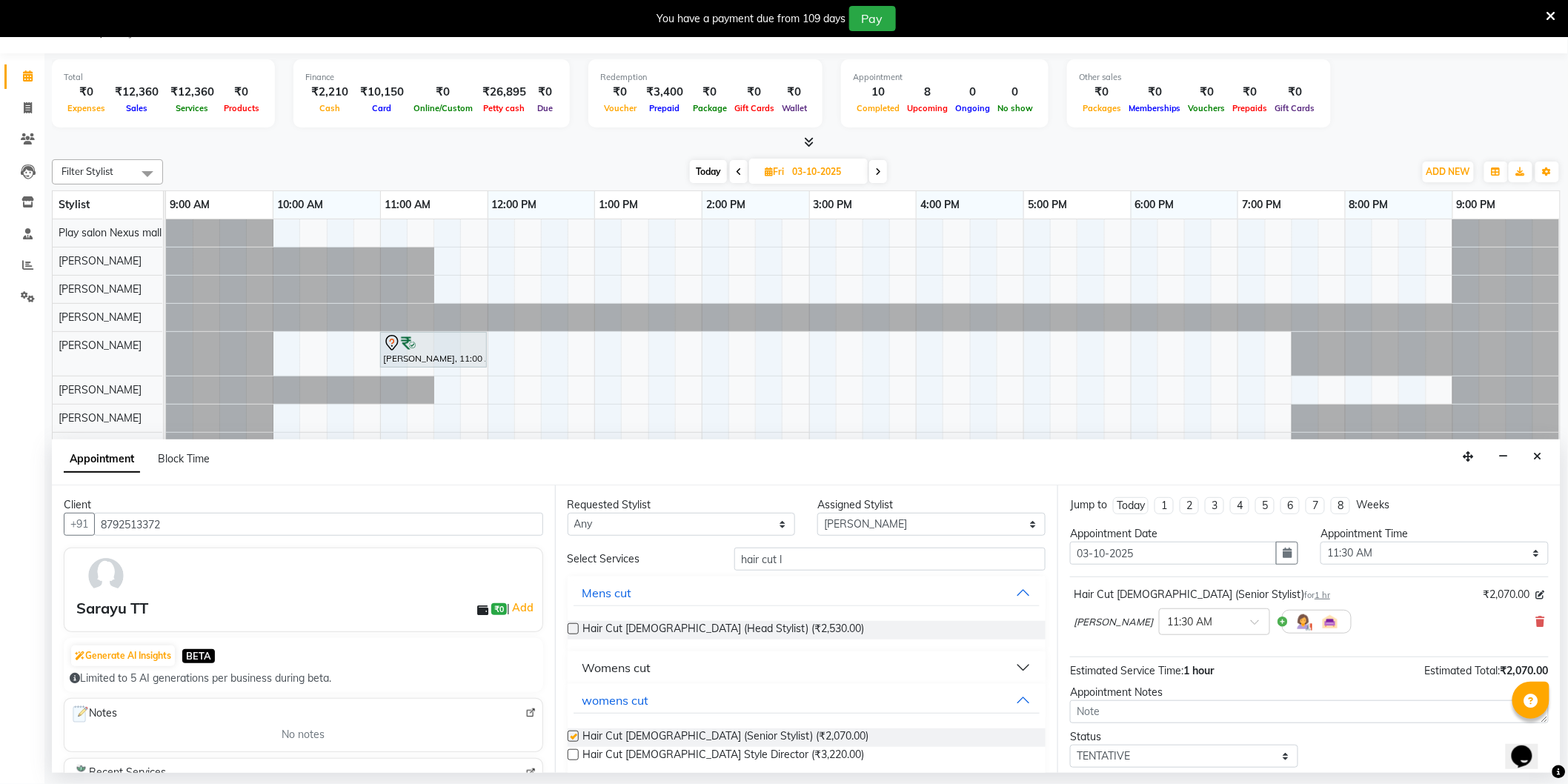
checkbox input "false"
click at [847, 527] on select "Select [PERSON_NAME] Md [PERSON_NAME] [PERSON_NAME] [PERSON_NAME] [PERSON_NAME]…" at bounding box center [931, 525] width 228 height 23
select select "81403"
click at [818, 513] on select "Select [PERSON_NAME] Md [PERSON_NAME] [PERSON_NAME] [PERSON_NAME] [PERSON_NAME]…" at bounding box center [931, 525] width 228 height 23
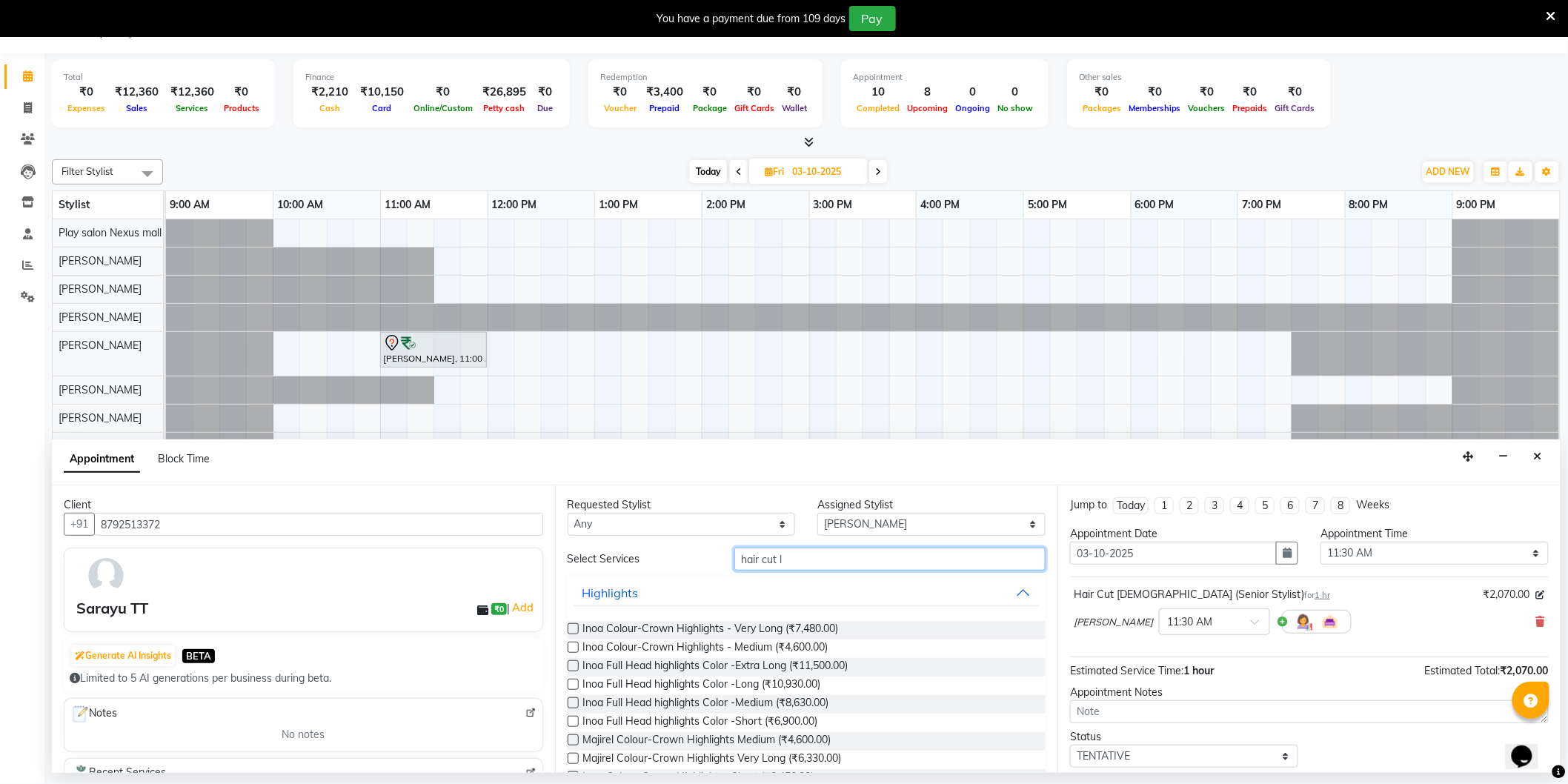
click at [804, 558] on input "hair cut l" at bounding box center [890, 559] width 311 height 23
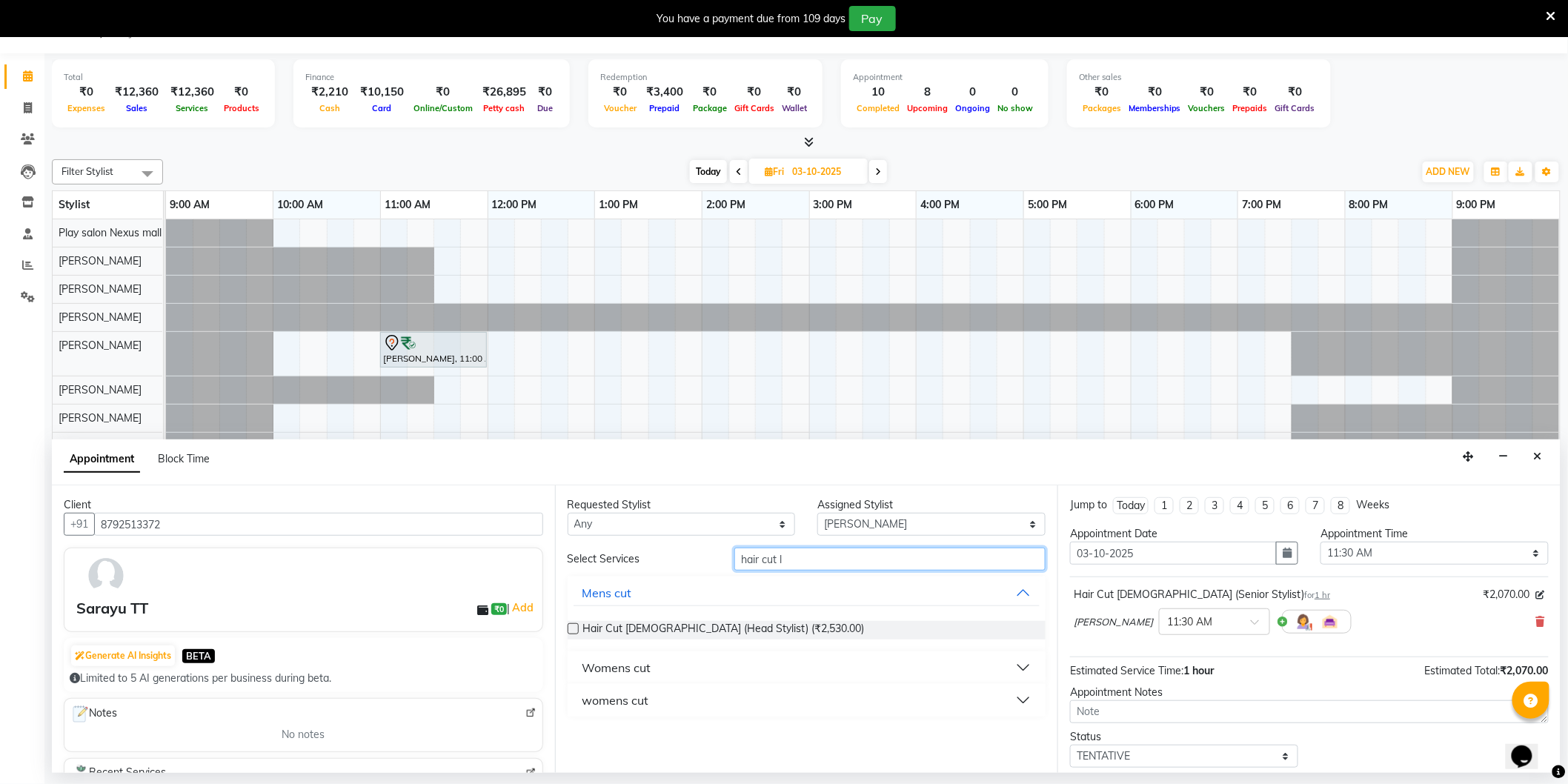
type input "hair cut l"
click at [668, 695] on button "womens cut" at bounding box center [807, 700] width 467 height 27
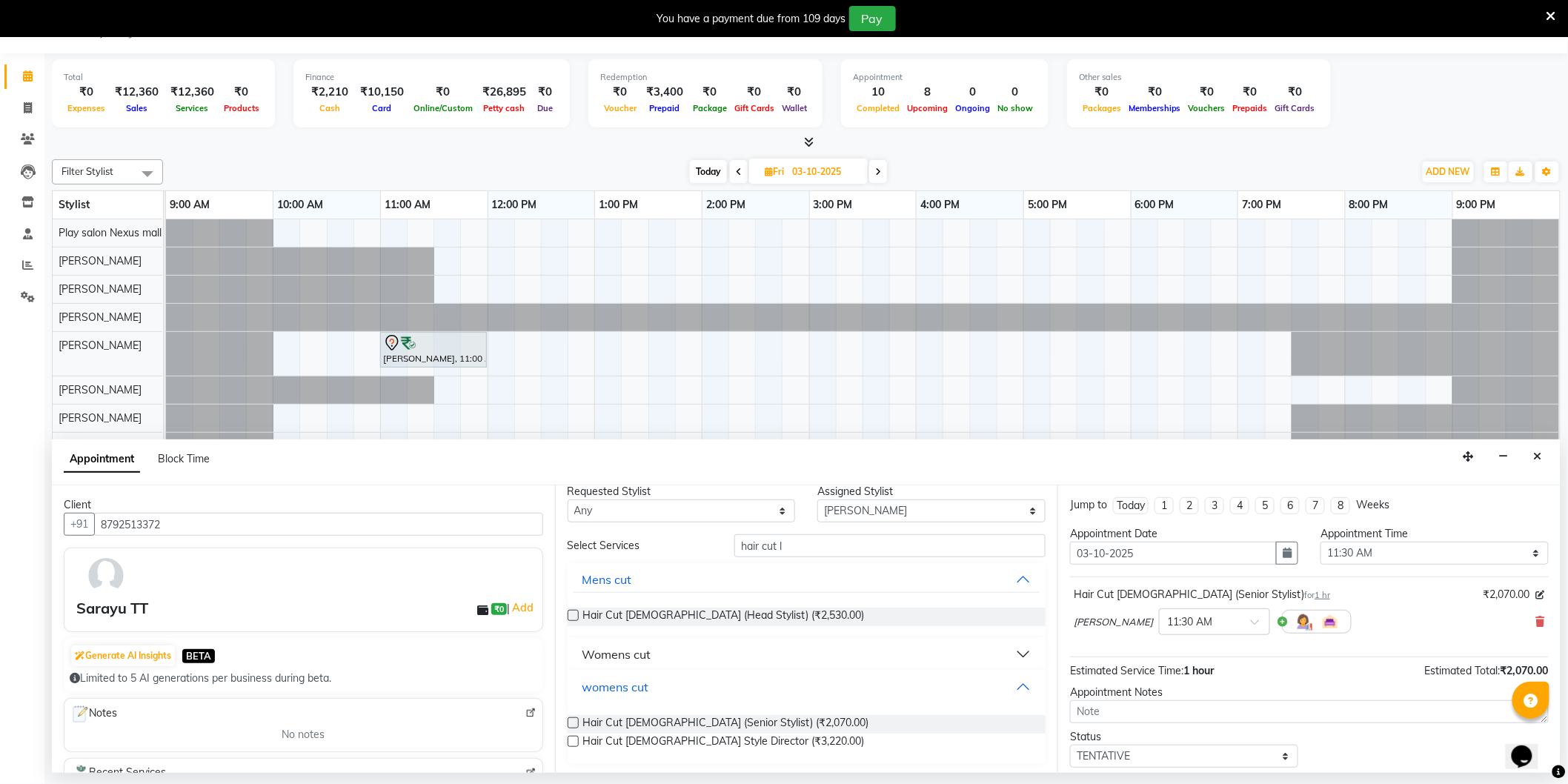
scroll to position [15, 0]
click at [574, 722] on label at bounding box center [573, 721] width 11 height 11
click at [574, 722] on input "checkbox" at bounding box center [572, 722] width 10 height 10
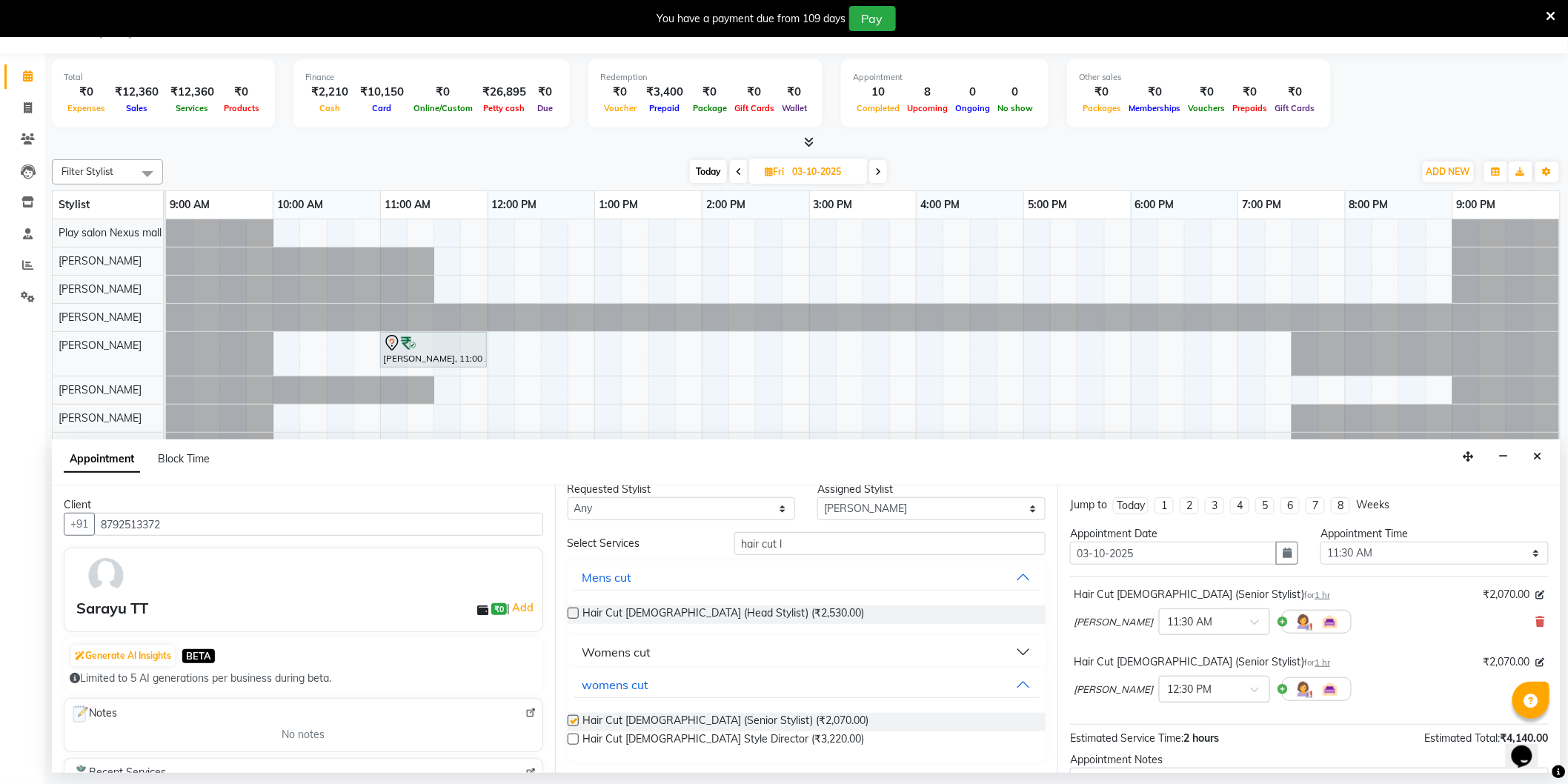
checkbox input "false"
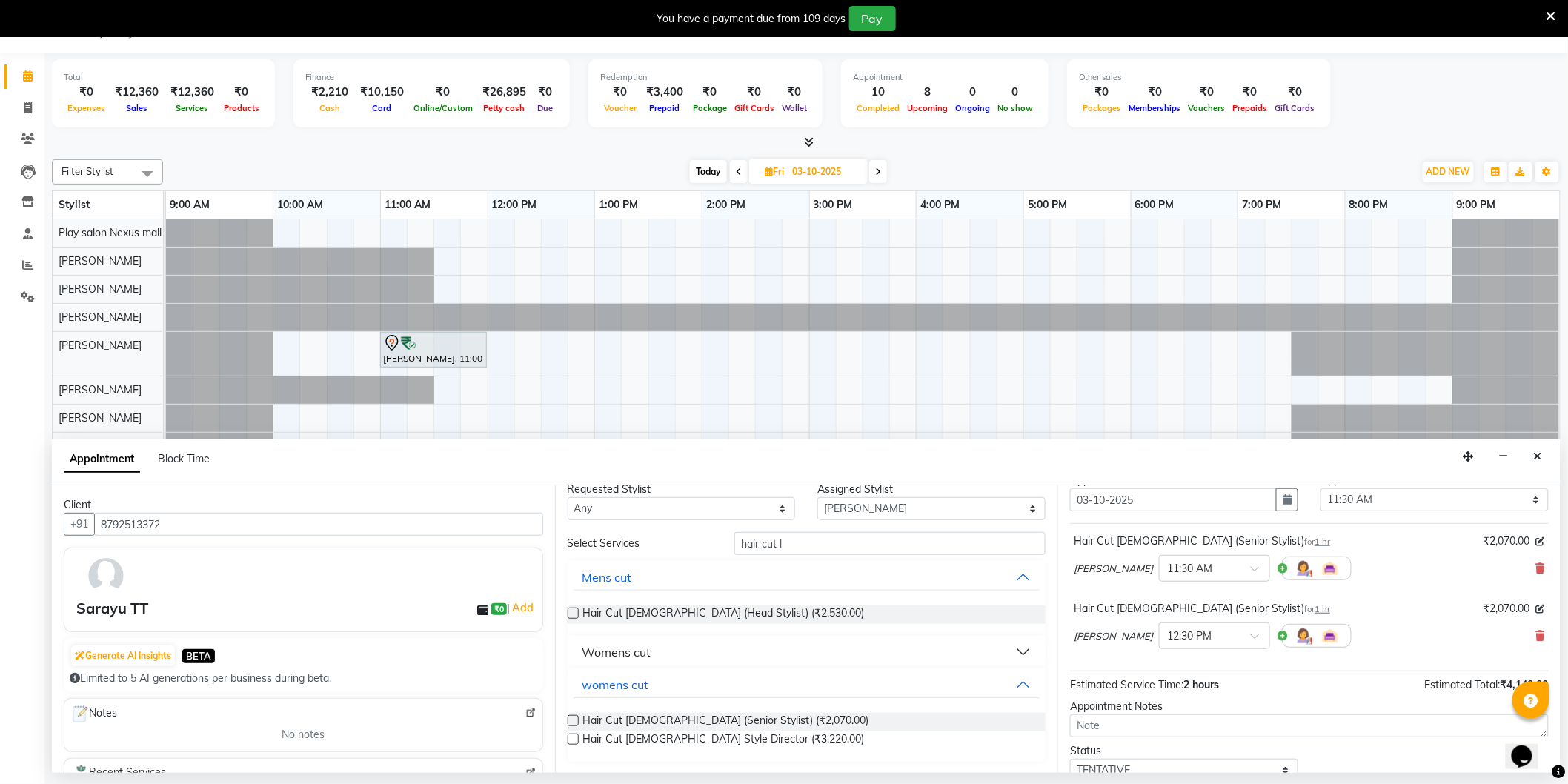
scroll to position [156, 0]
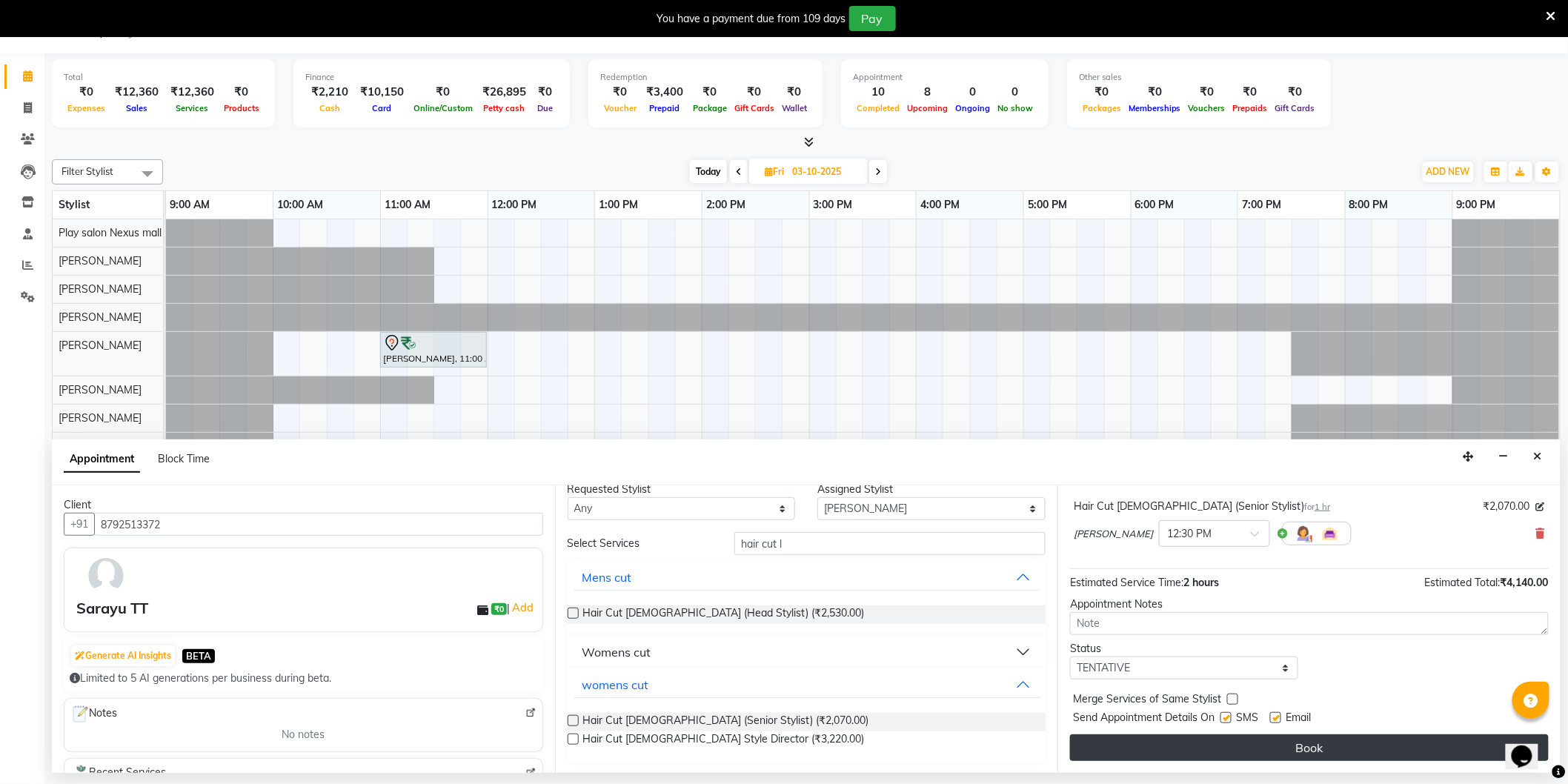
click at [1315, 747] on button "Book" at bounding box center [1309, 747] width 479 height 27
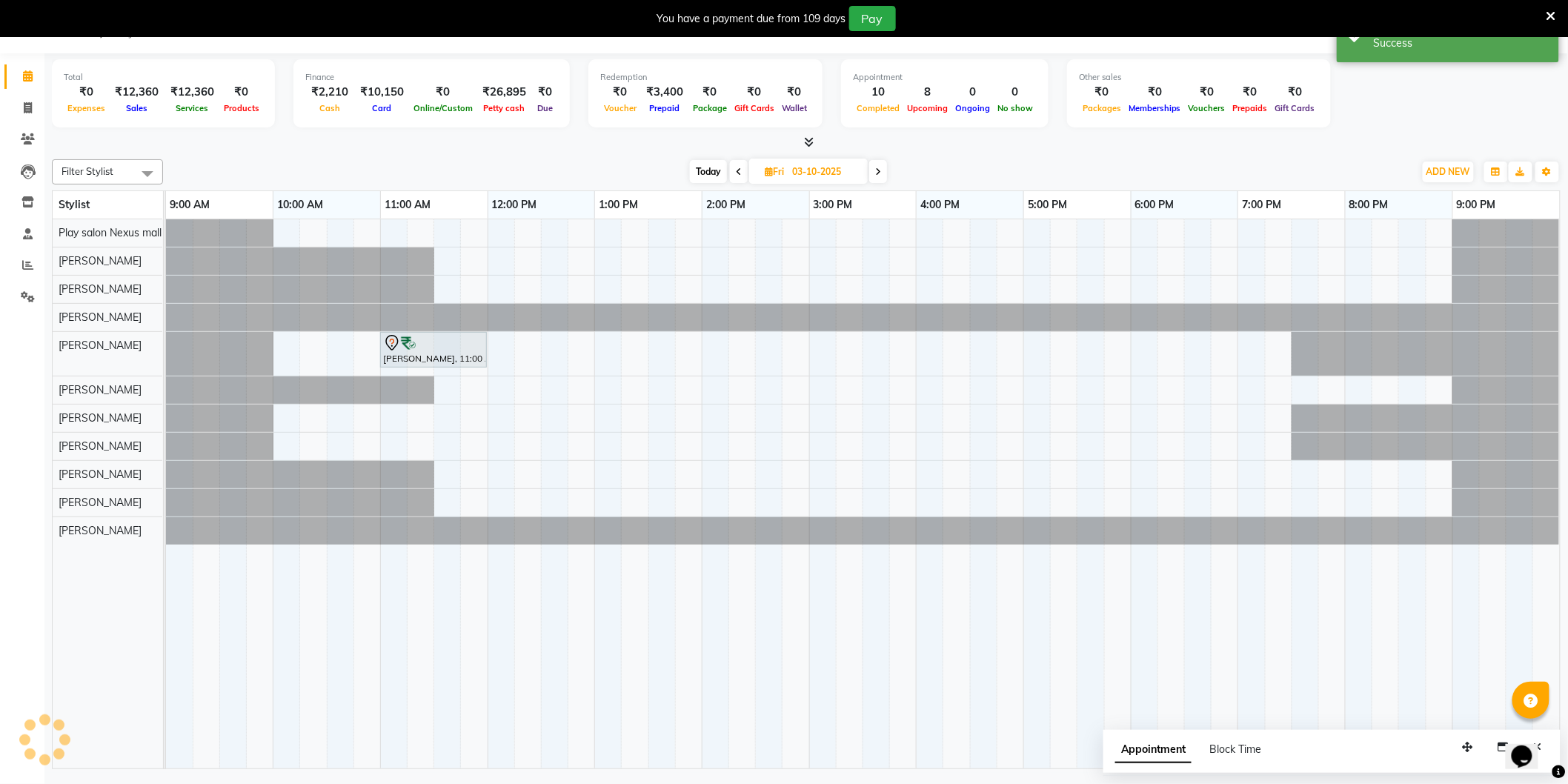
scroll to position [0, 0]
